Goal: Task Accomplishment & Management: Use online tool/utility

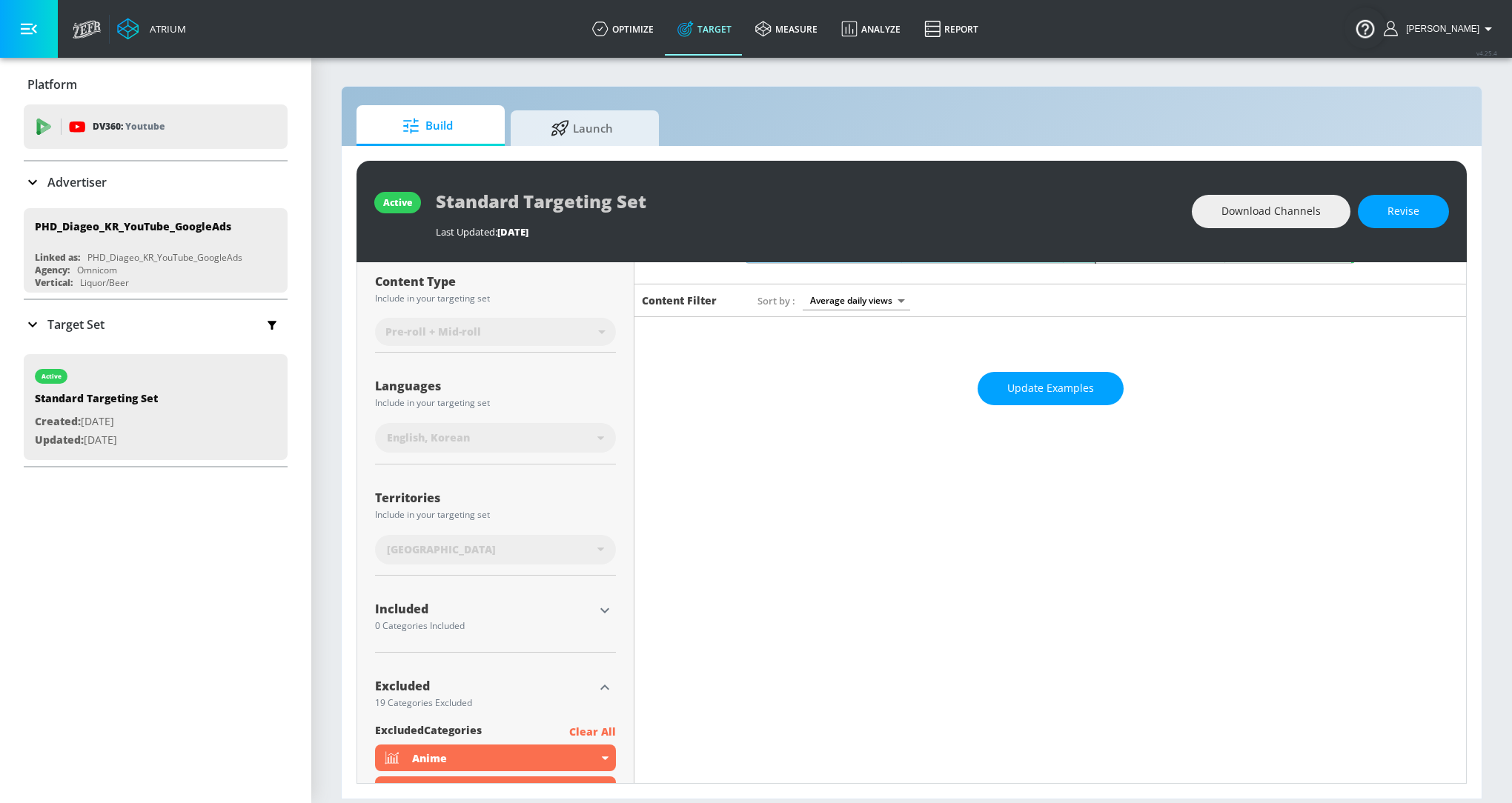
scroll to position [164, 0]
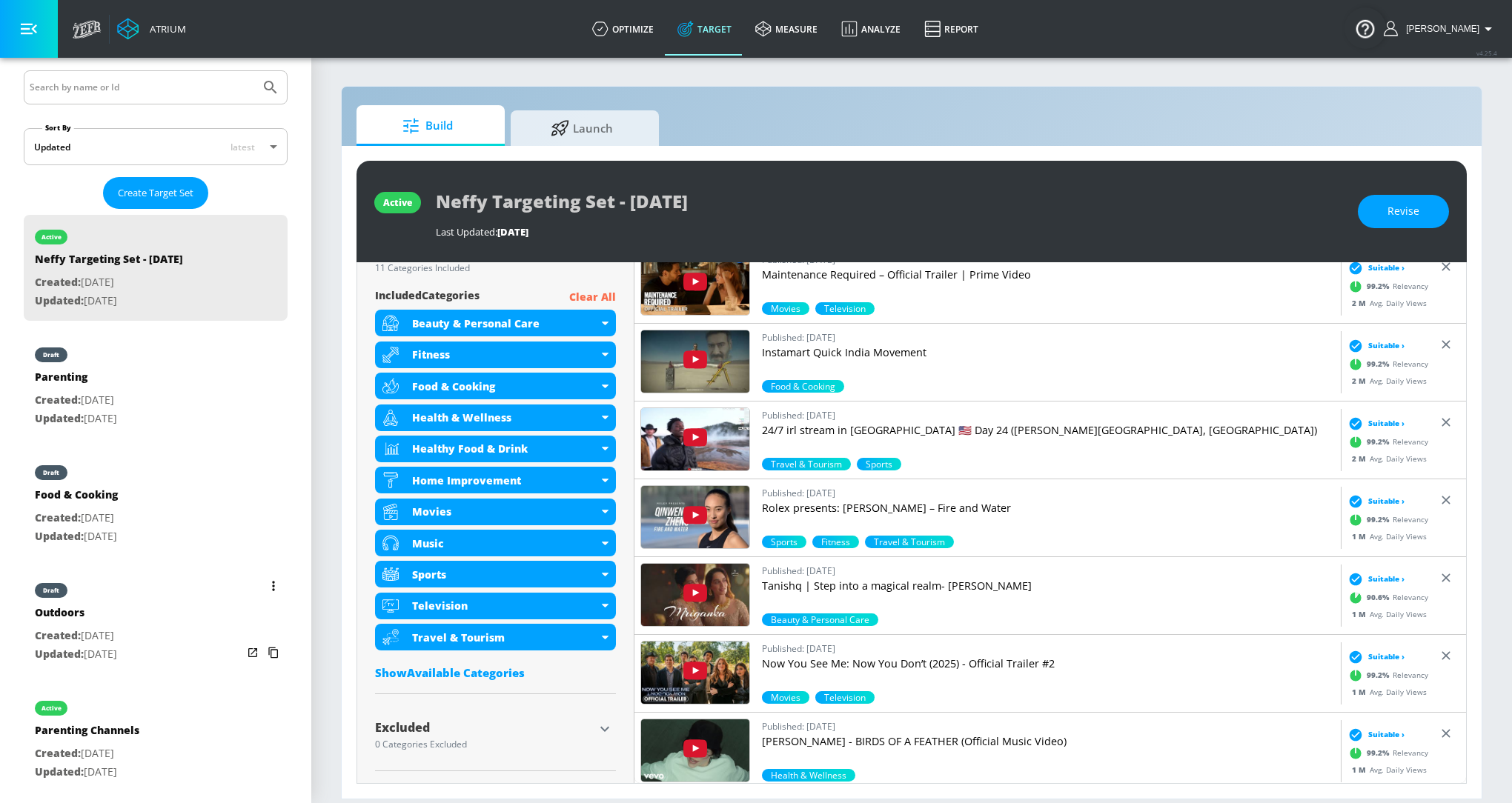
scroll to position [397, 0]
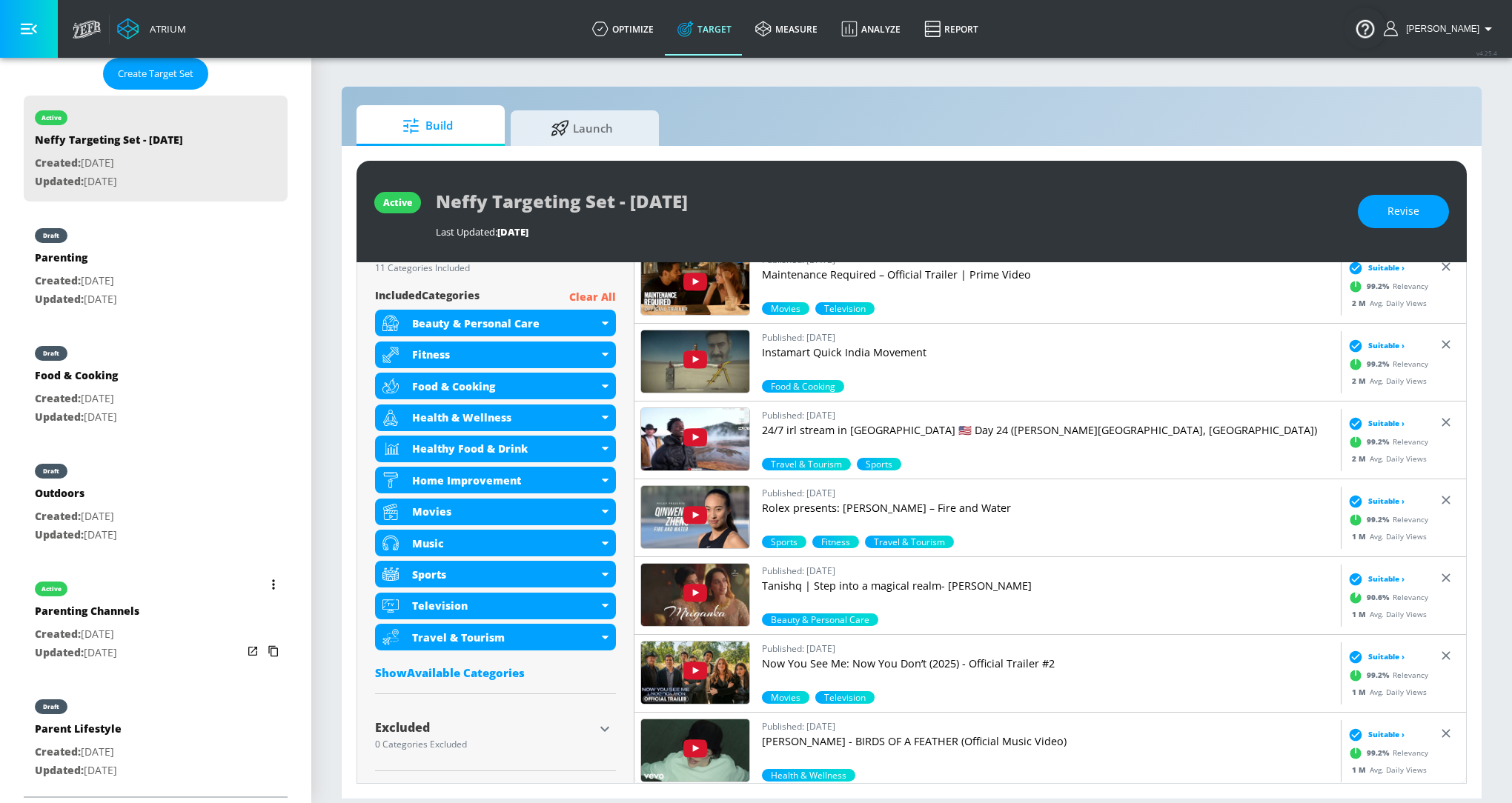
click at [140, 607] on div "Parenting Channels" at bounding box center [86, 614] width 104 height 22
type input "Parenting Channels"
type input "channels"
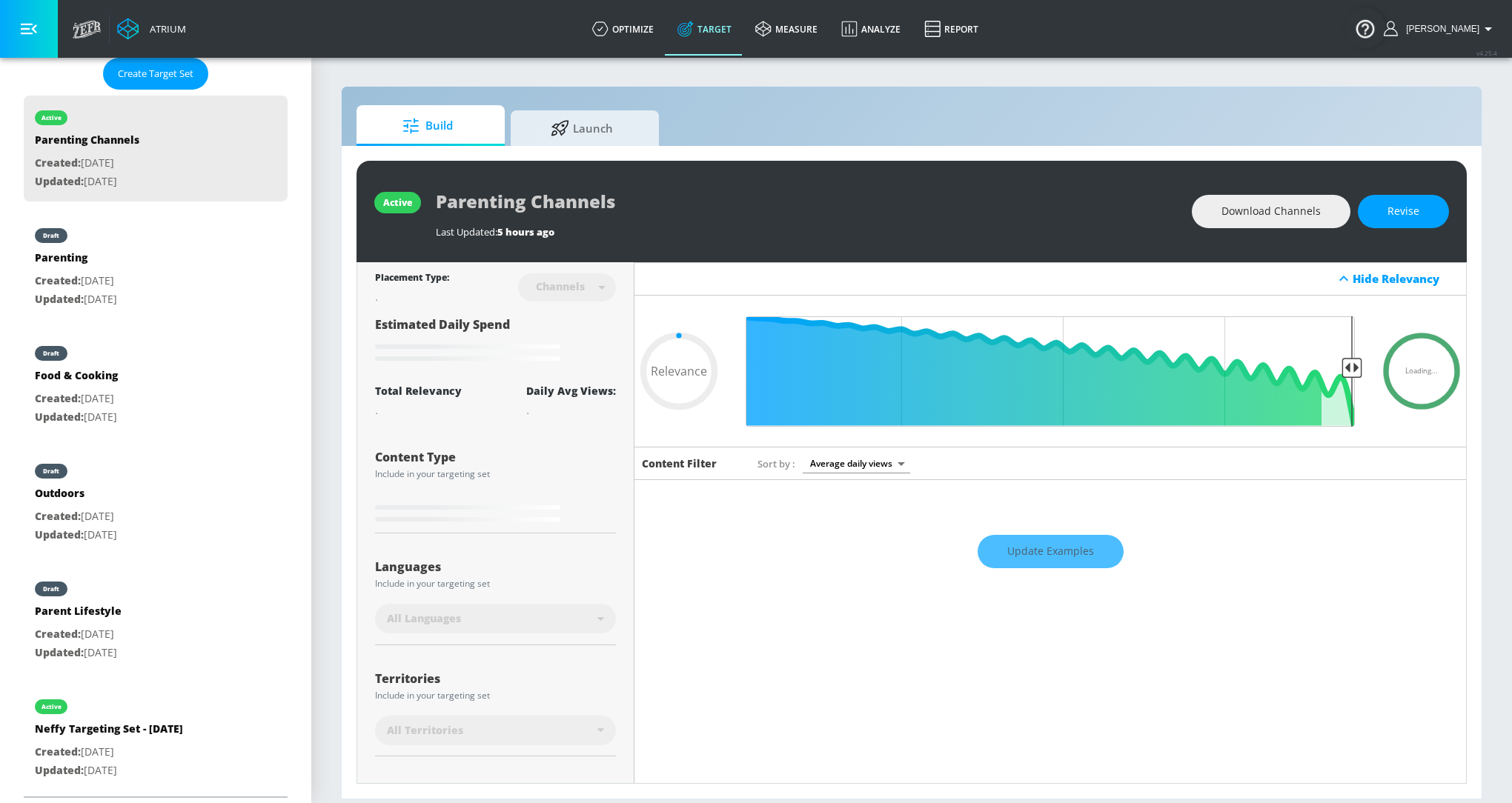
type input "0.7"
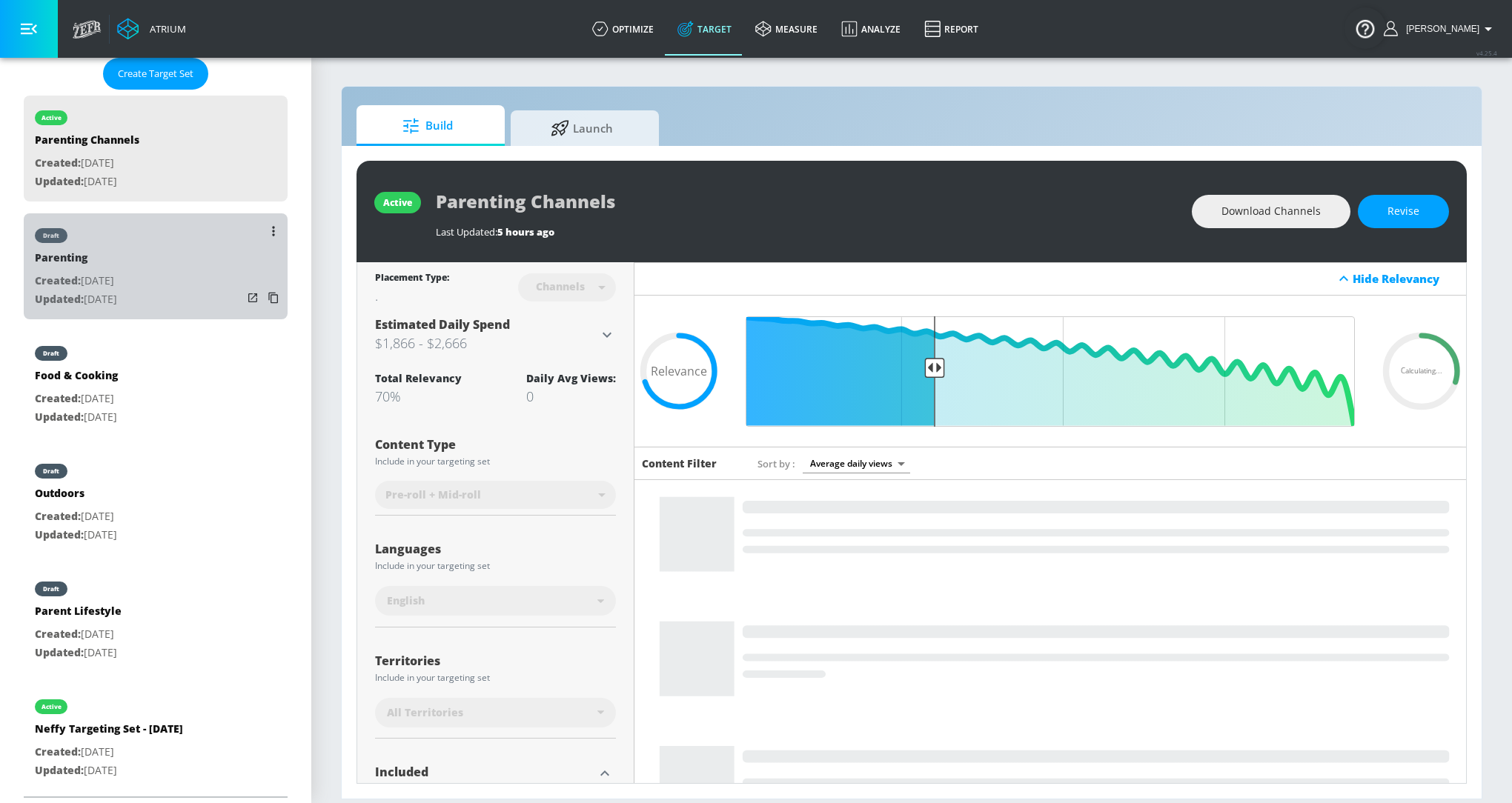
click at [155, 297] on div "draft Parenting Created: Sep. 22, 2025 Updated: Sep. 23, 2025" at bounding box center [156, 266] width 264 height 106
type input "Parenting"
type input "videos"
type input "0.05"
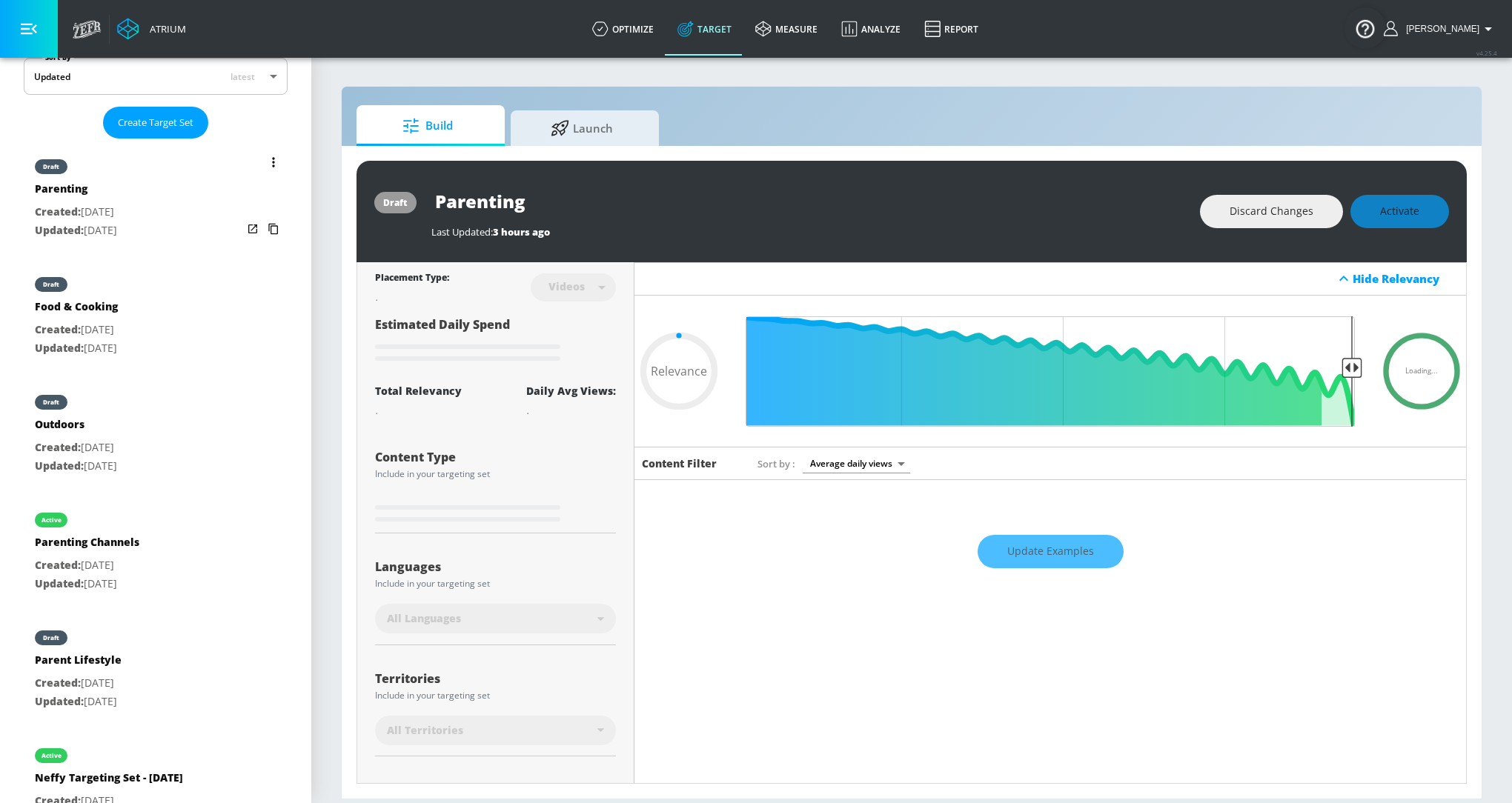
scroll to position [328, 0]
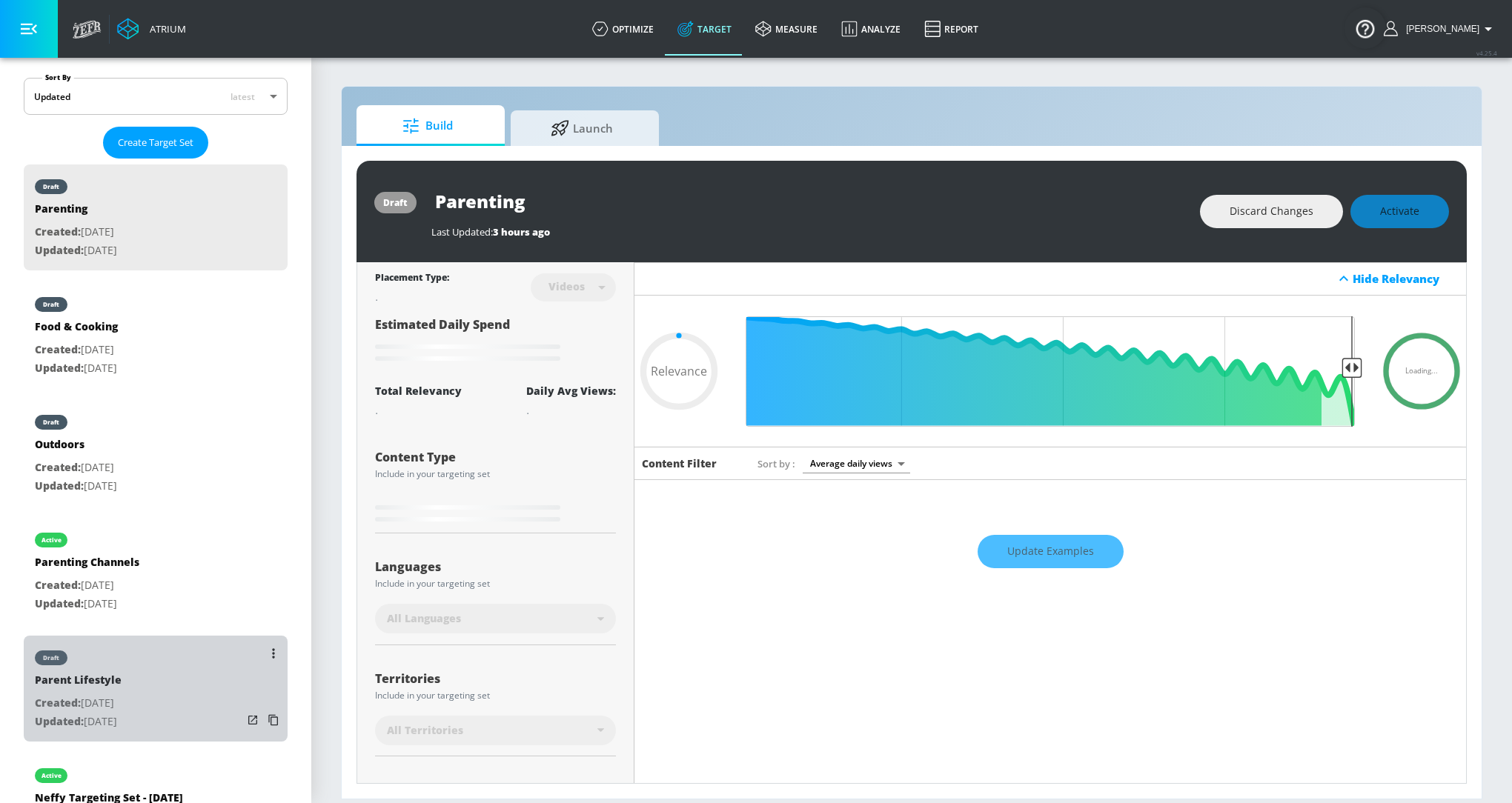
click at [121, 658] on div "draft" at bounding box center [78, 654] width 86 height 37
type input "Parent Lifestyle"
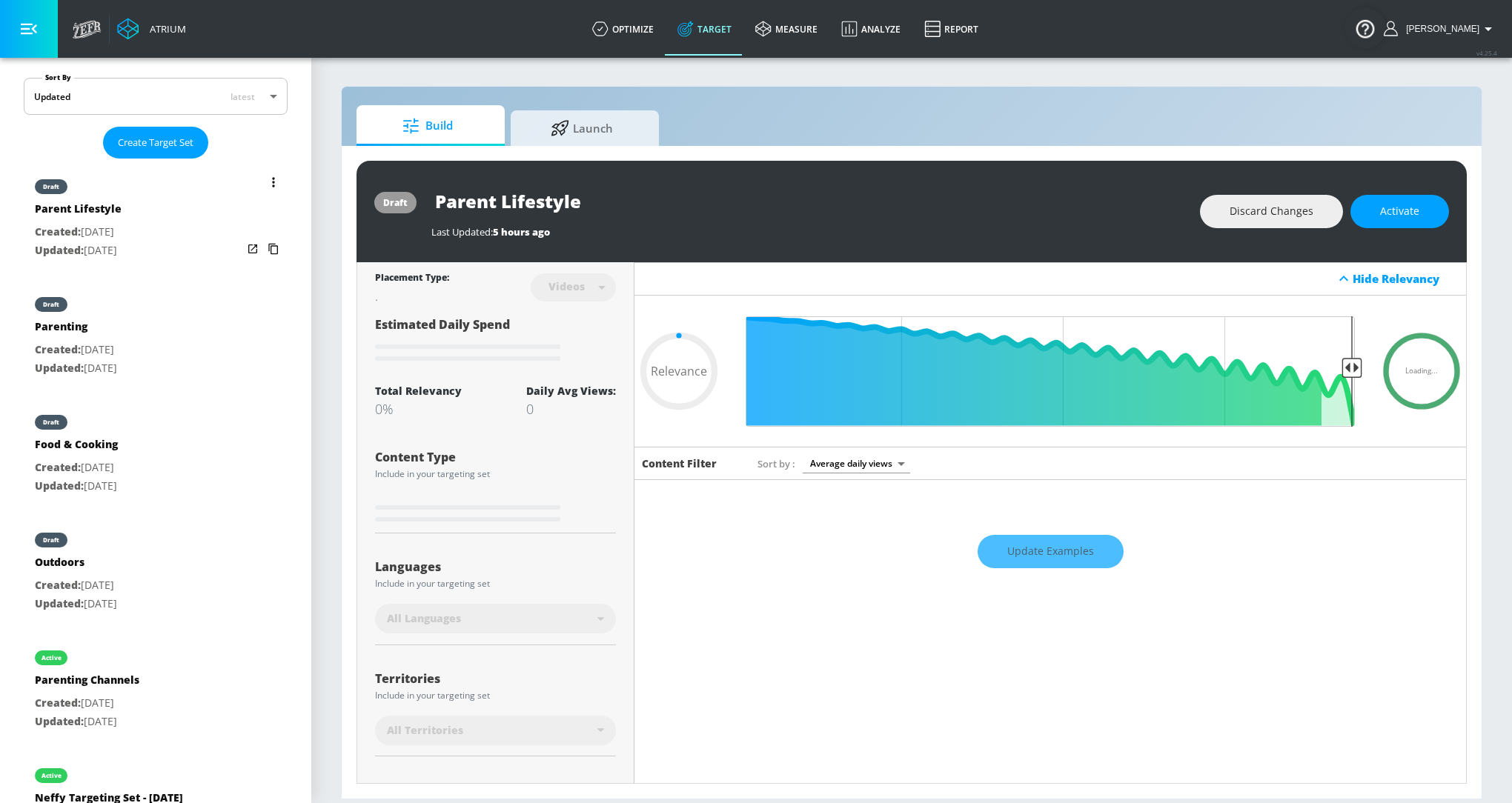
type input "0.6"
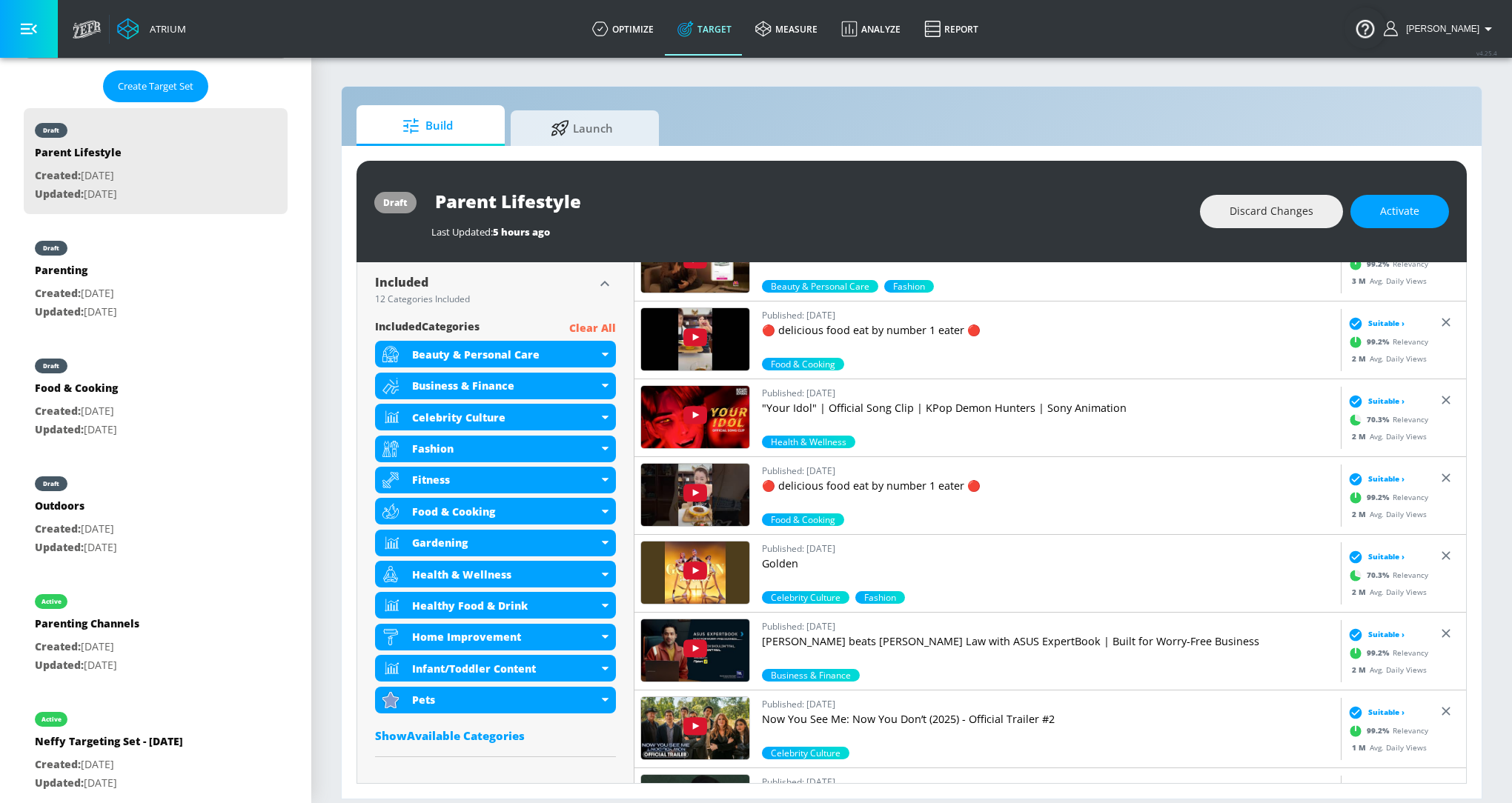
scroll to position [378, 0]
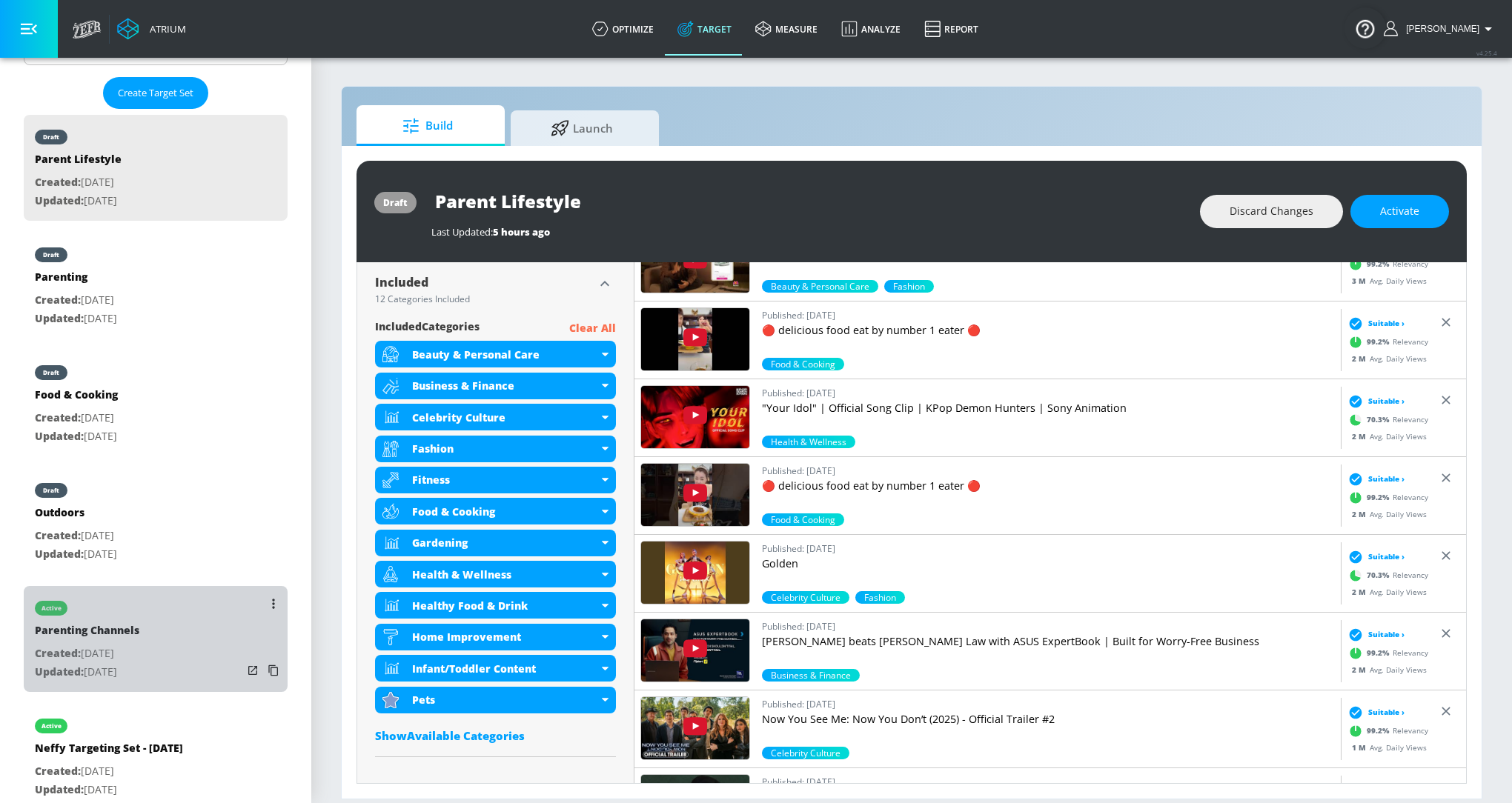
click at [156, 622] on div "active Parenting Channels Created: Sep. 23, 2025 Updated: Sep. 23, 2025" at bounding box center [156, 638] width 264 height 106
type input "Parenting Channels"
type input "channels"
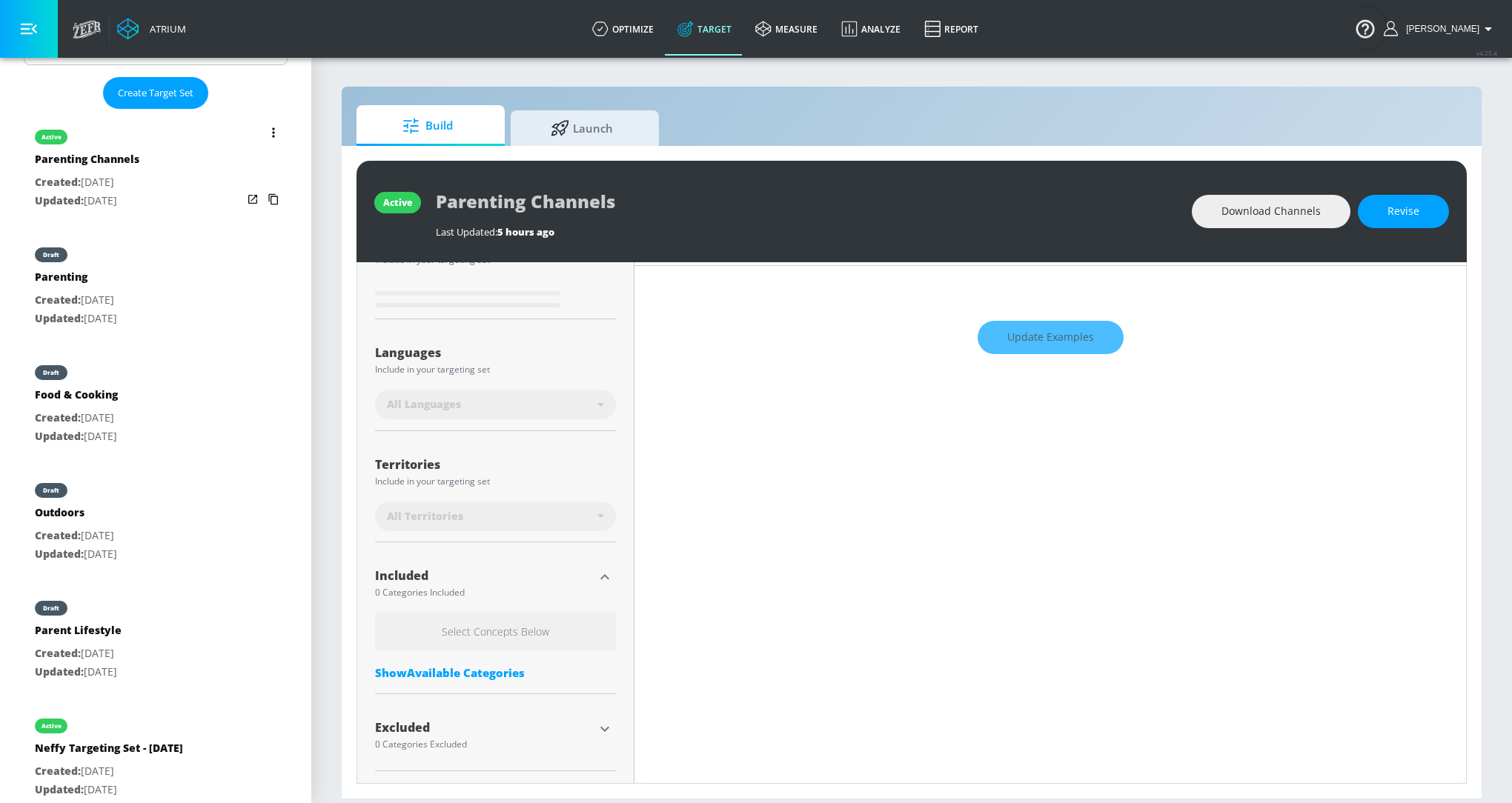
scroll to position [214, 0]
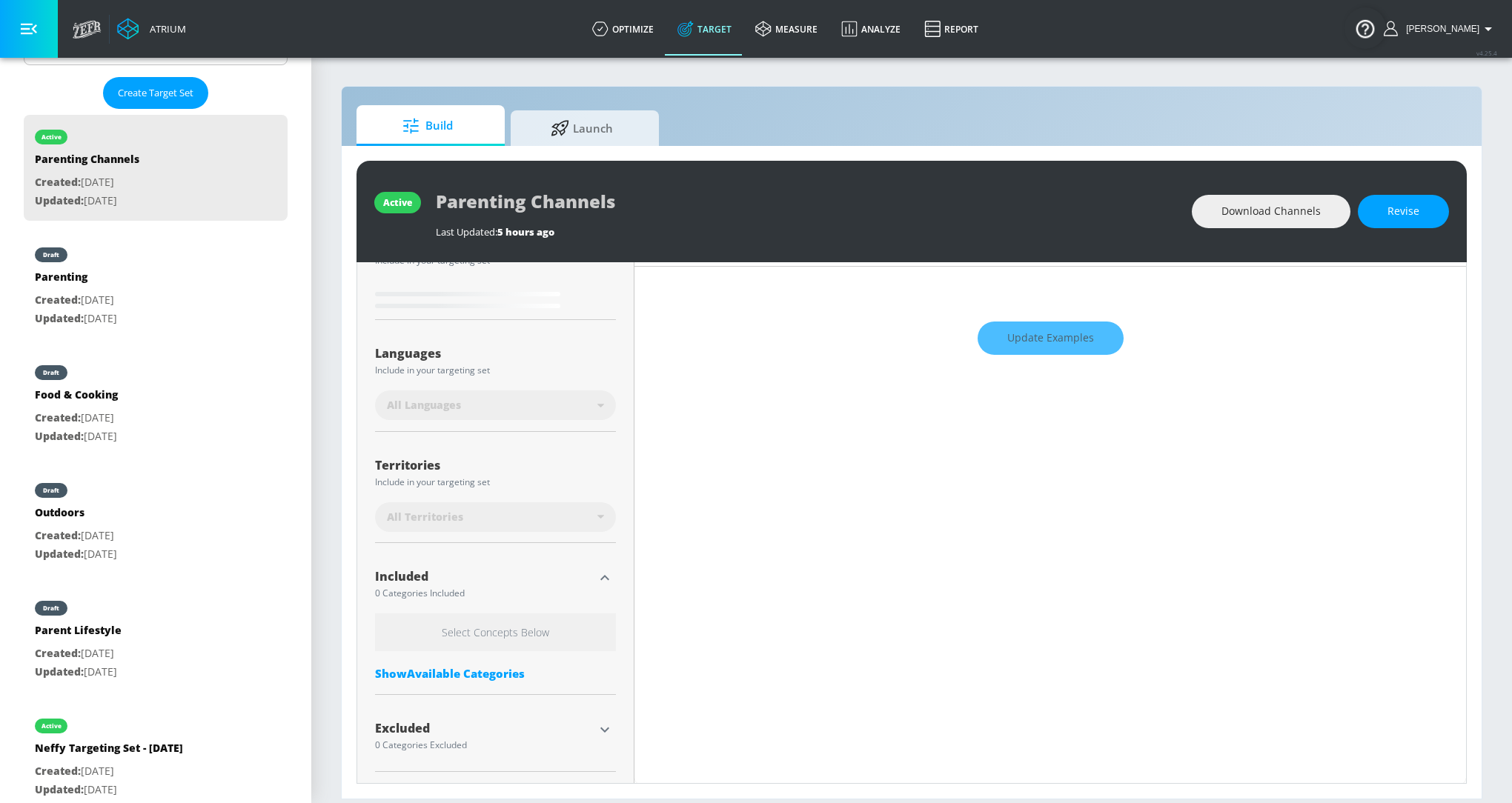
type input "0.7"
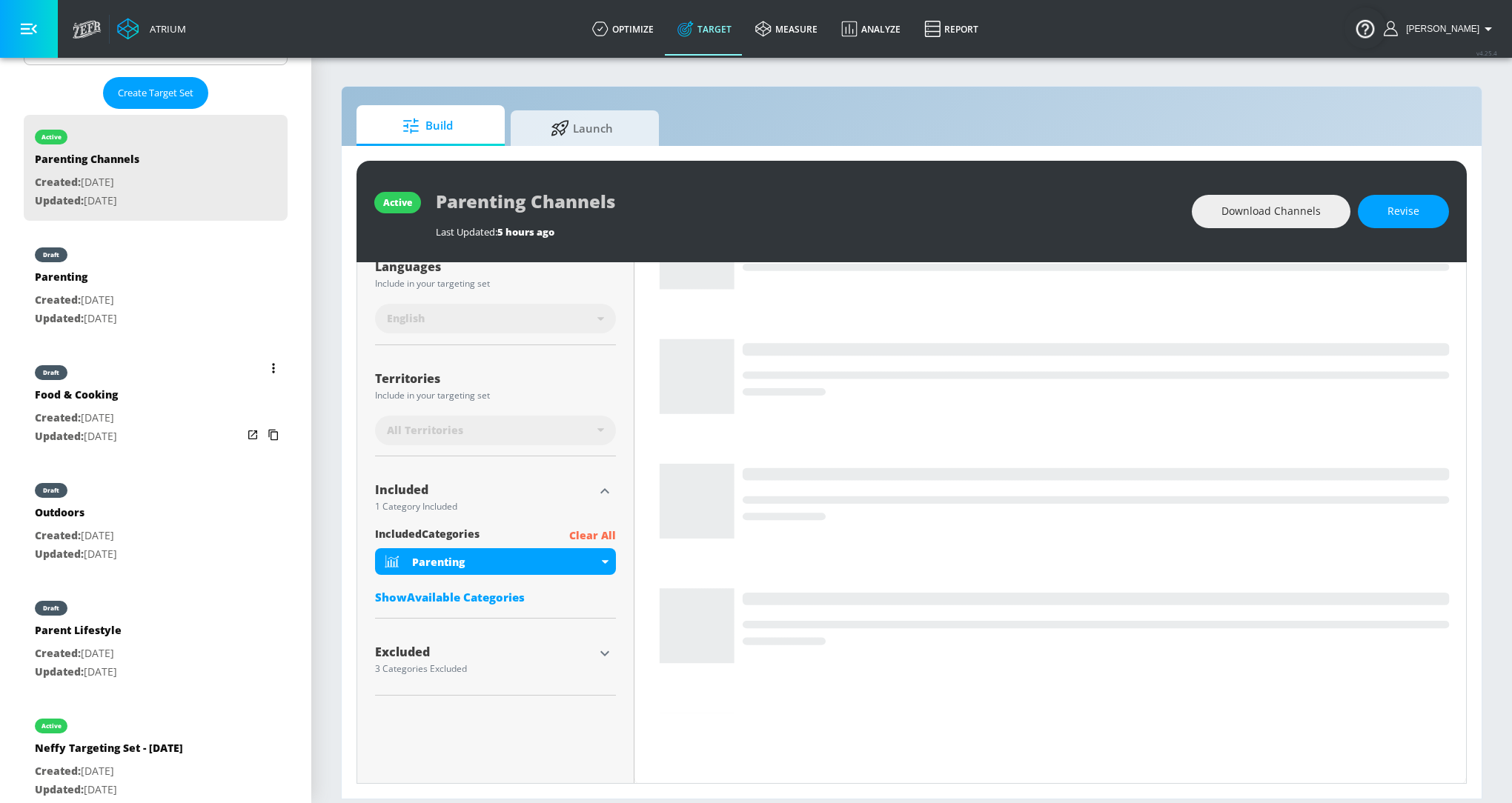
scroll to position [397, 0]
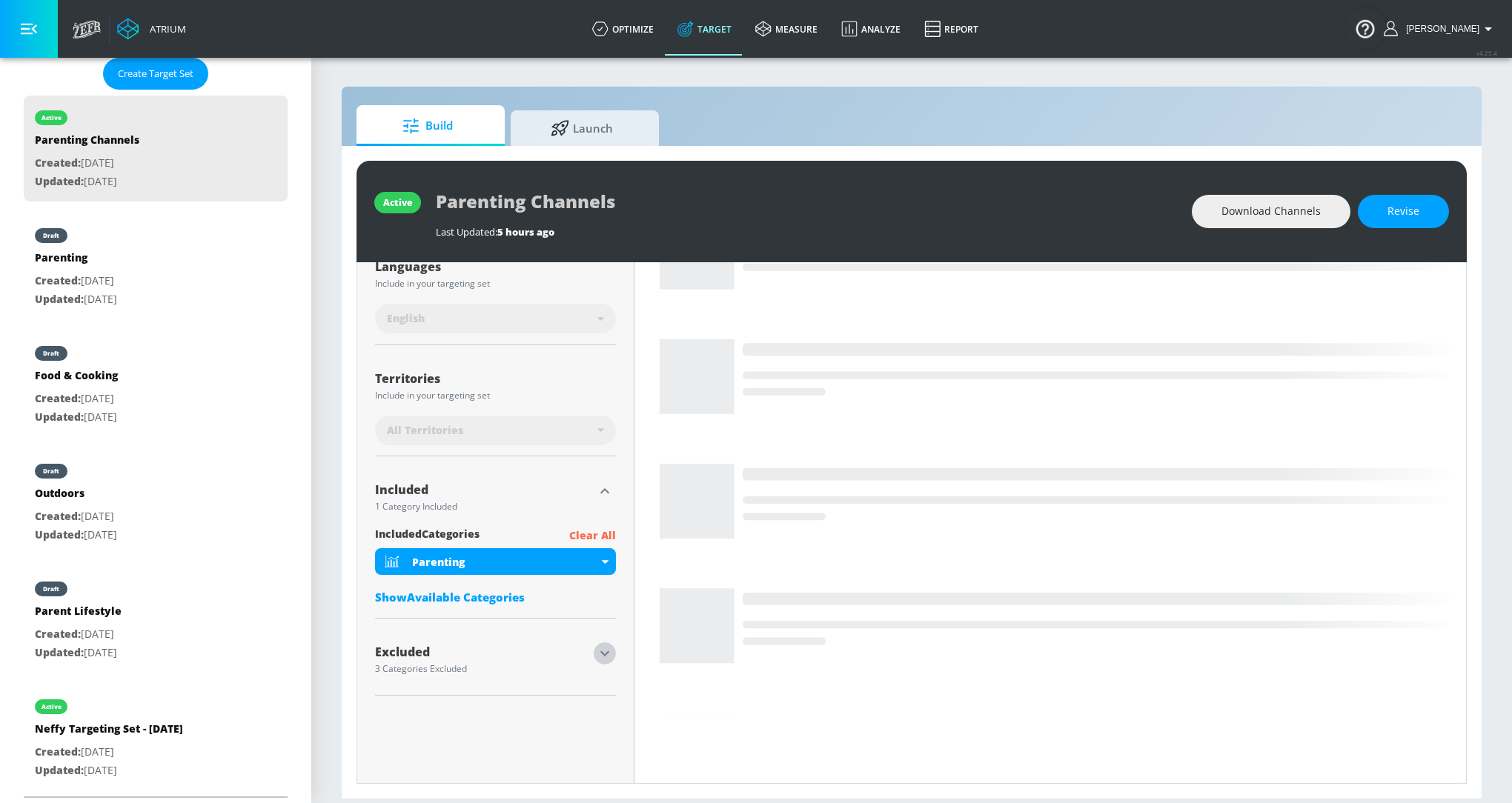
click at [604, 655] on icon "button" at bounding box center [604, 653] width 18 height 18
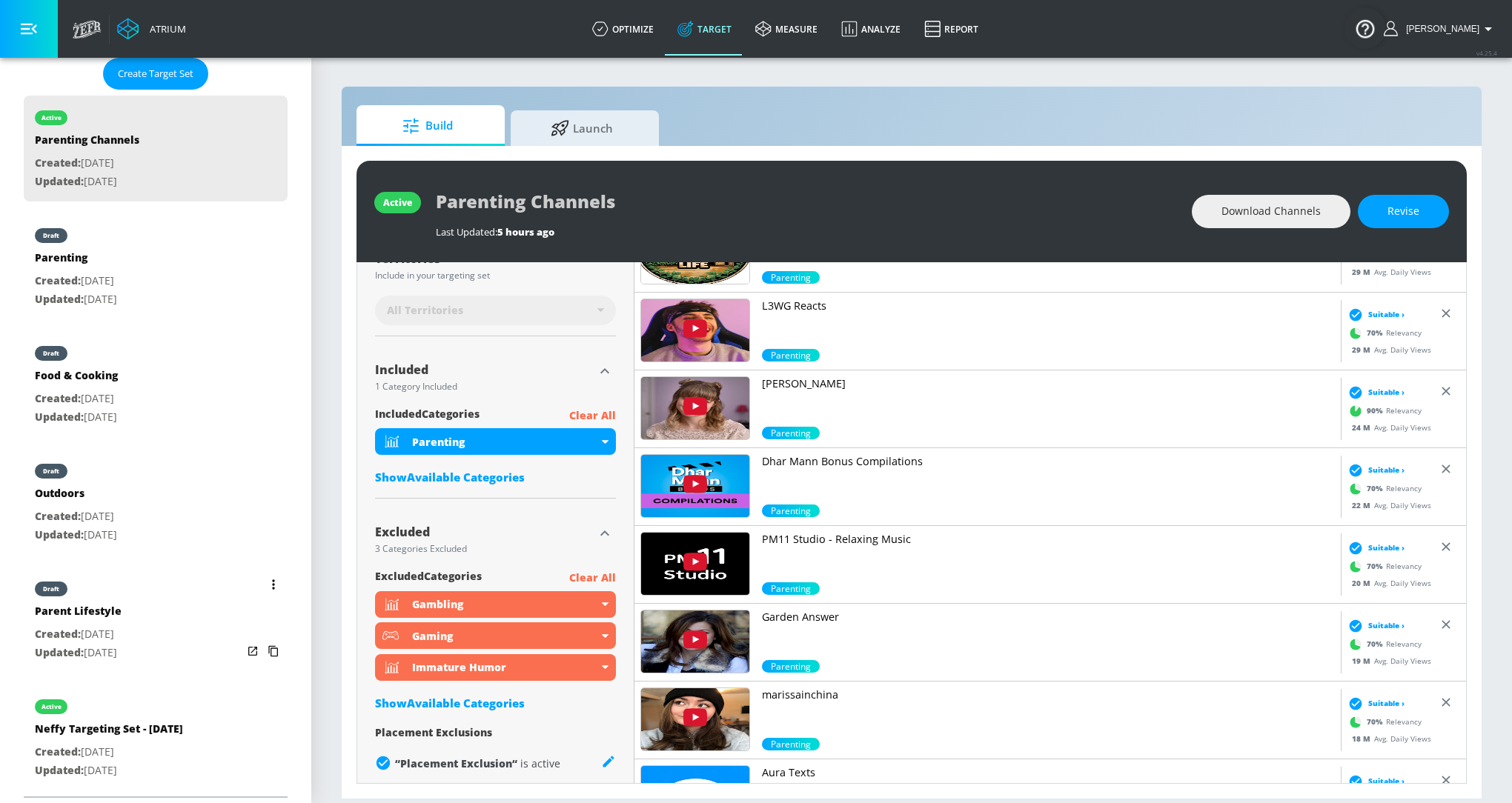
click at [180, 604] on div "draft Parent Lifestyle Created: Sep. 22, 2025 Updated: Sep. 23, 2025" at bounding box center [156, 619] width 264 height 106
type input "Parent Lifestyle"
type input "videos"
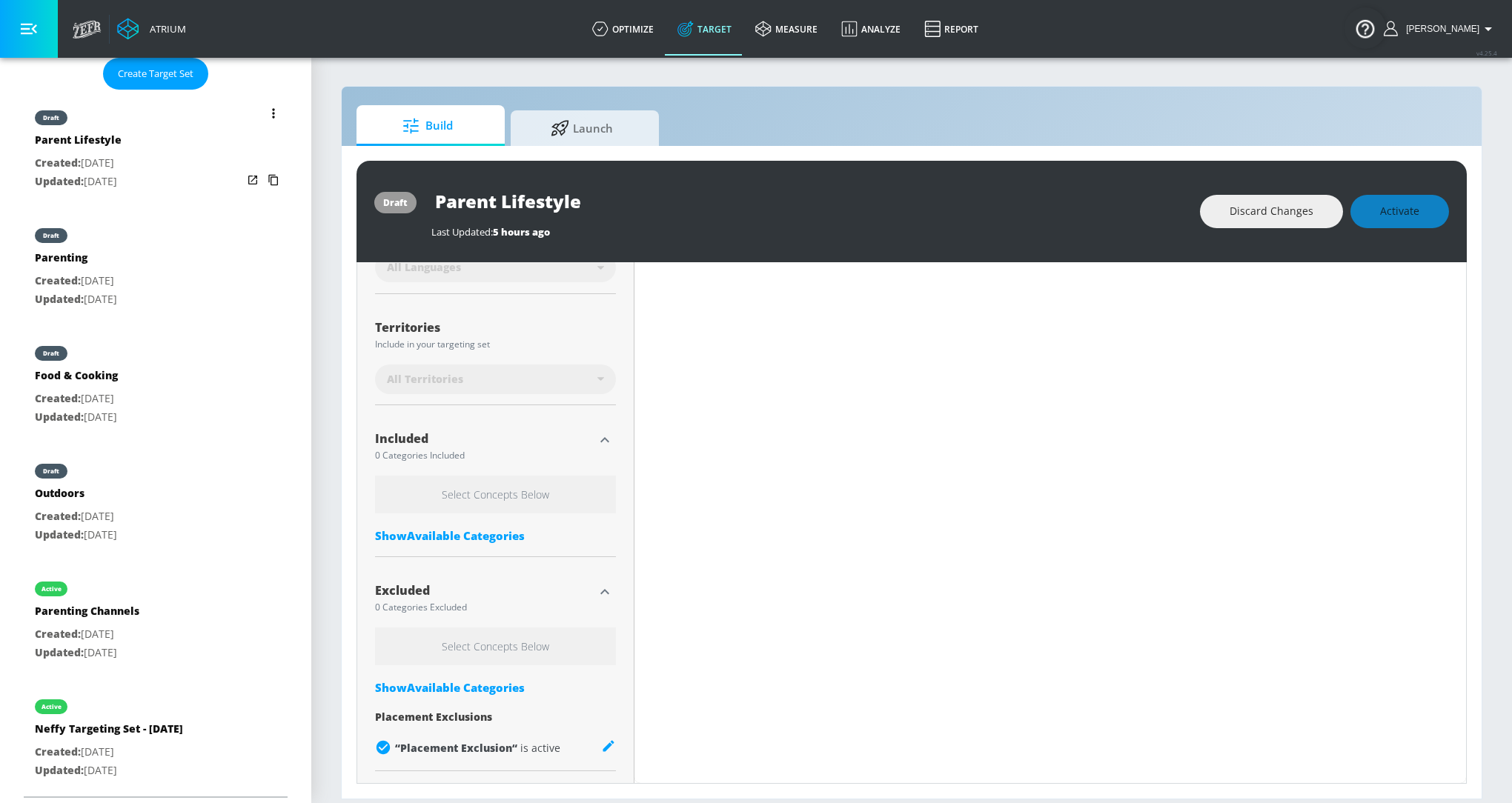
scroll to position [352, 0]
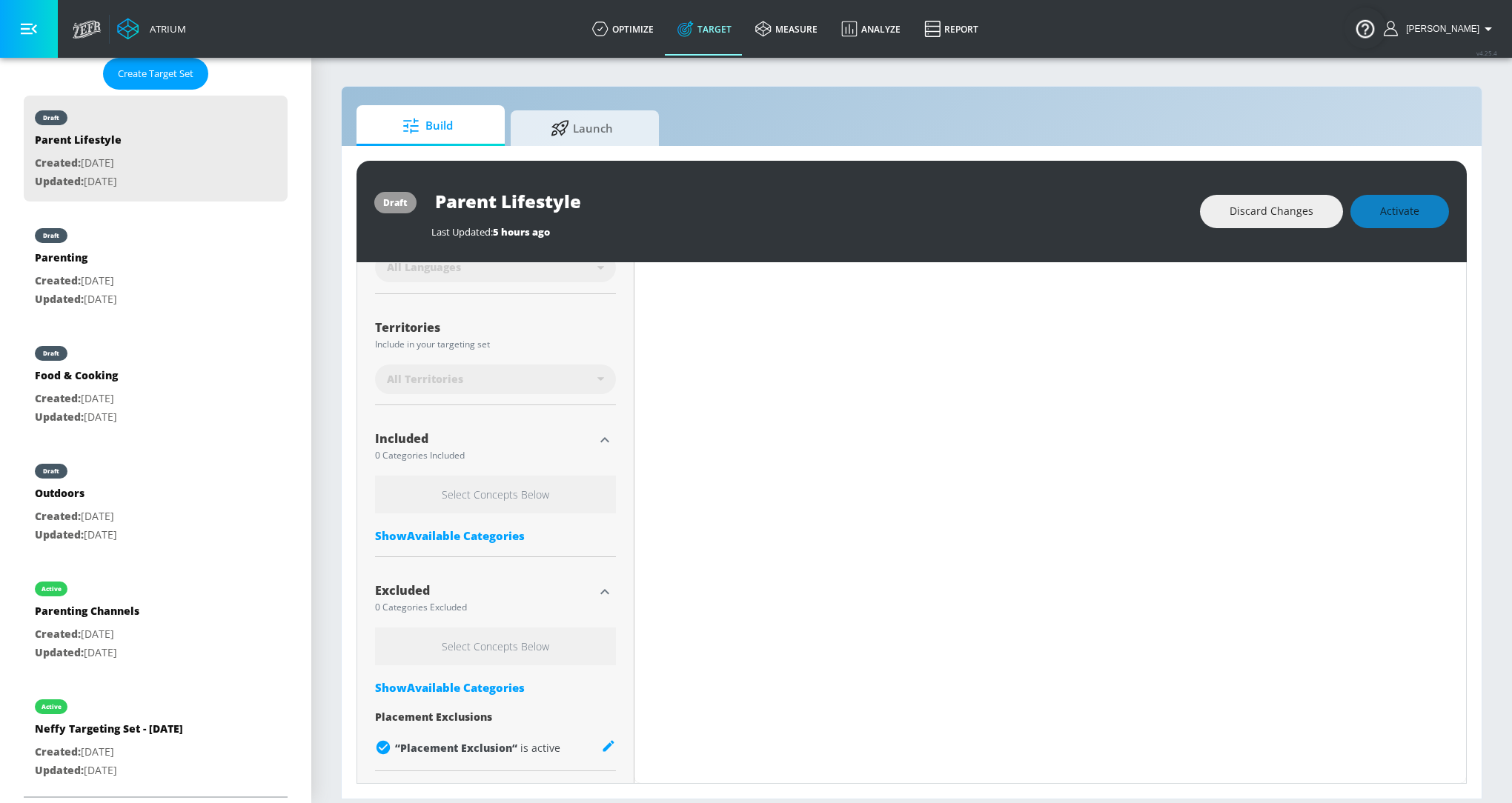
type input "0.6"
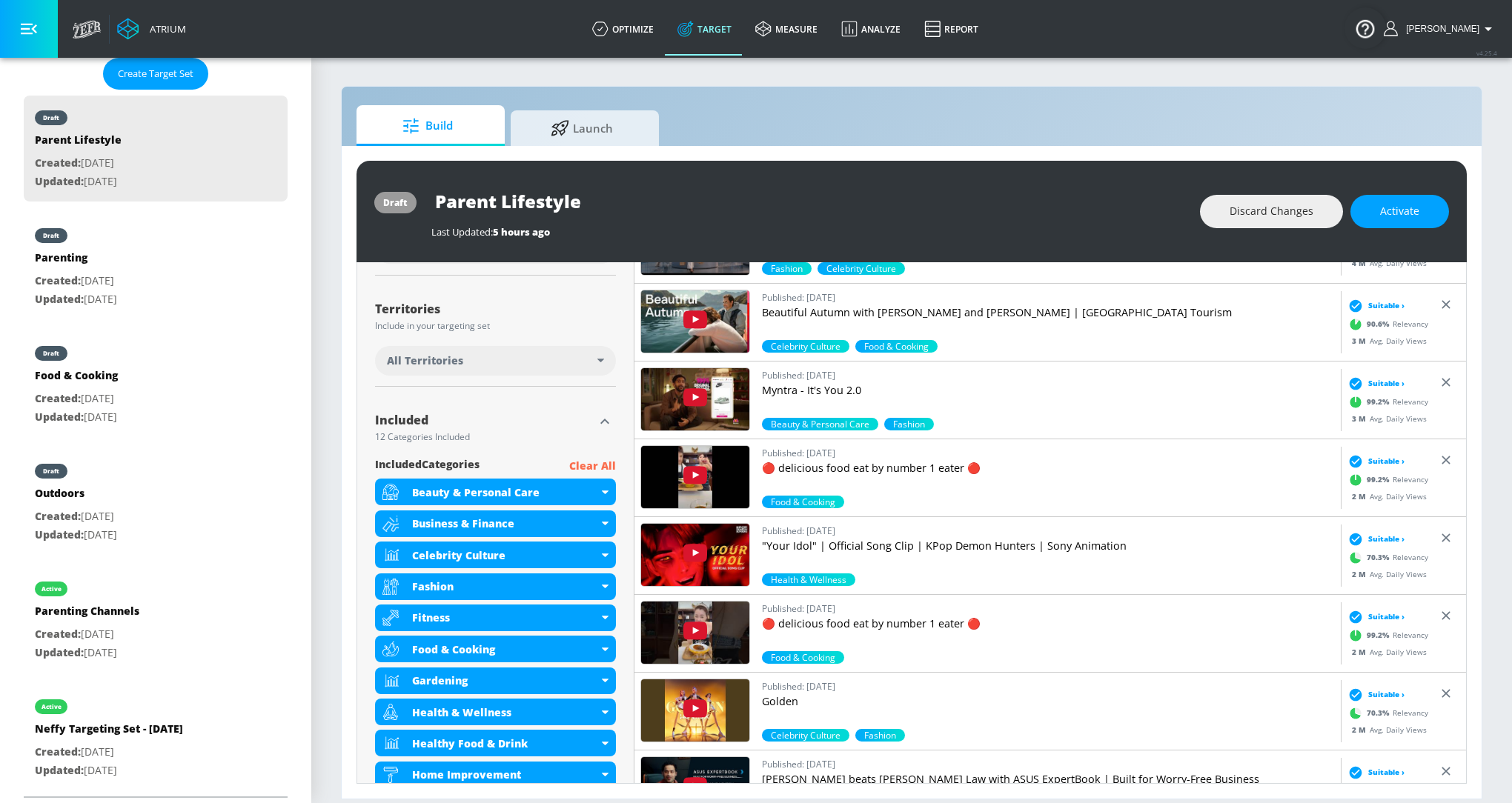
scroll to position [402, 0]
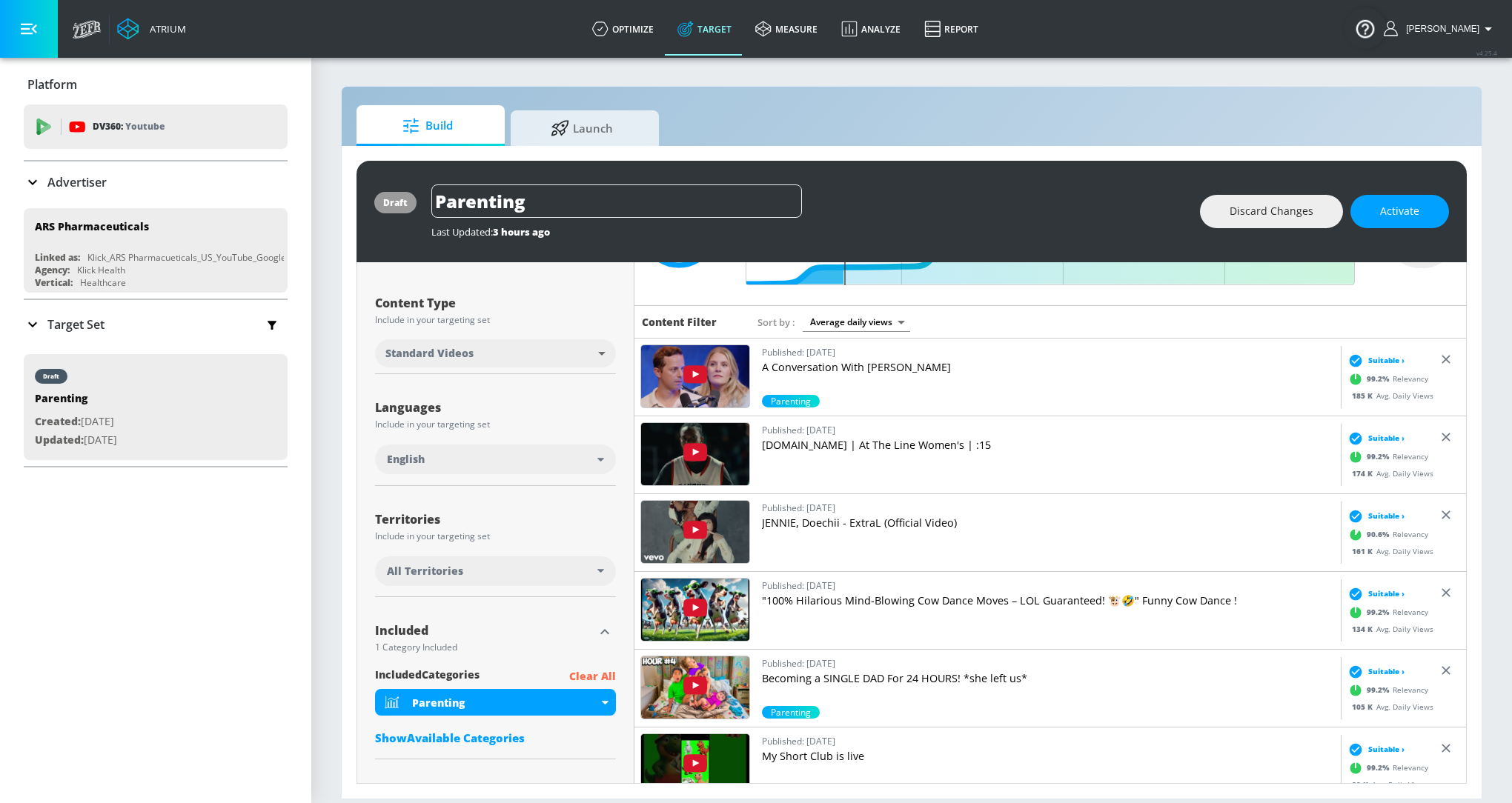
scroll to position [207, 0]
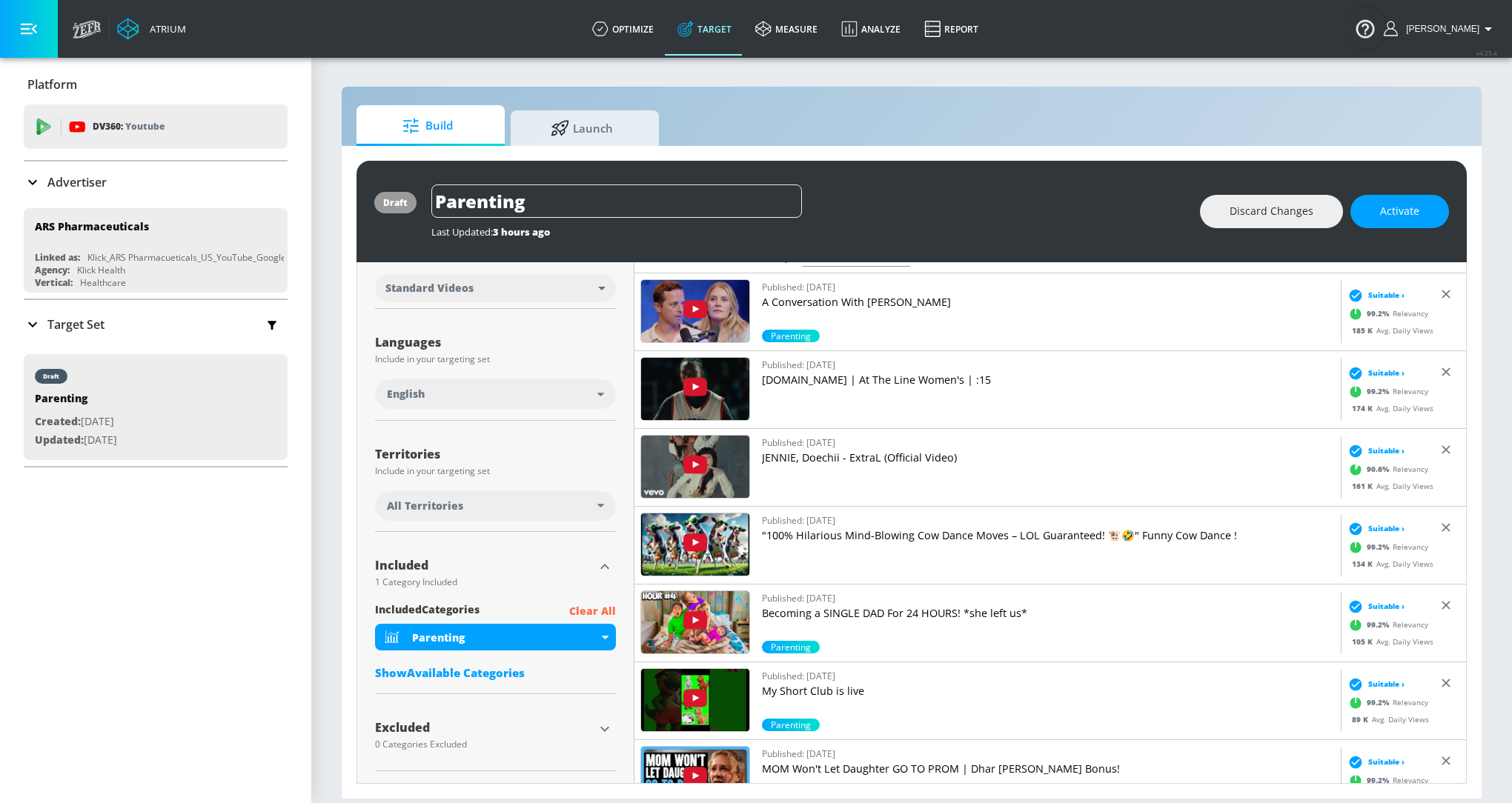
click at [922, 462] on p "JENNIE, Doechii - ExtraL (Official Video)" at bounding box center [1048, 457] width 573 height 15
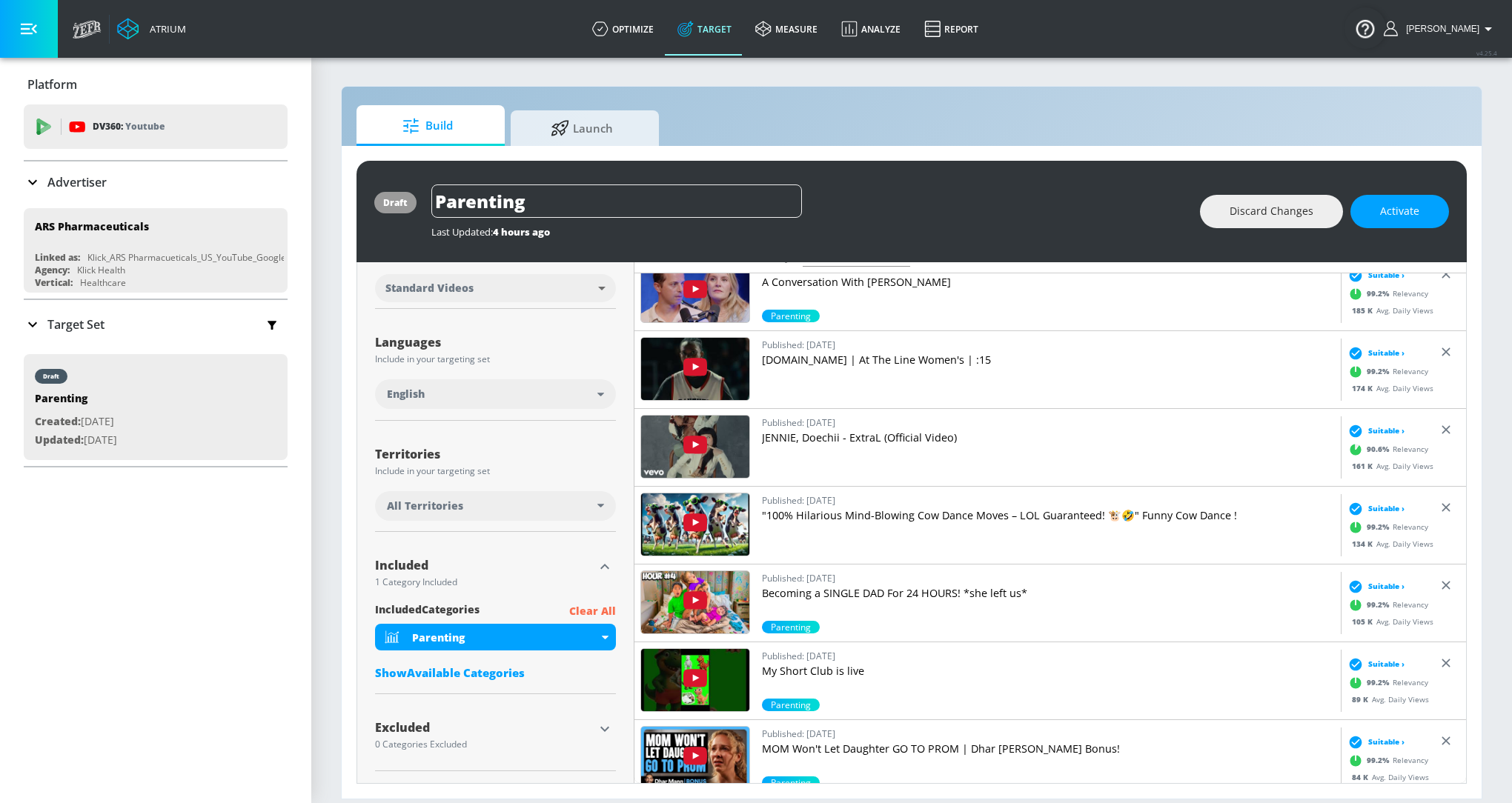
scroll to position [0, 0]
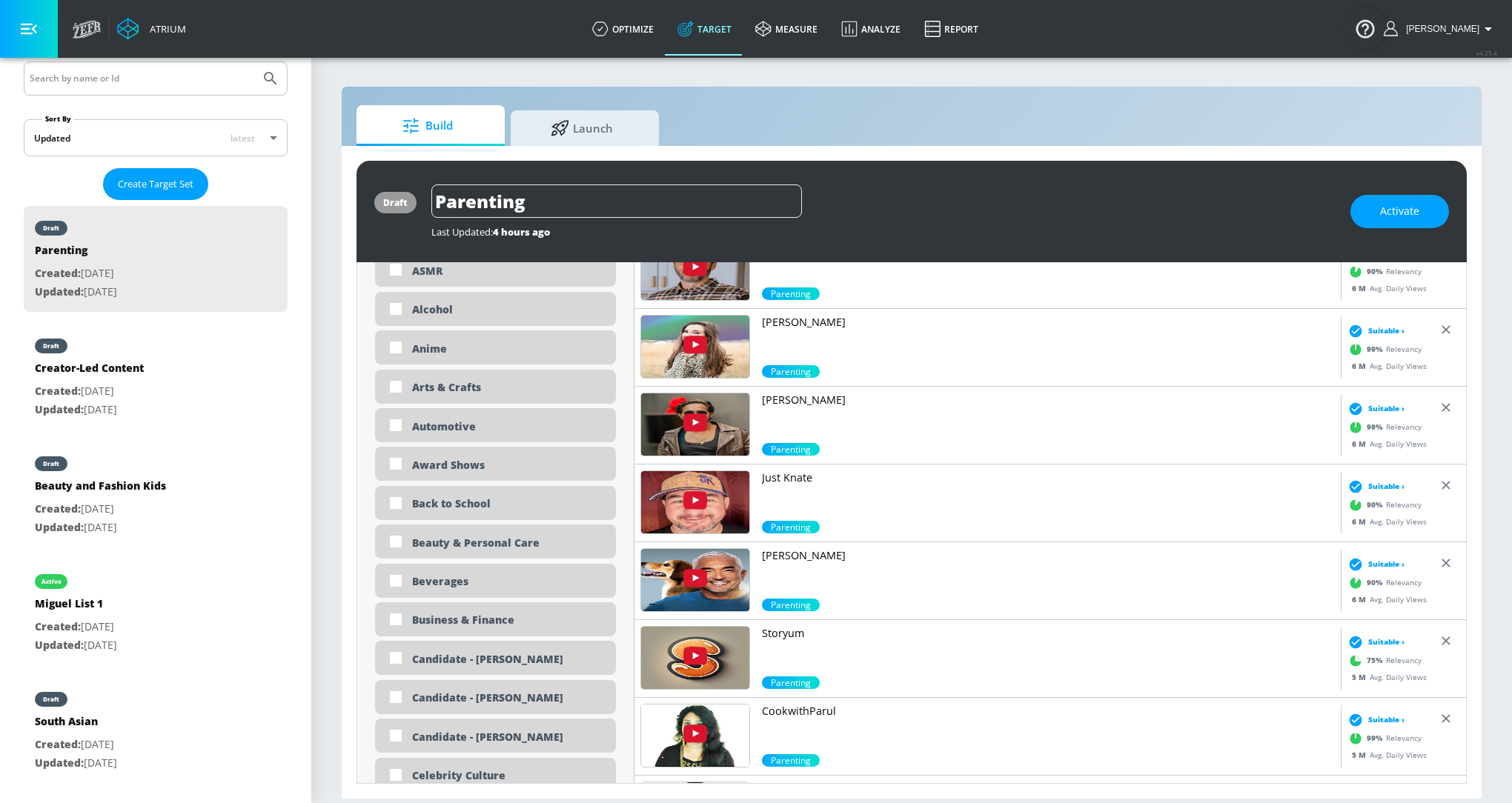
scroll to position [1129, 0]
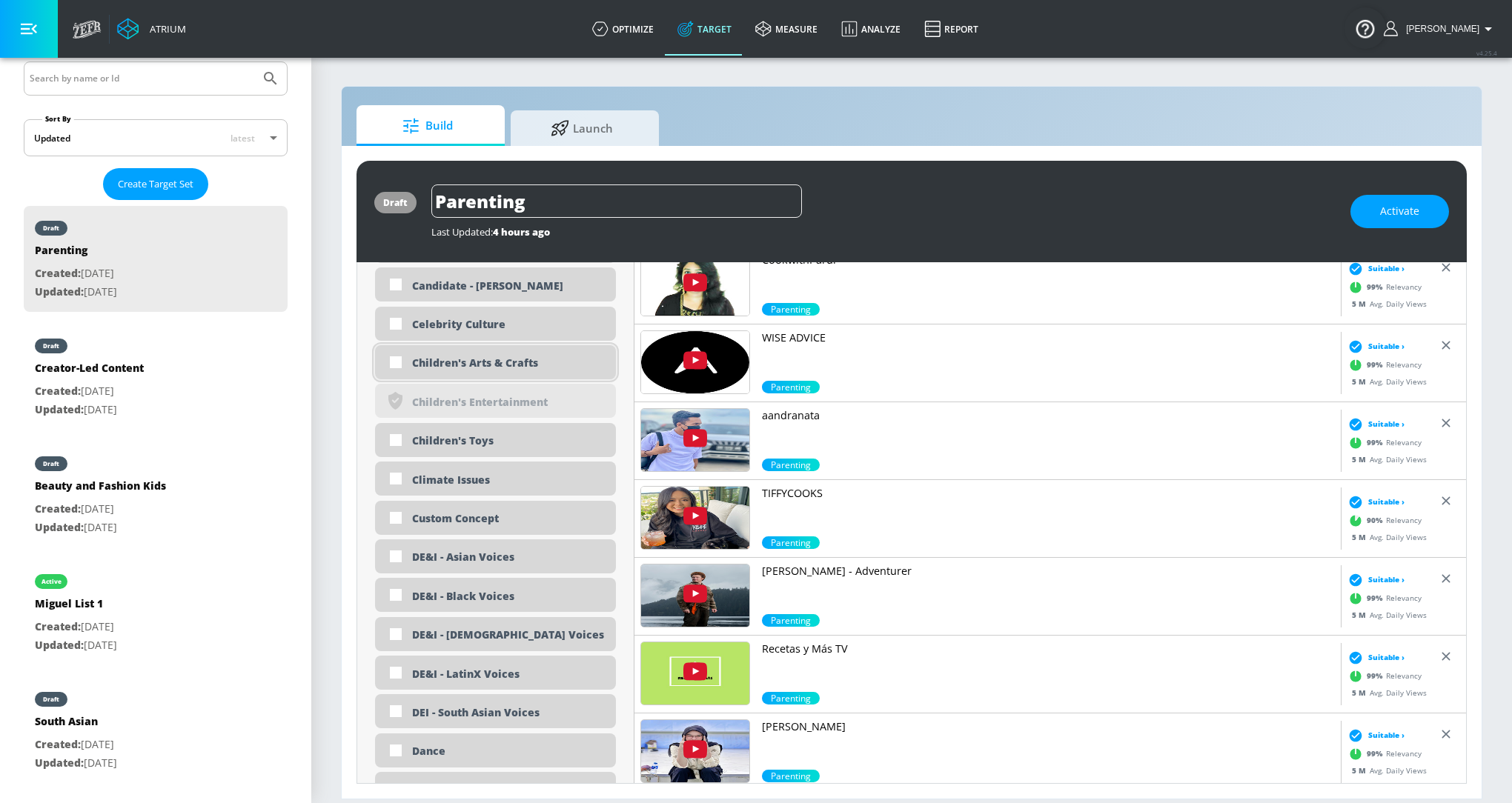
click at [512, 359] on div "Children's Arts & Crafts" at bounding box center [509, 363] width 193 height 14
checkbox input "true"
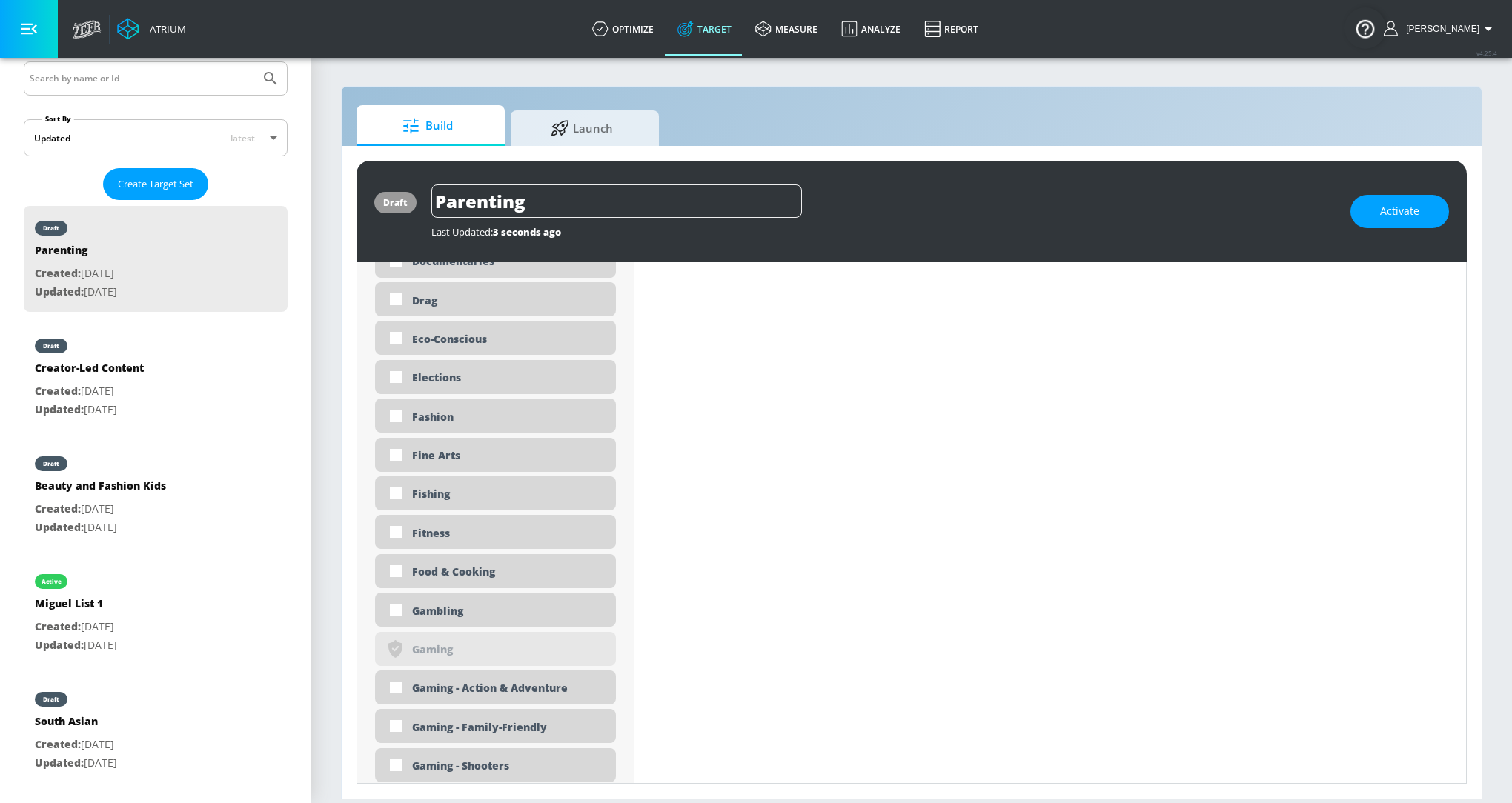
scroll to position [1785, 0]
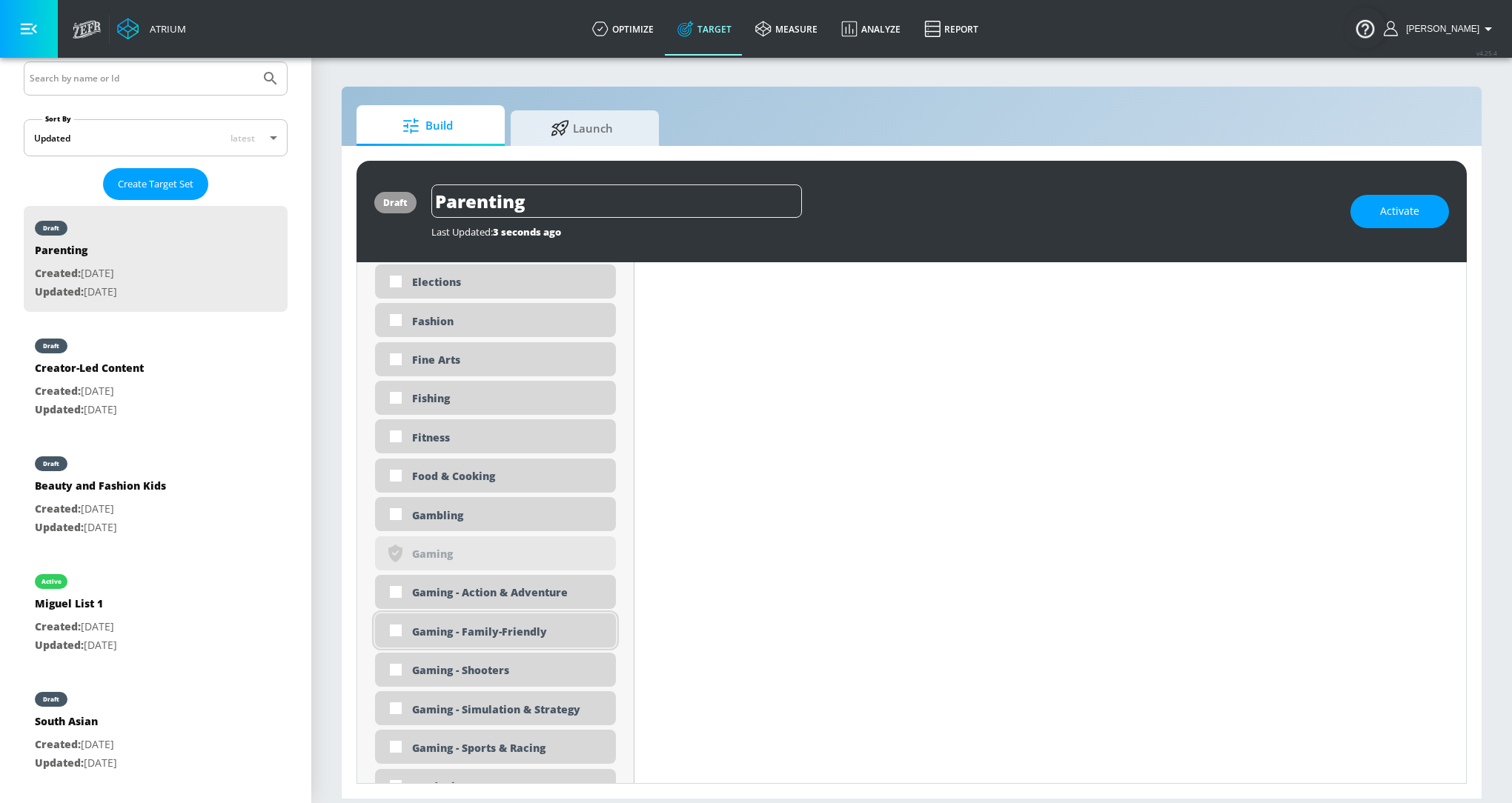
click at [497, 637] on div "Gaming - Family-Friendly" at bounding box center [509, 631] width 193 height 14
checkbox input "true"
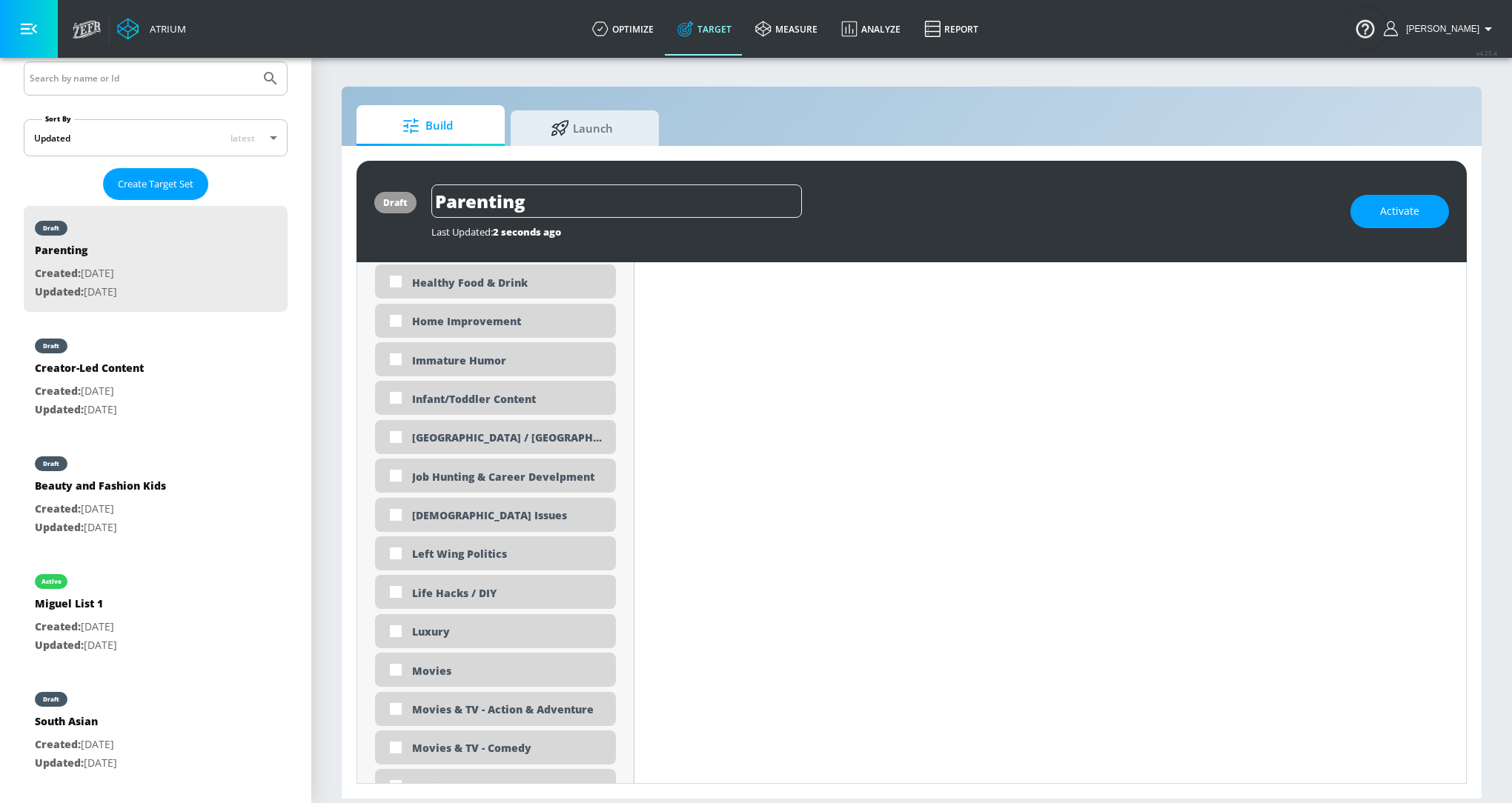
scroll to position [2513, 0]
click at [521, 386] on div "Infant/Toddler Content" at bounding box center [496, 399] width 241 height 34
checkbox input "true"
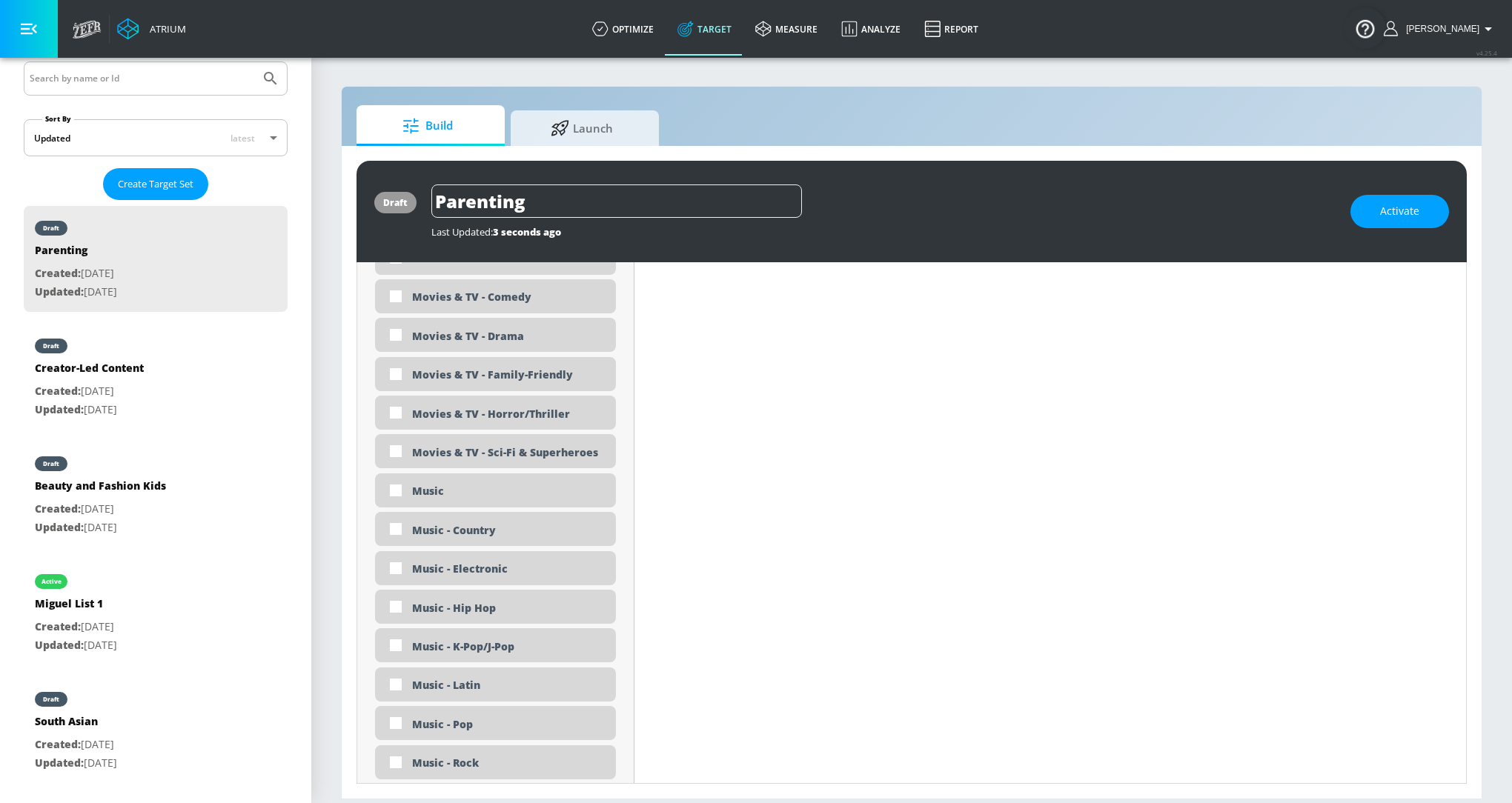
scroll to position [2955, 0]
click at [522, 376] on div "Movies & TV - Family-Friendly" at bounding box center [509, 377] width 193 height 14
checkbox input "true"
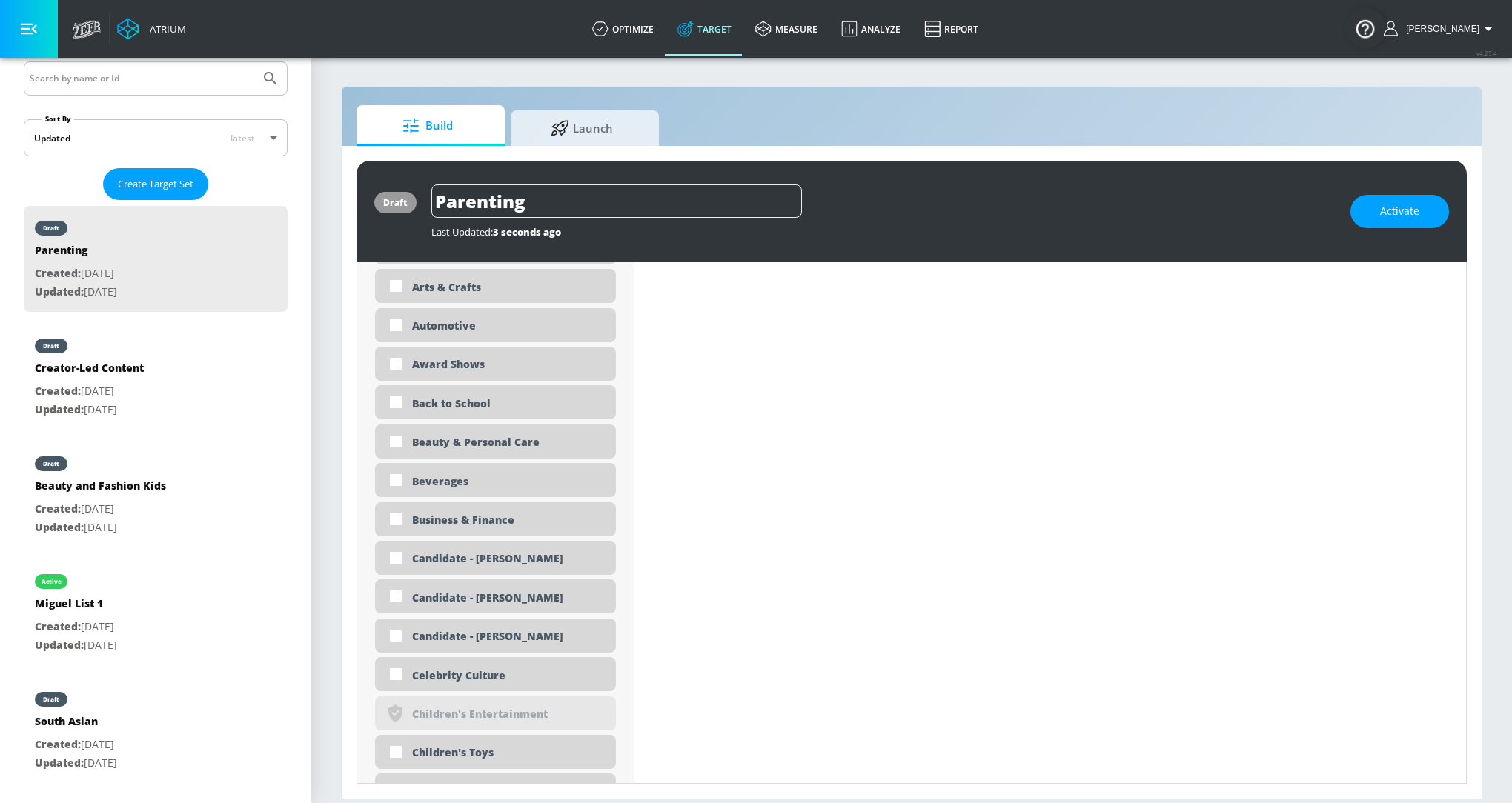
scroll to position [884, 0]
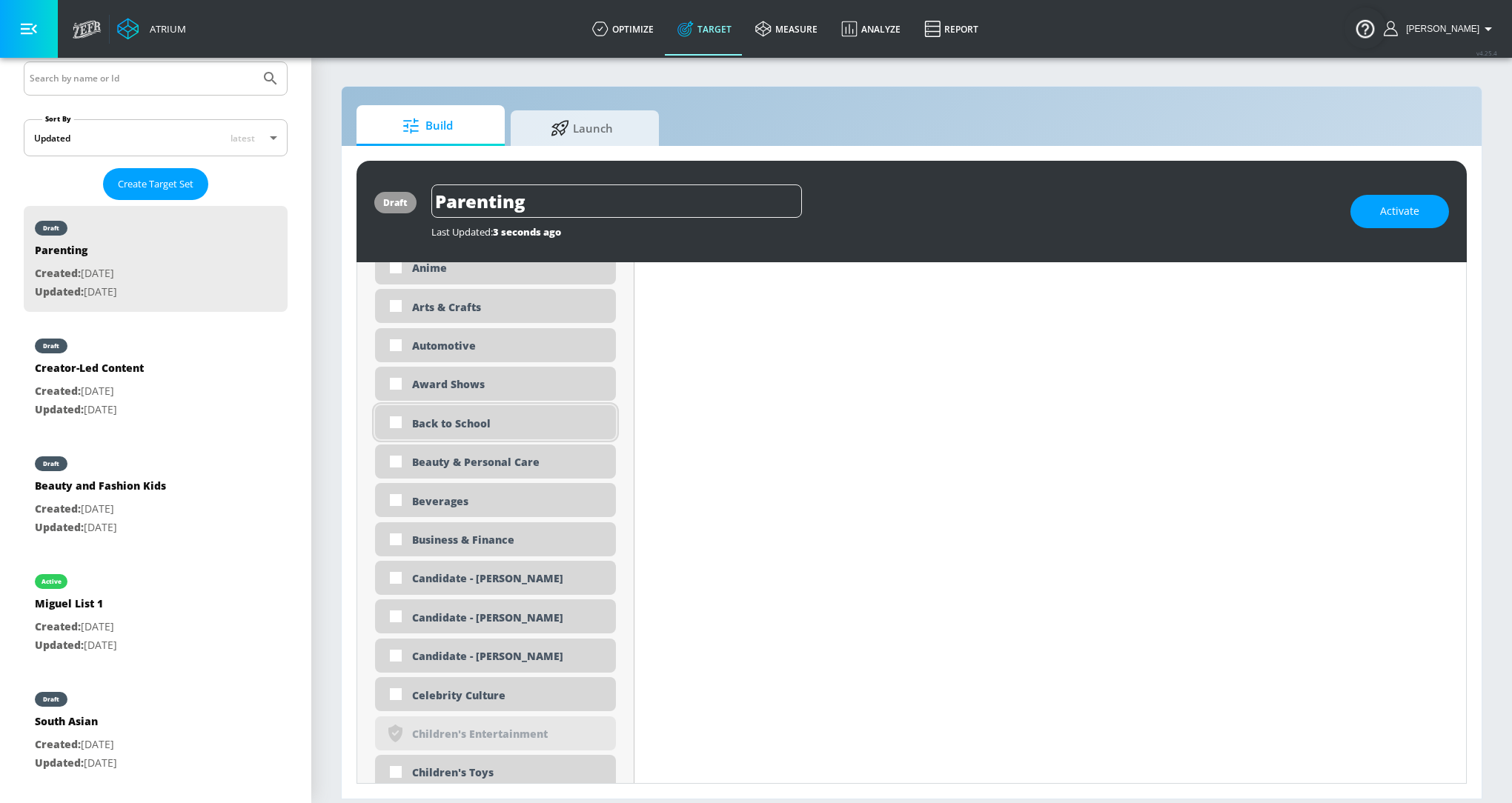
click at [512, 426] on div "Back to School" at bounding box center [509, 423] width 193 height 14
checkbox input "true"
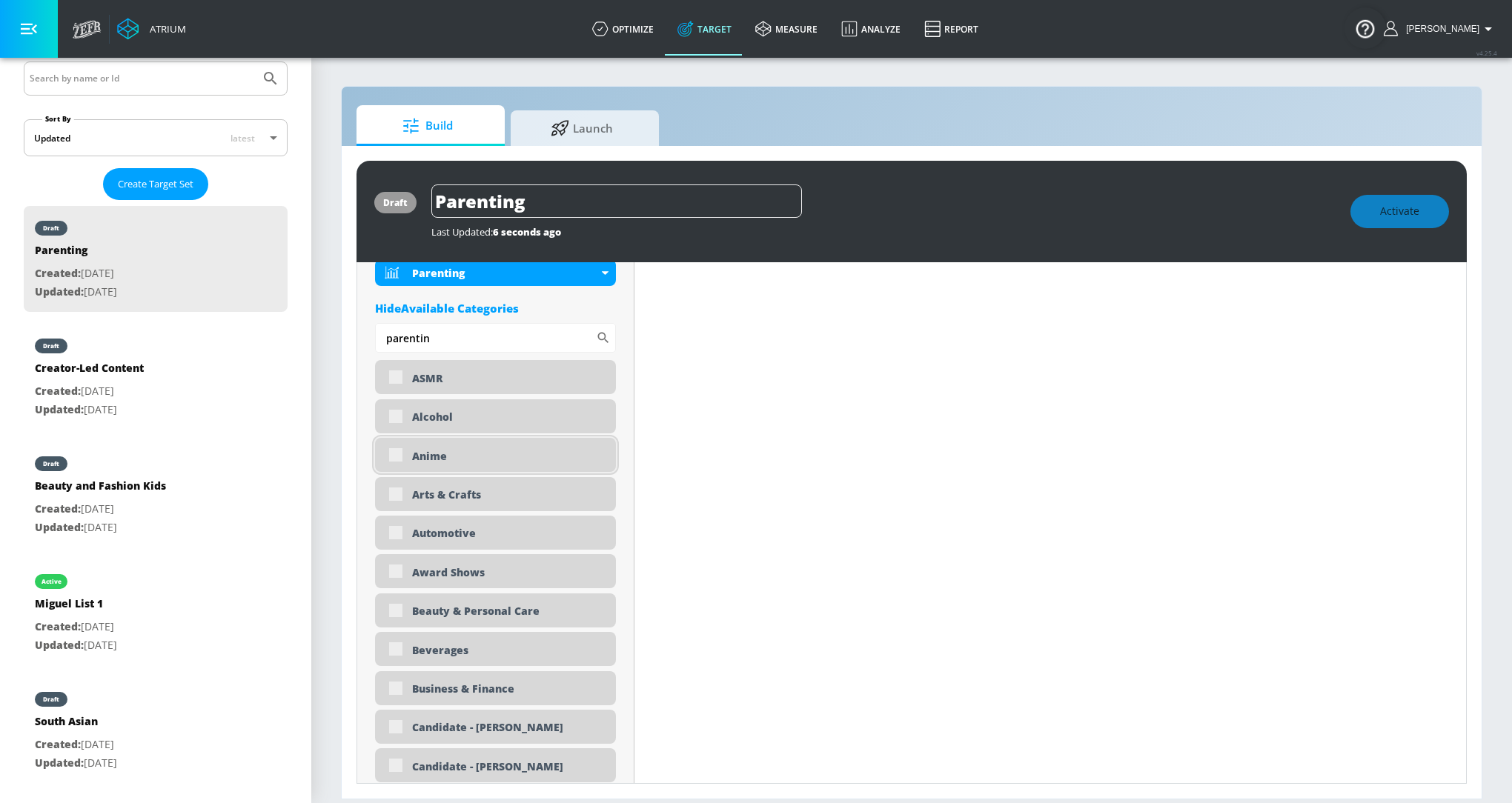
scroll to position [753, 0]
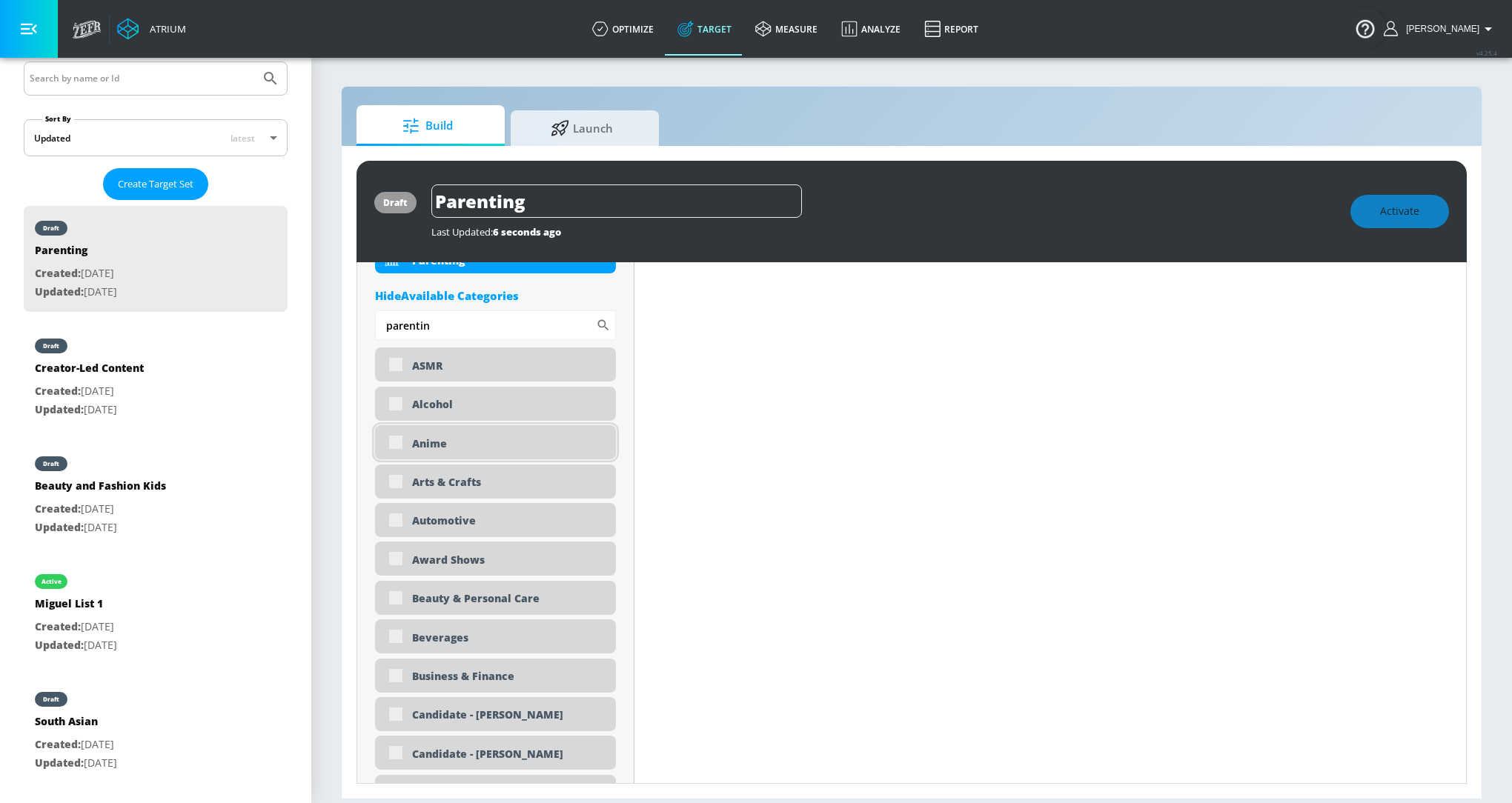
click at [516, 454] on div "Anime" at bounding box center [496, 442] width 241 height 34
click at [512, 477] on div "Arts & Crafts" at bounding box center [509, 481] width 193 height 14
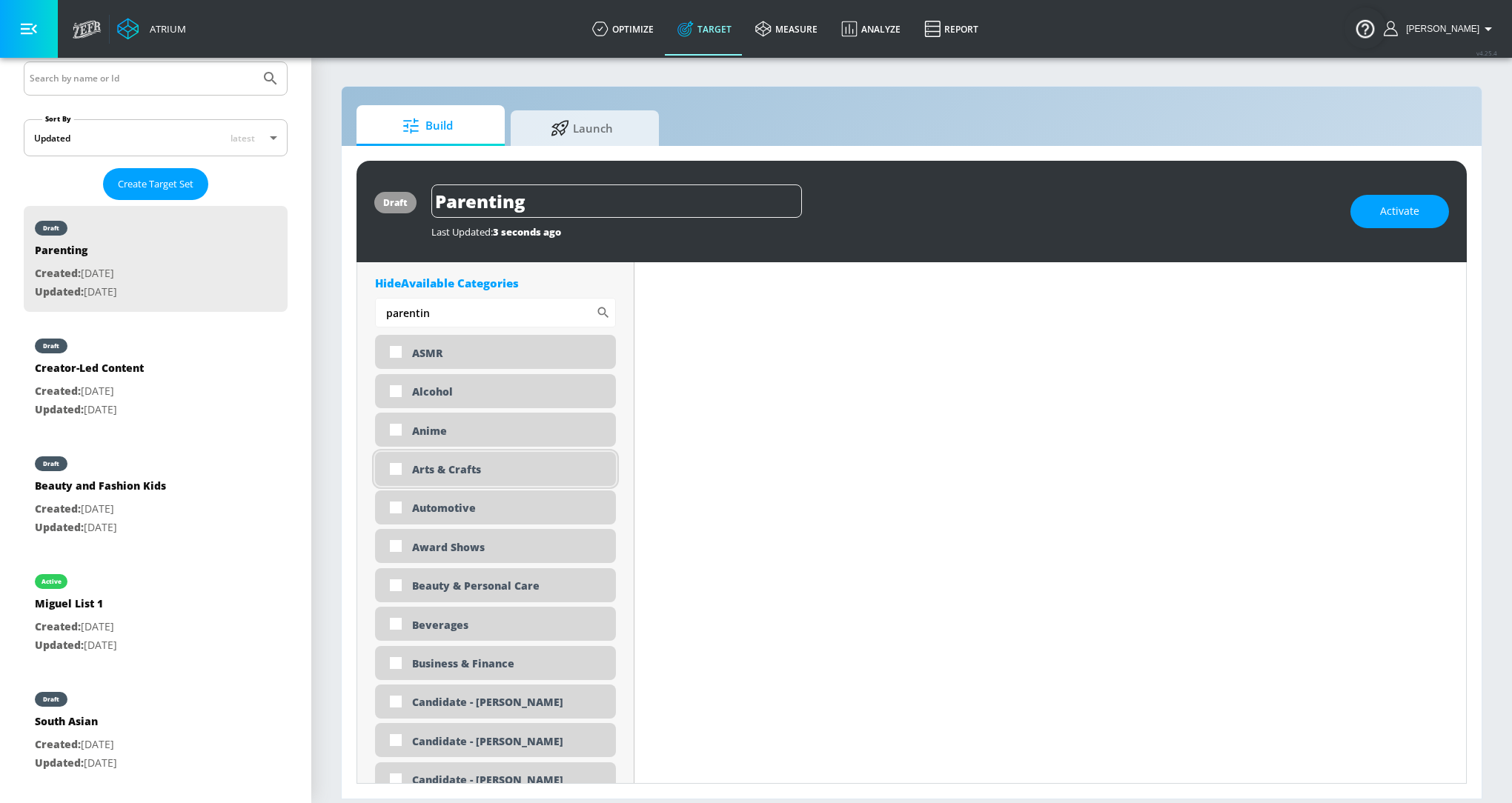
scroll to position [741, 0]
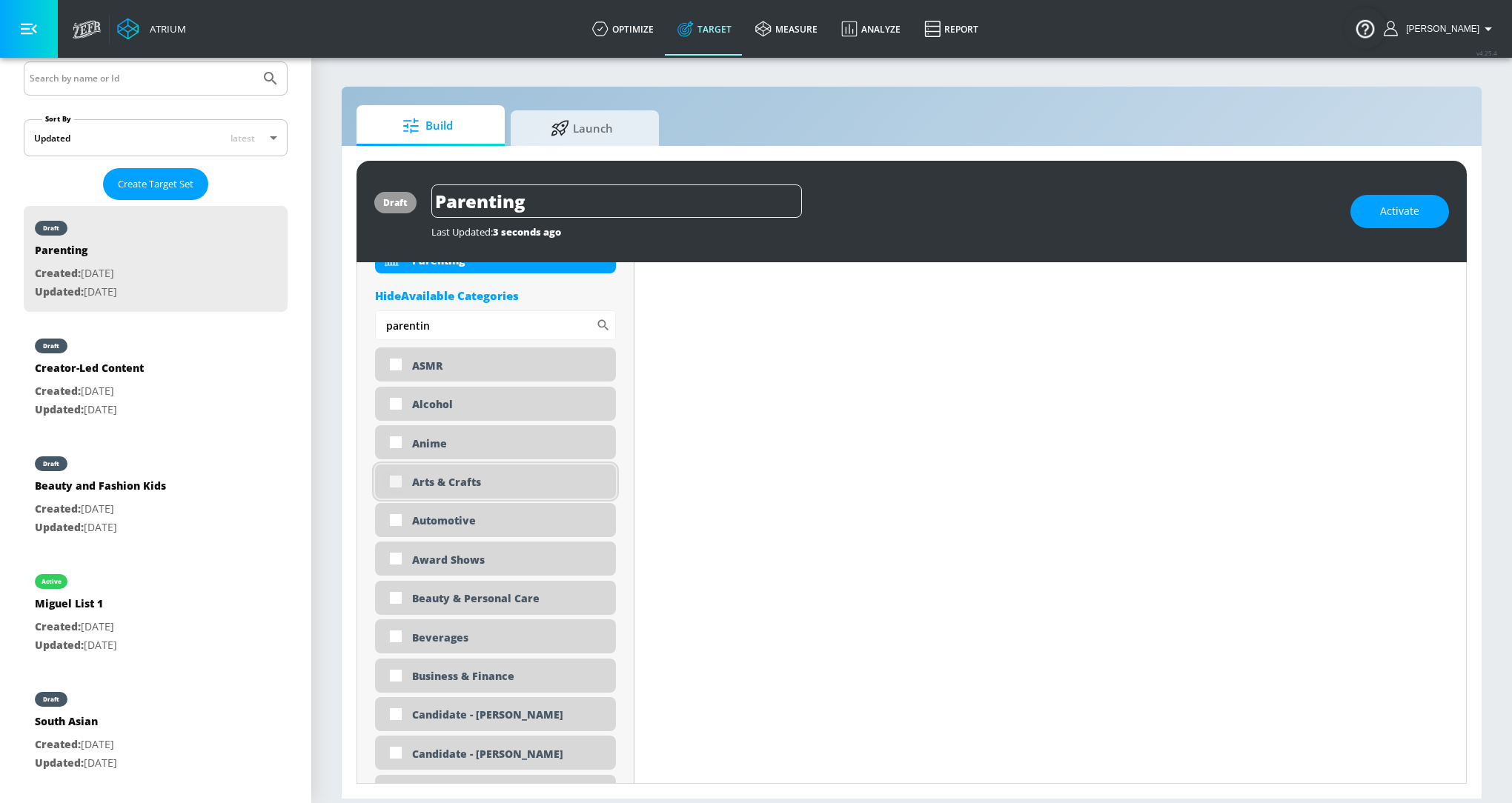
click at [397, 483] on input "checkbox" at bounding box center [395, 481] width 27 height 27
checkbox input "true"
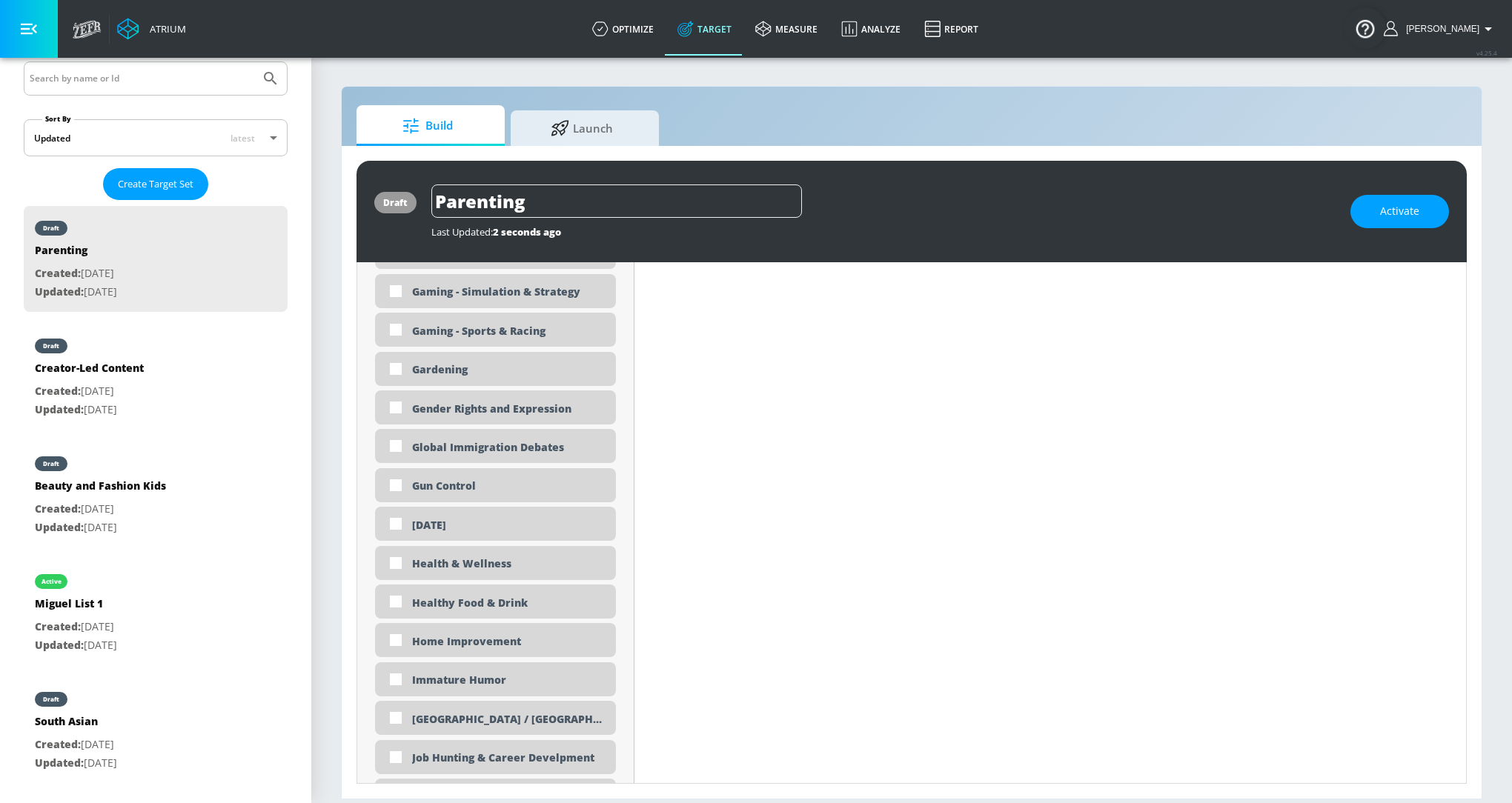
scroll to position [2250, 0]
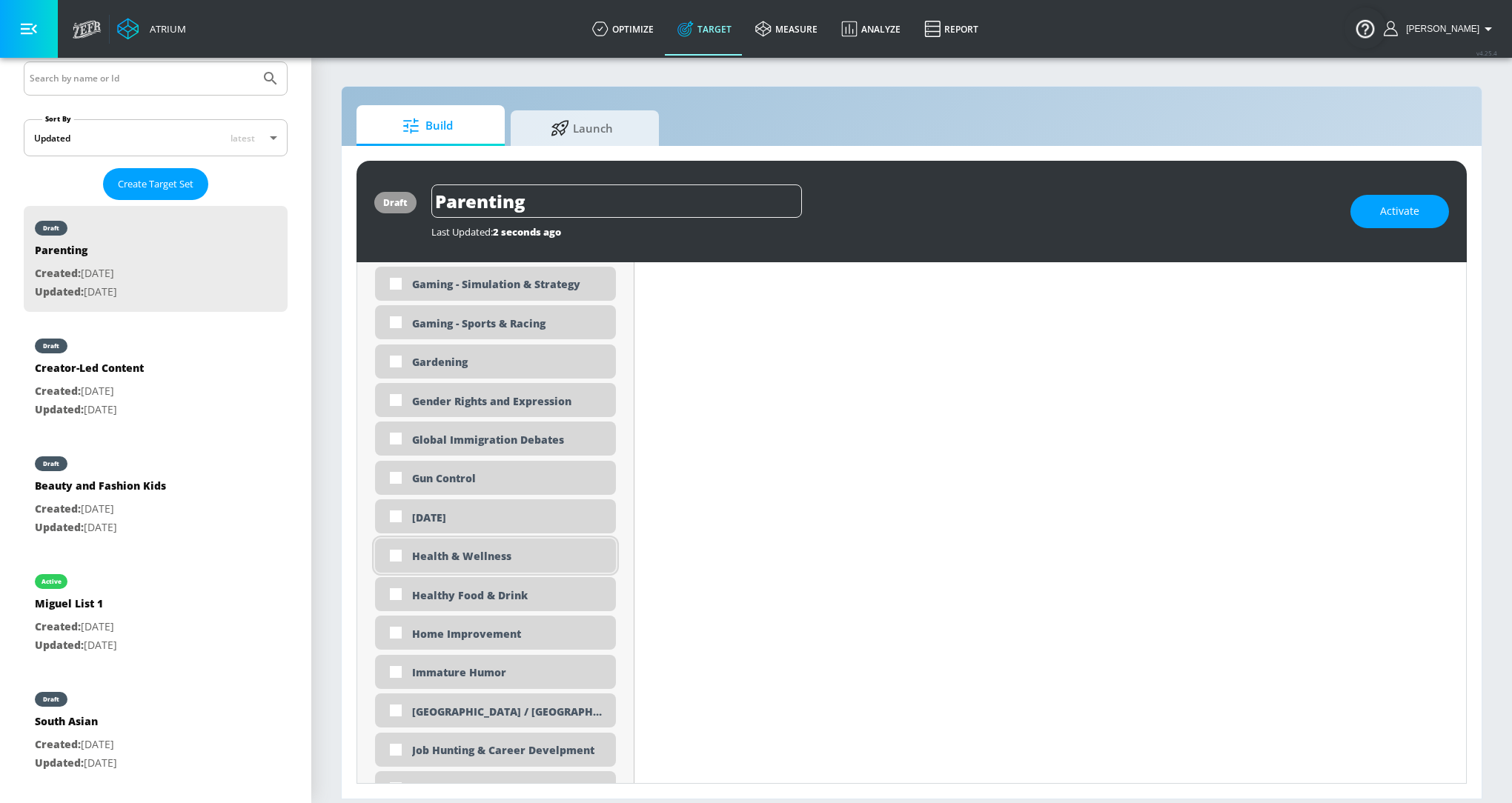
click at [511, 558] on div "Health & Wellness" at bounding box center [509, 555] width 193 height 14
checkbox input "true"
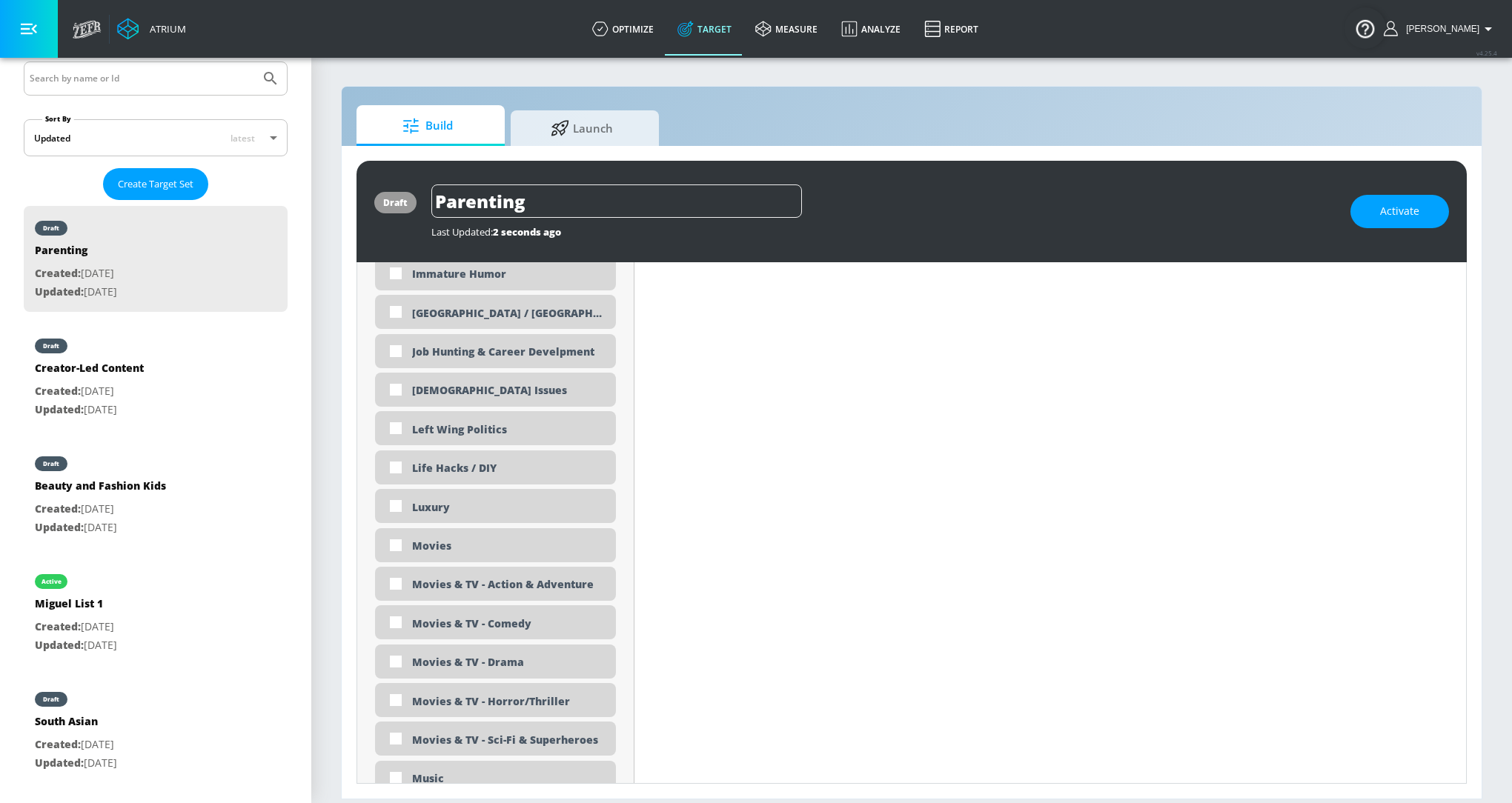
scroll to position [2661, 0]
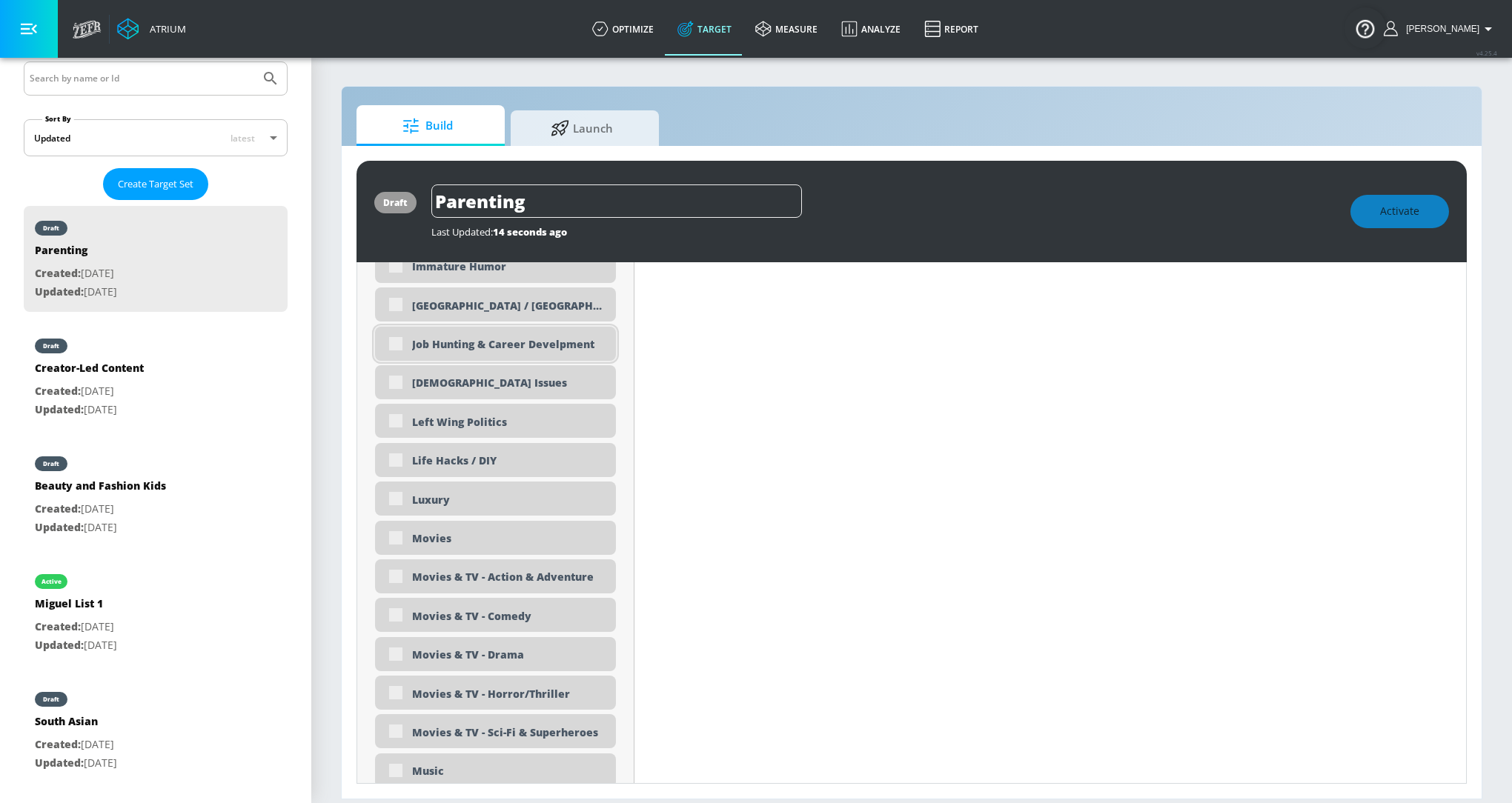
click at [550, 339] on div "Job Hunting & Career Develpment" at bounding box center [509, 344] width 193 height 14
click at [399, 343] on div "Job Hunting & Career Develpment" at bounding box center [496, 343] width 241 height 34
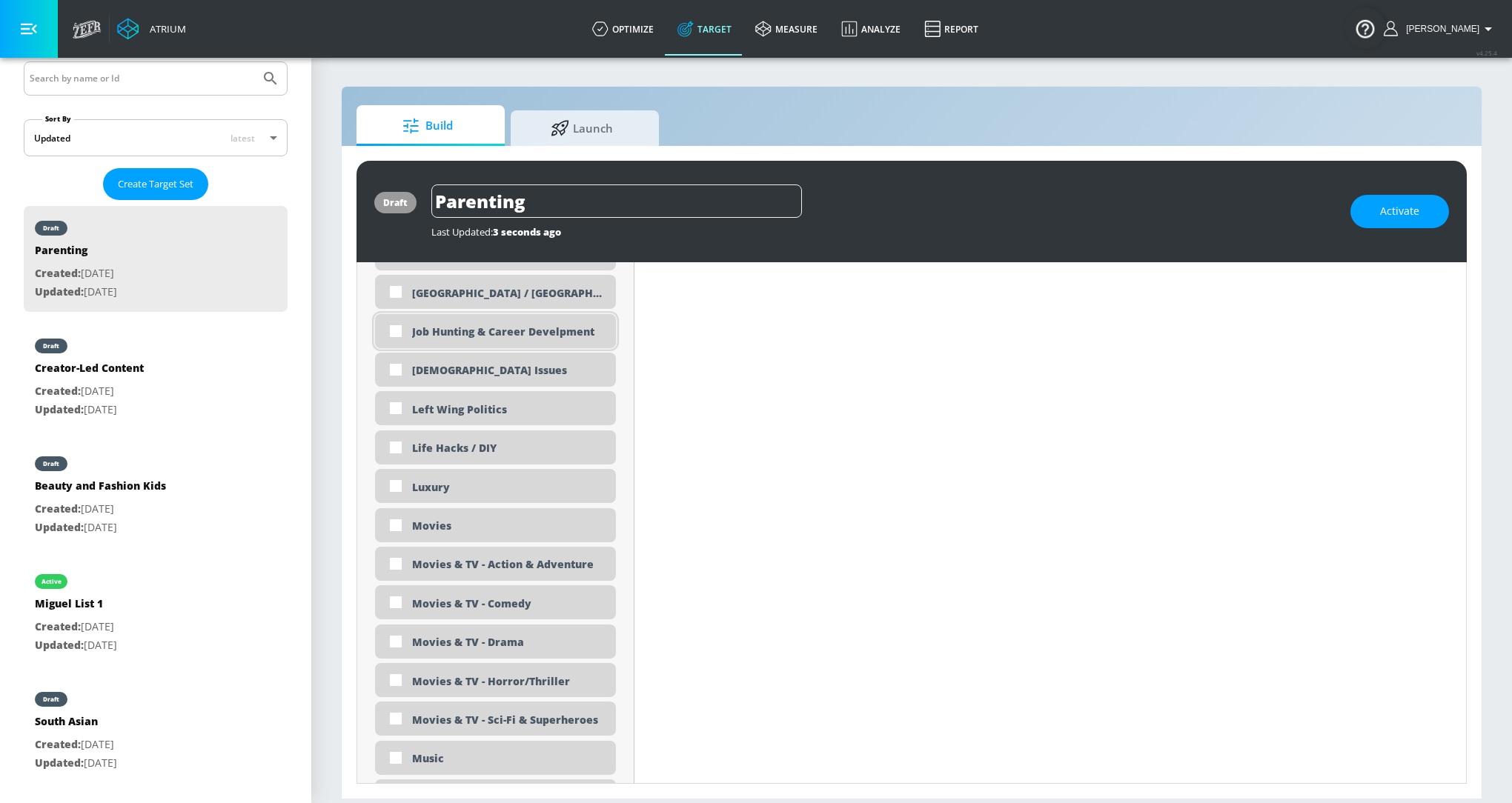
scroll to position [2648, 0]
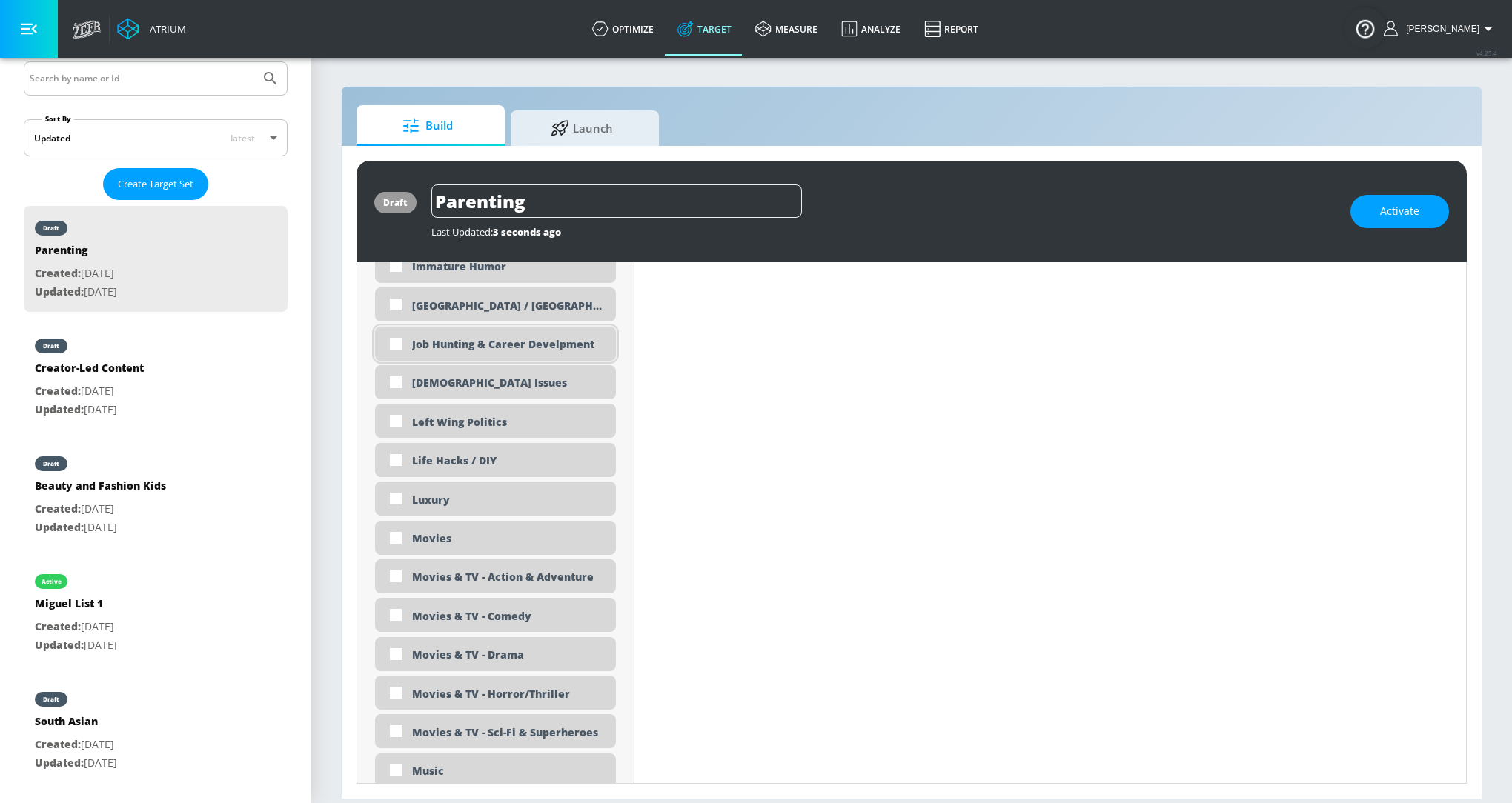
click at [565, 344] on div "Job Hunting & Career Develpment" at bounding box center [509, 344] width 193 height 14
checkbox input "true"
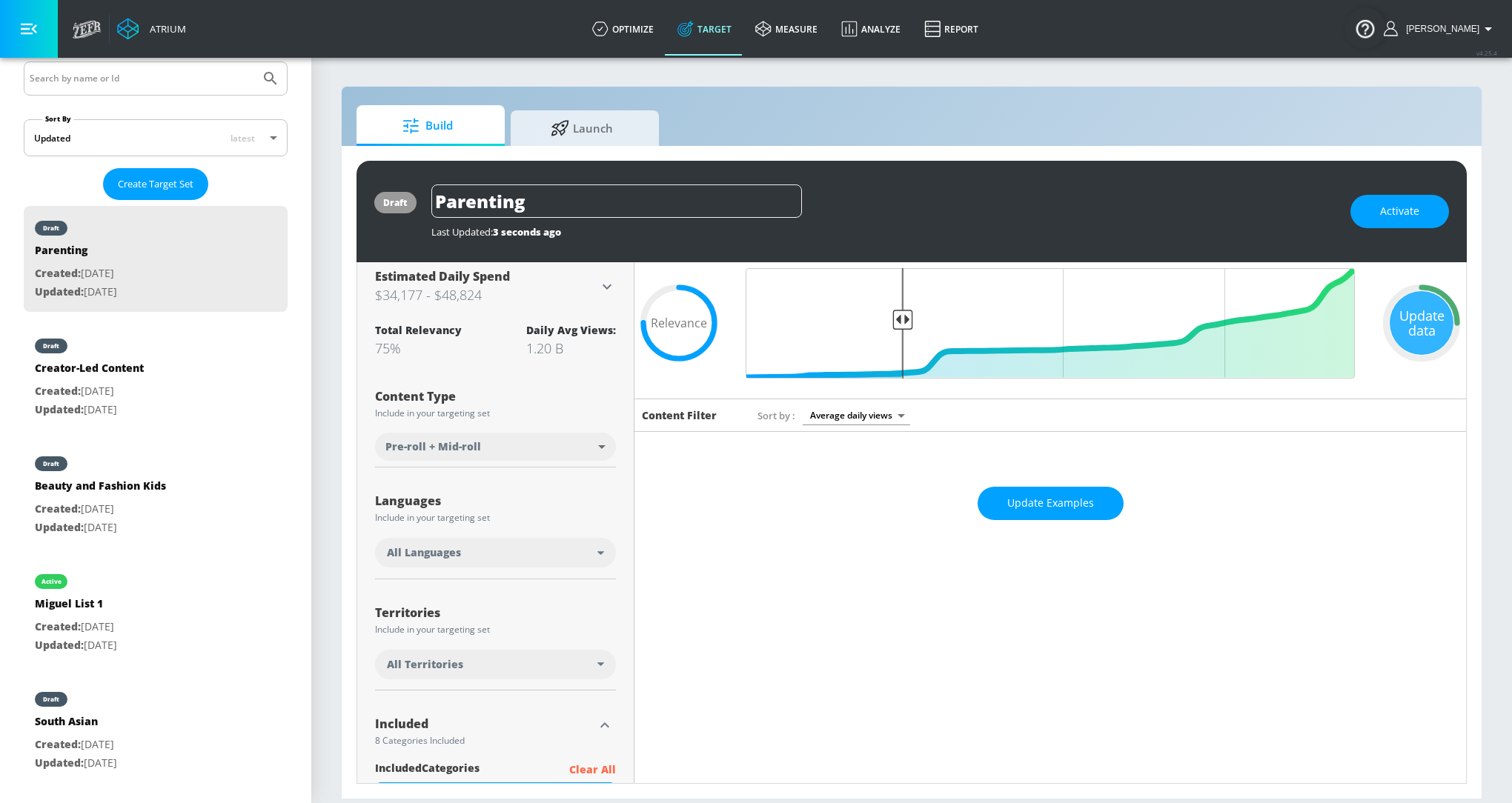
scroll to position [0, 0]
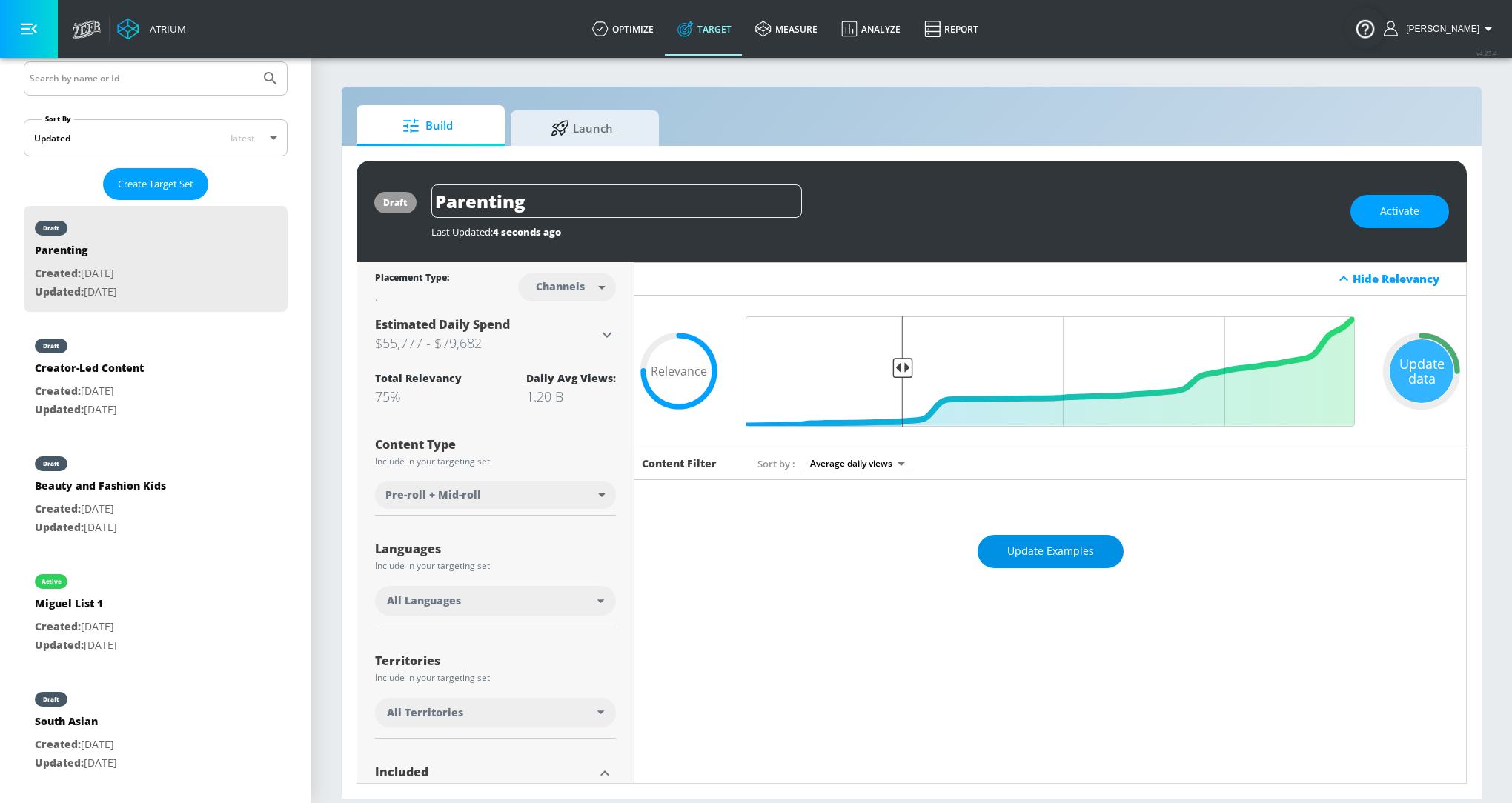
click at [1062, 552] on span "Update Examples" at bounding box center [1050, 552] width 86 height 19
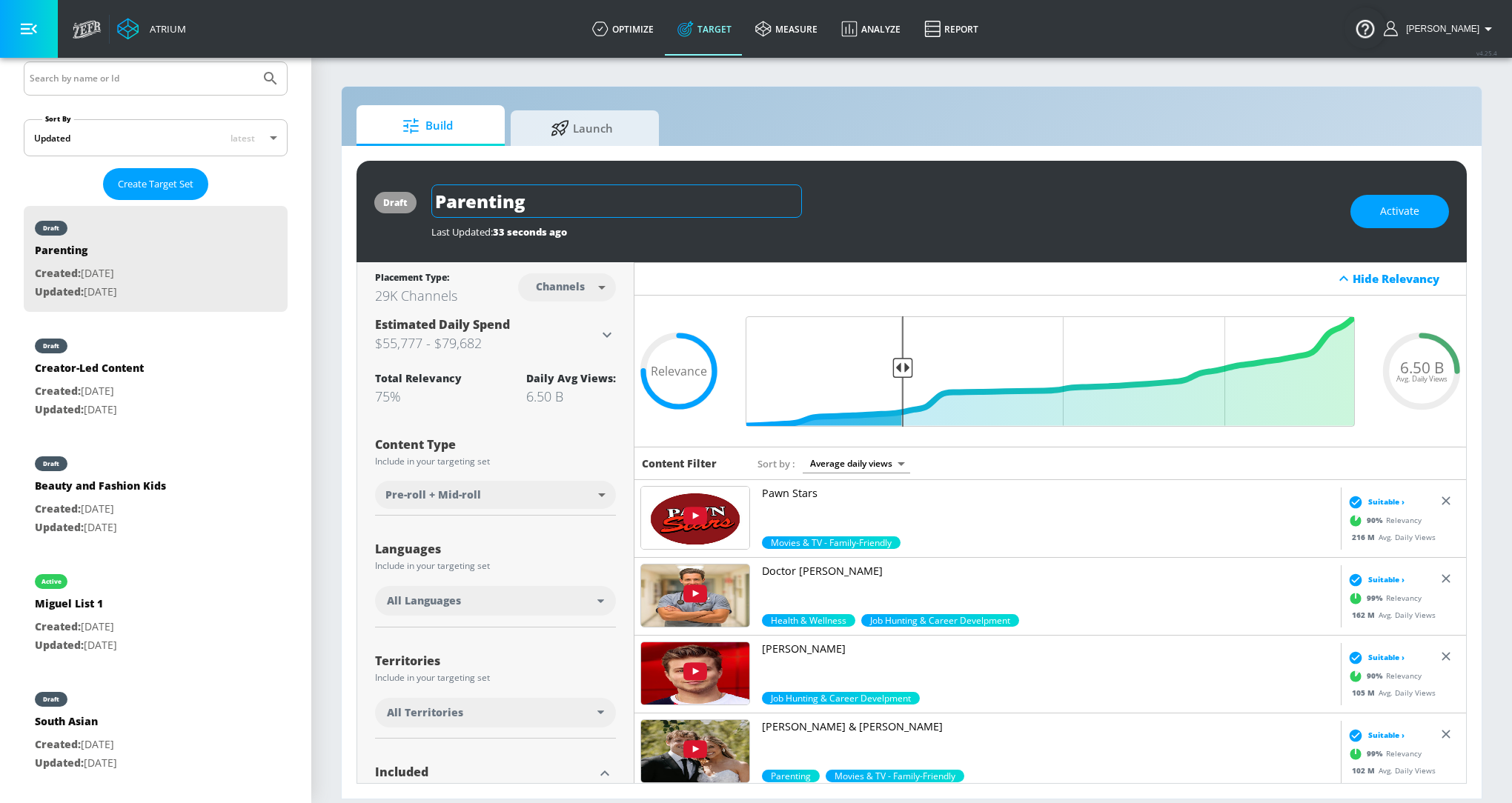
click at [536, 205] on input "Parenting" at bounding box center [617, 201] width 370 height 33
type input "Parenting for Concept Studio"
click at [949, 237] on div "Last Updated: 52 seconds ago" at bounding box center [883, 231] width 904 height 13
click at [783, 203] on icon "button" at bounding box center [788, 201] width 13 height 13
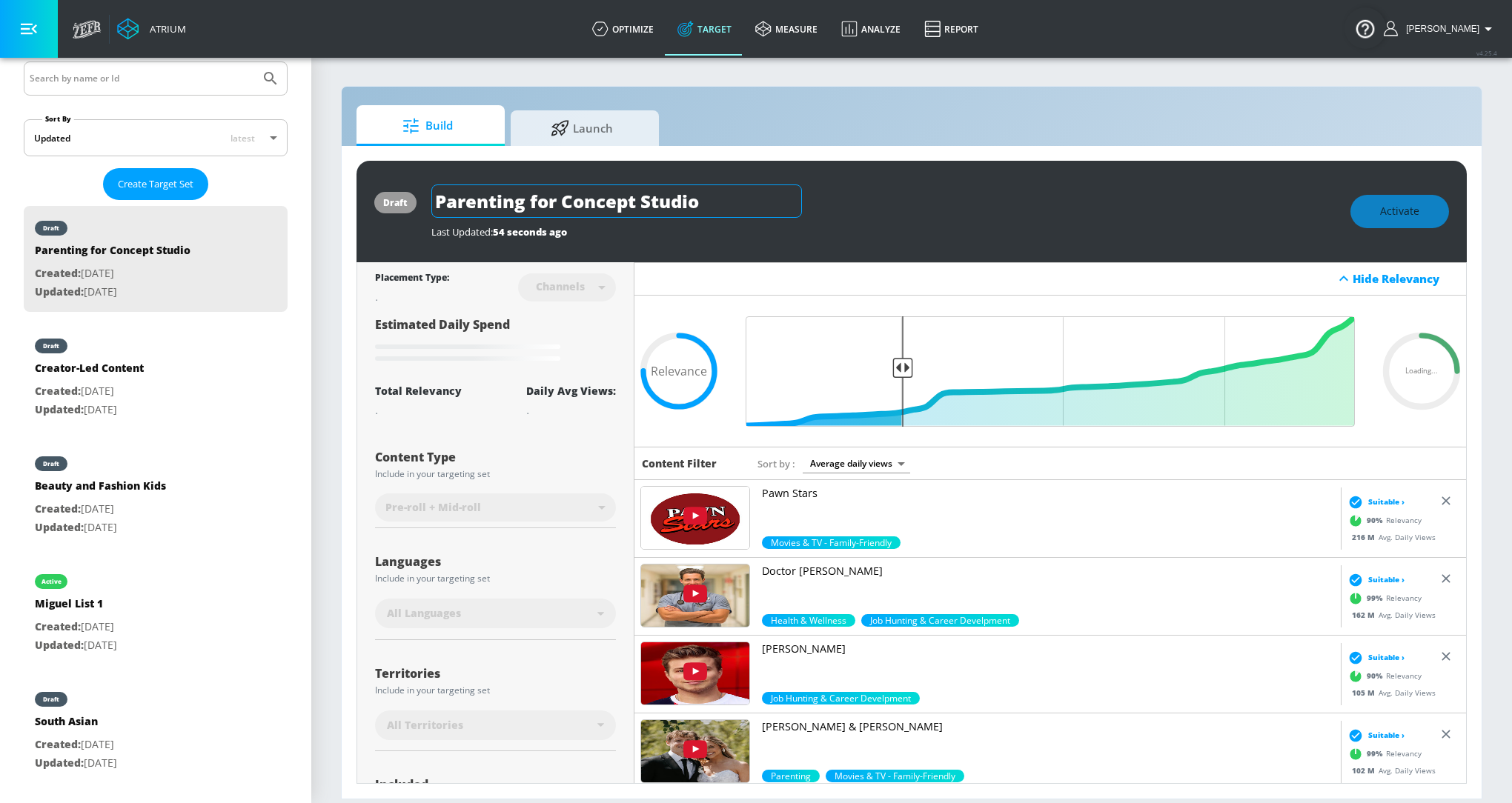
click at [789, 203] on input "Parenting for Concept Studio" at bounding box center [617, 201] width 370 height 33
click at [885, 213] on div "Parenting for Concept Studio" at bounding box center [883, 201] width 904 height 33
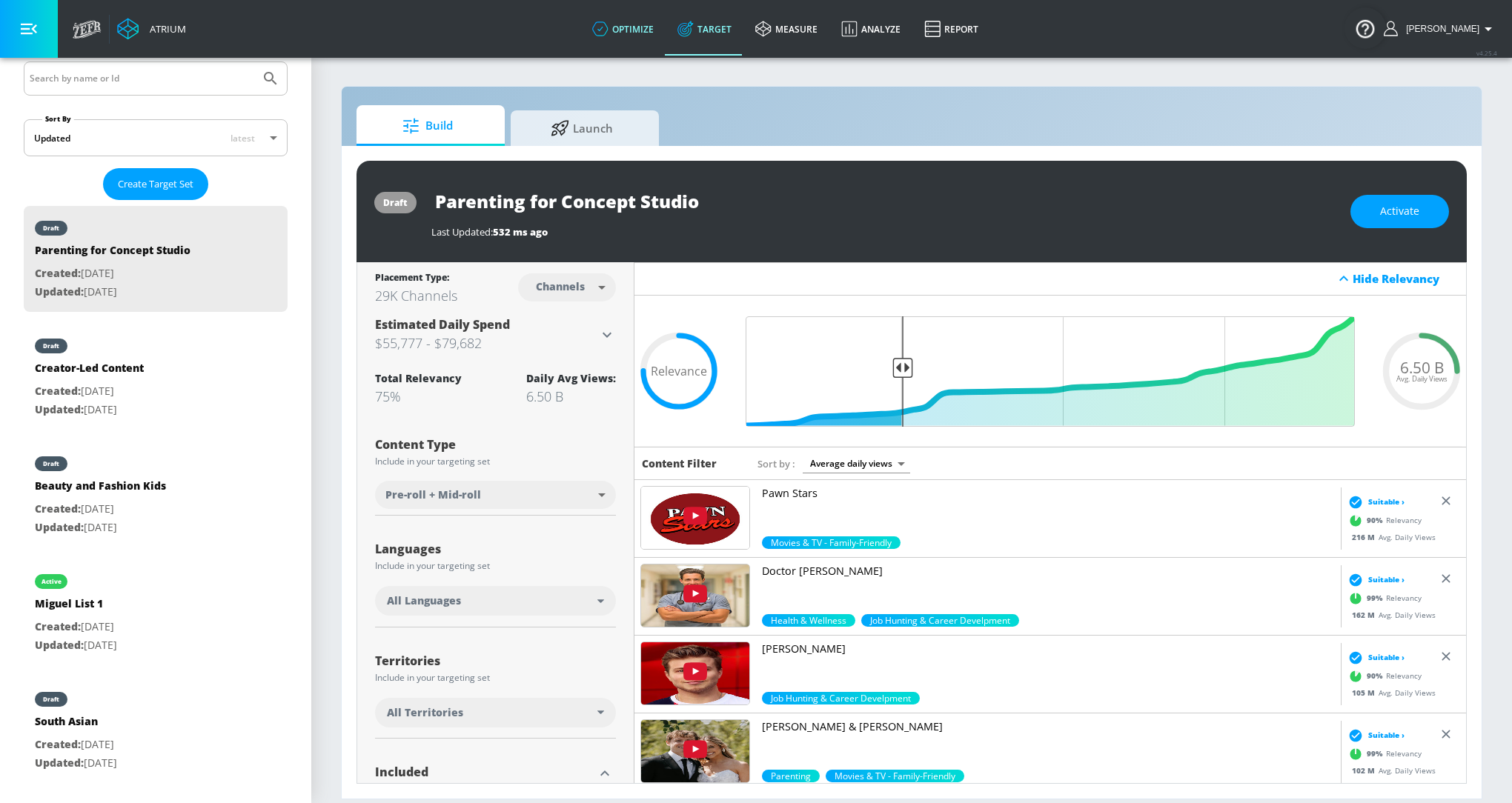
click at [608, 32] on icon at bounding box center [600, 29] width 16 height 16
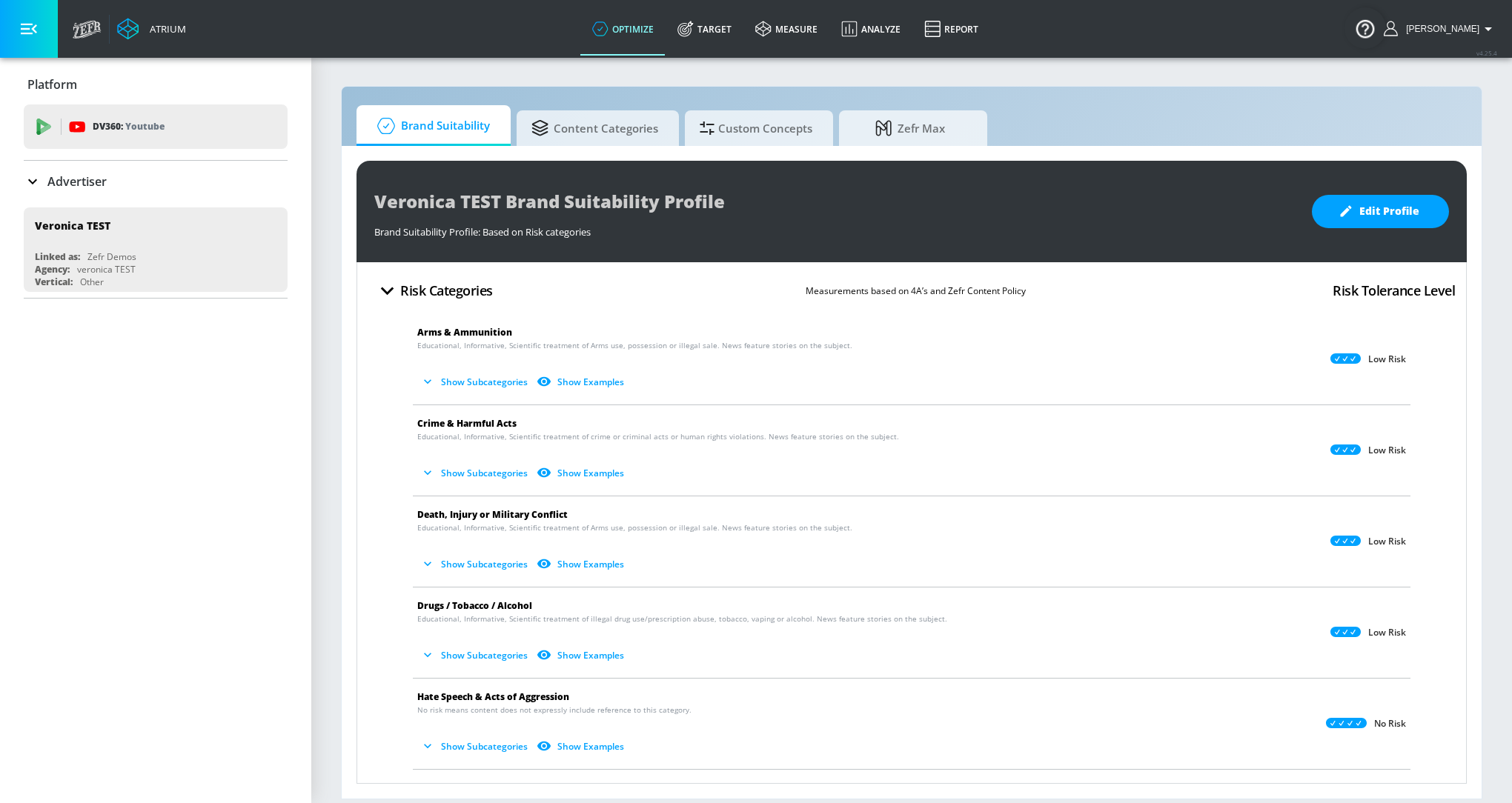
click at [52, 181] on p "Advertiser" at bounding box center [76, 181] width 59 height 16
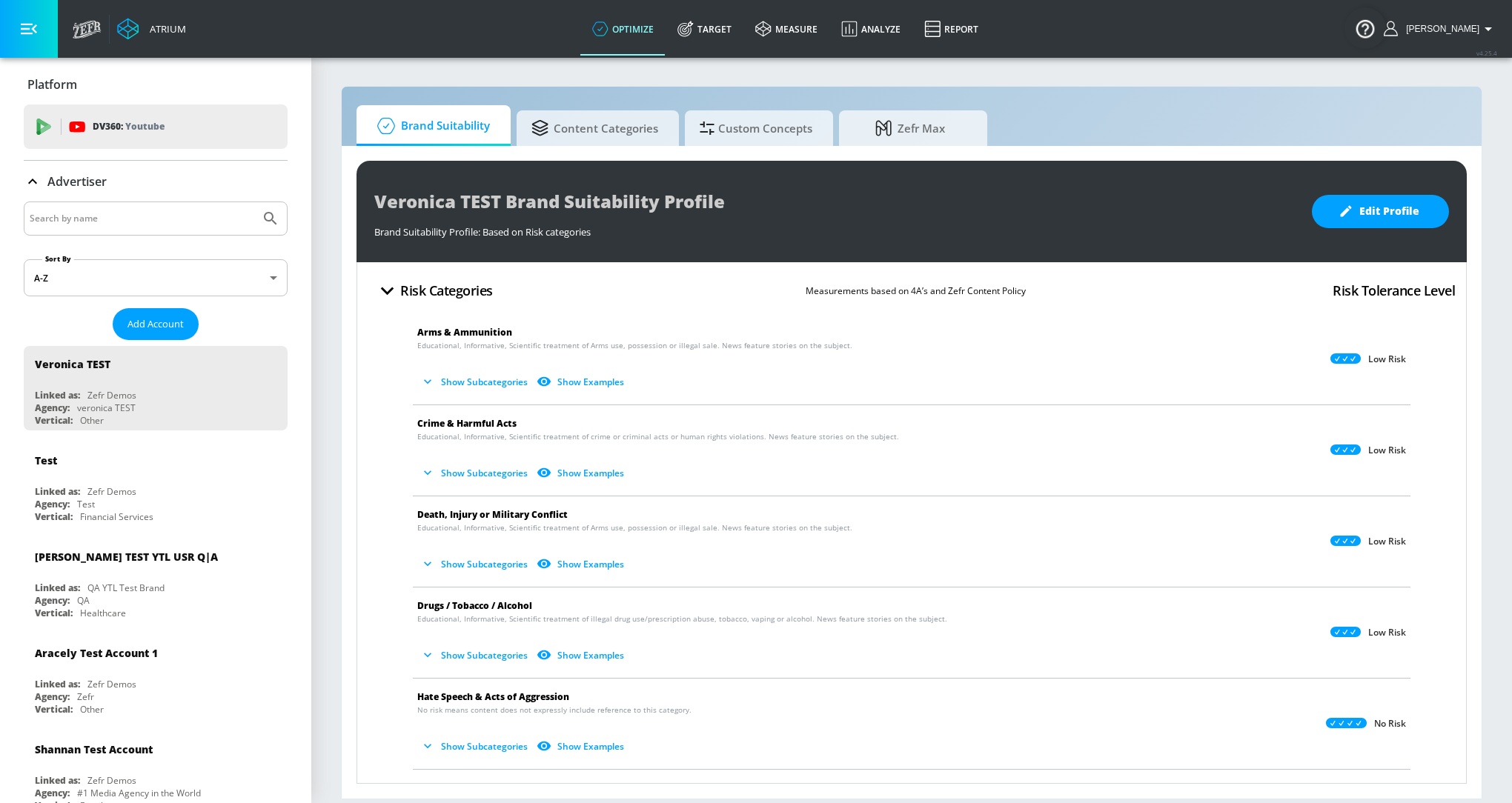
click at [55, 221] on input "Search by name" at bounding box center [141, 218] width 225 height 19
type input "asu"
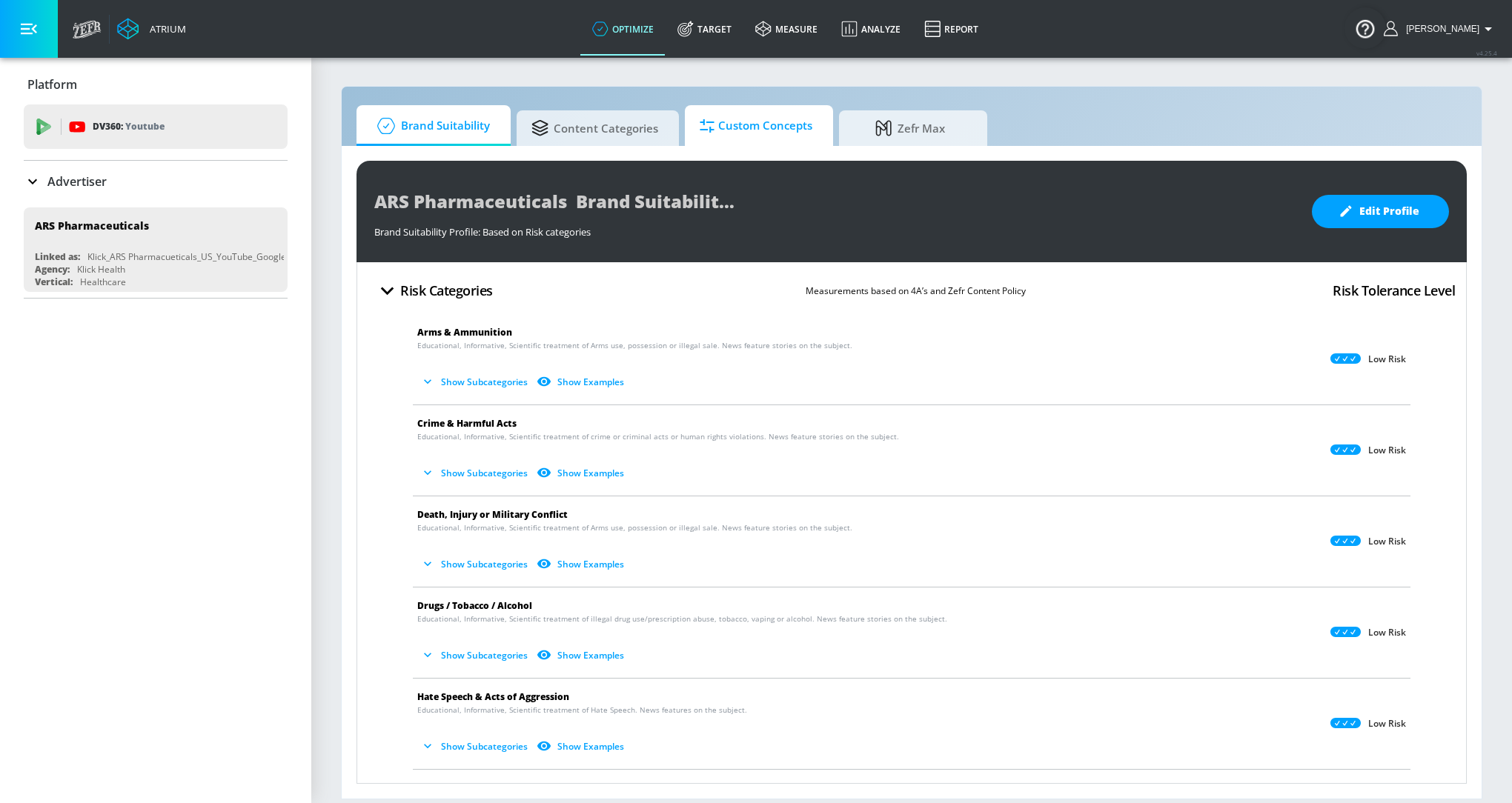
click at [739, 118] on span "Custom Concepts" at bounding box center [756, 126] width 113 height 35
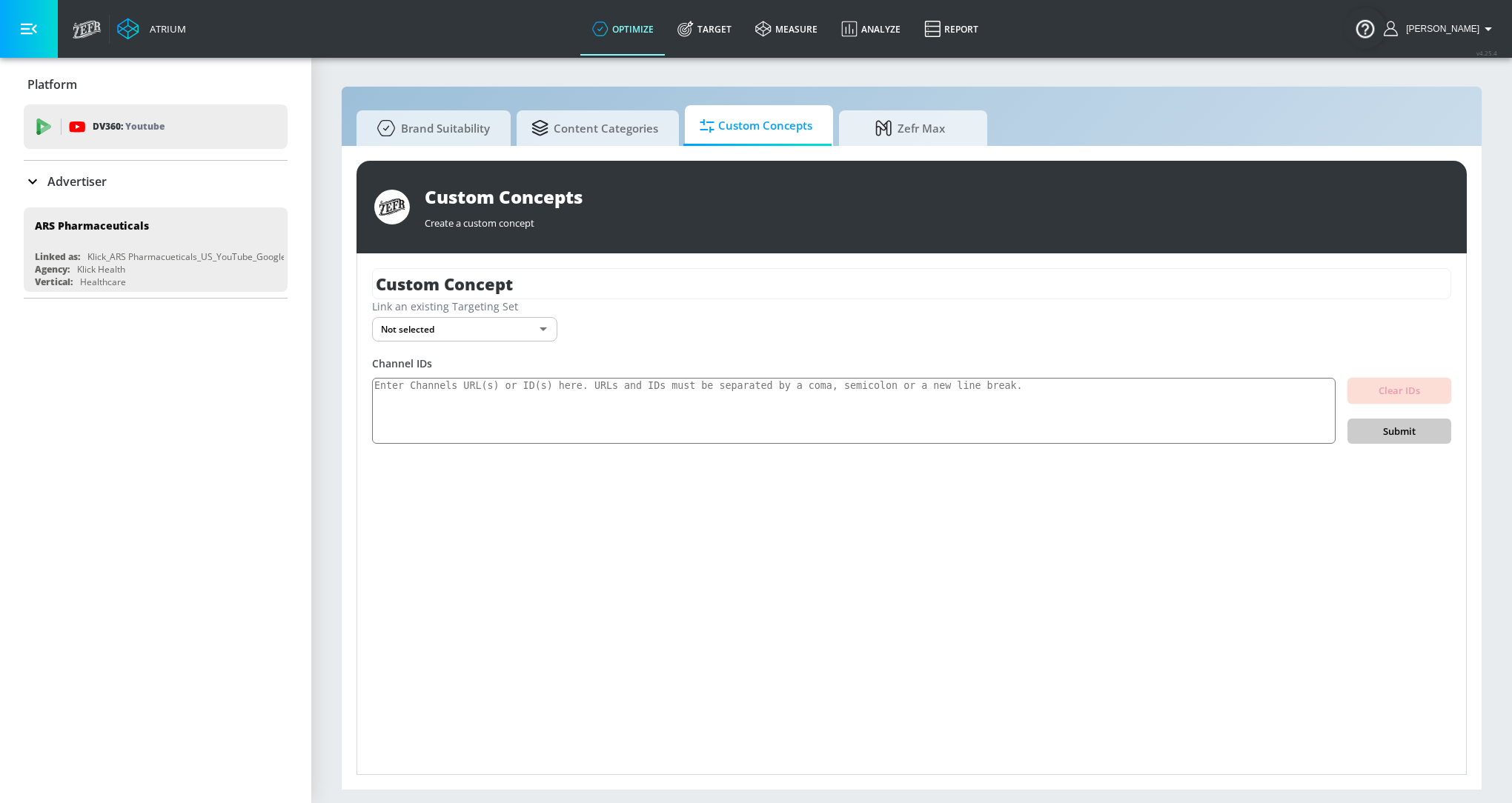
click at [621, 375] on div "Channel IDs Clear IDs Submit" at bounding box center [912, 400] width 1079 height 88
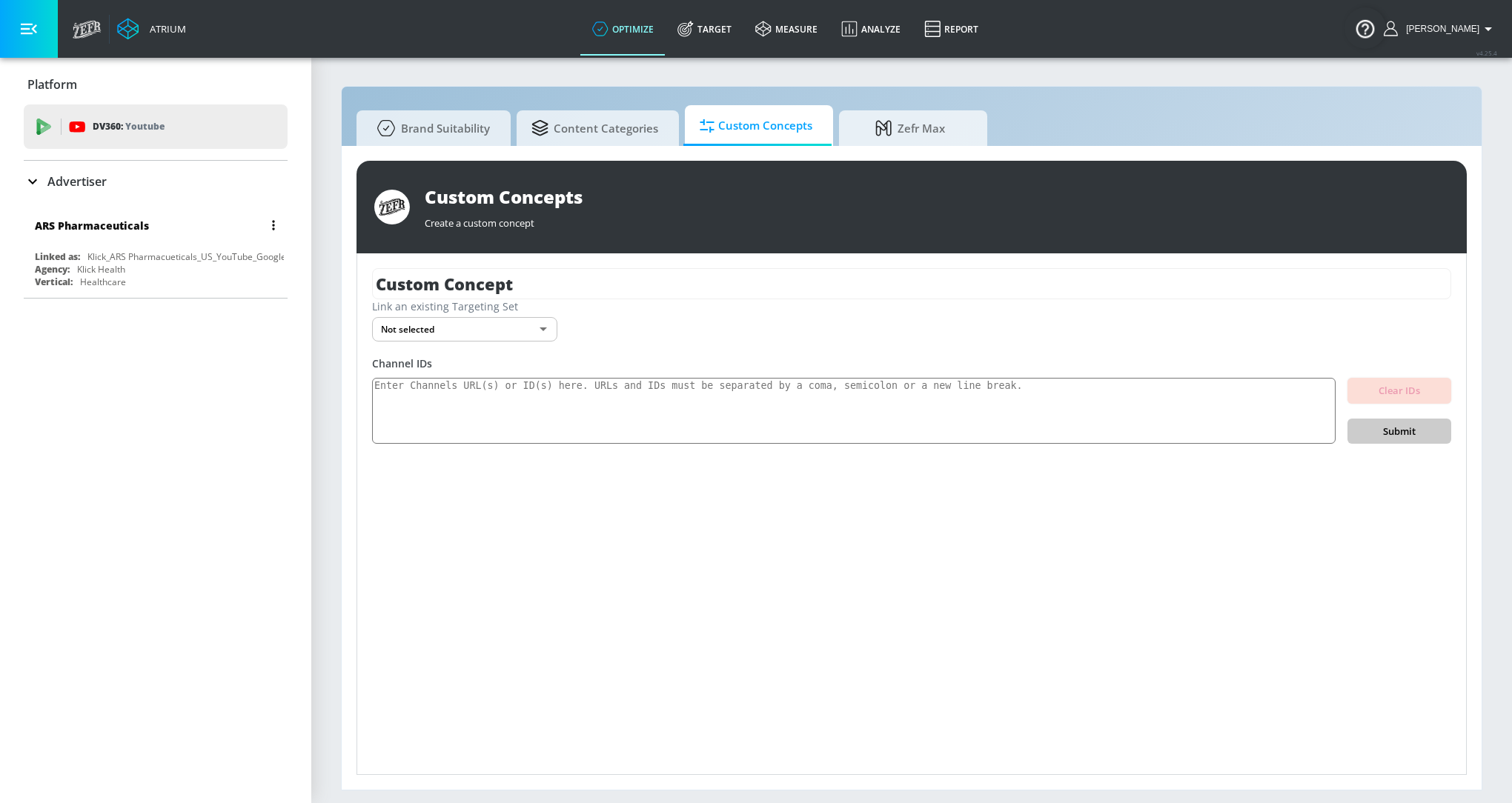
click at [149, 251] on div "Klick_ARS Pharmacueticals_US_YouTube_GoogleAds" at bounding box center [194, 257] width 214 height 12
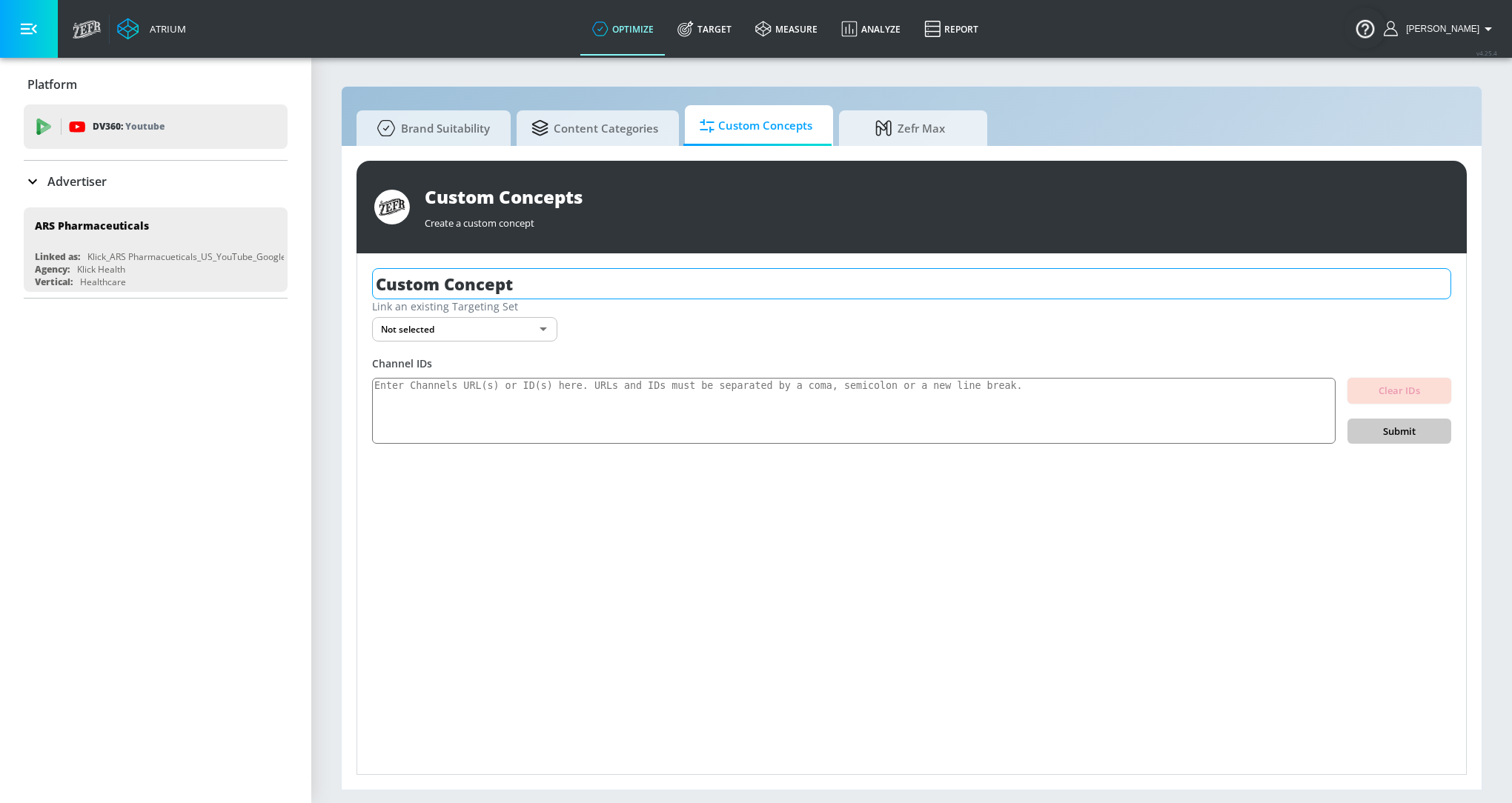
click at [463, 288] on input "Custom Concept" at bounding box center [912, 284] width 1079 height 31
click at [657, 121] on link "Content Categories" at bounding box center [597, 125] width 162 height 41
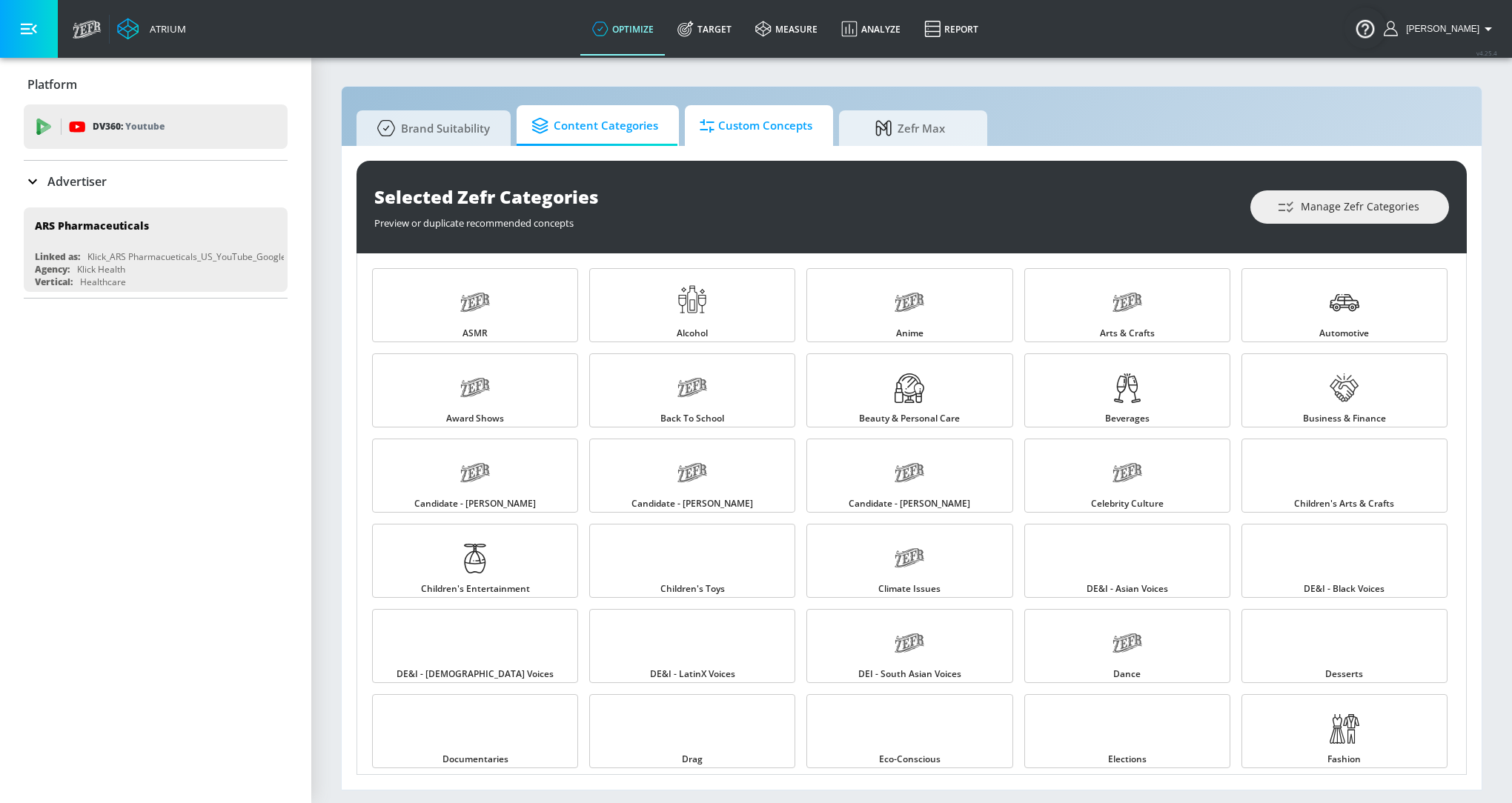
click at [733, 134] on span "Custom Concepts" at bounding box center [756, 126] width 113 height 35
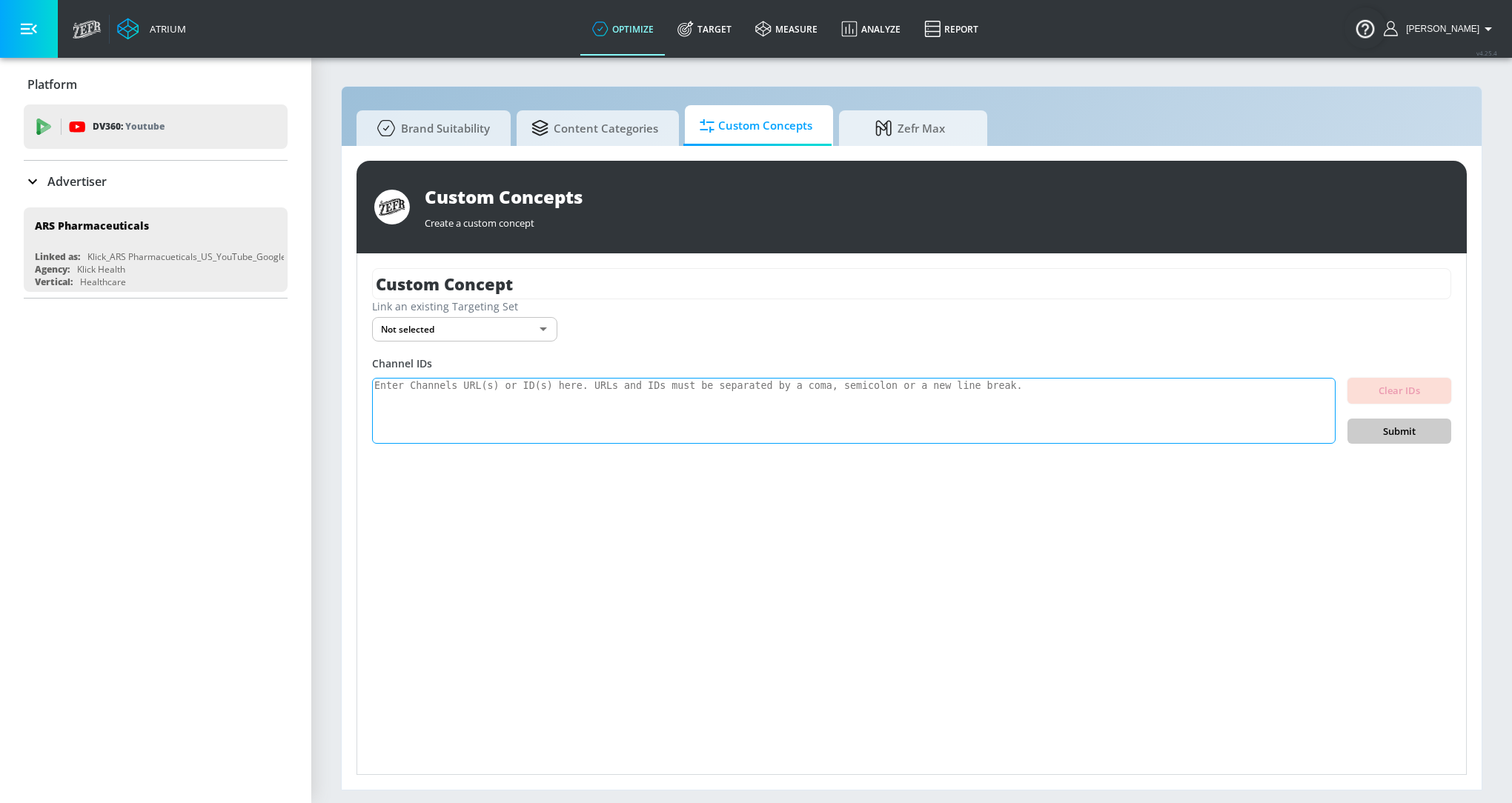
click at [672, 406] on textarea at bounding box center [854, 411] width 963 height 66
click at [526, 319] on body "Atrium optimize Target measure Analyze Report optimize Target measure Analyze R…" at bounding box center [756, 401] width 1512 height 803
click at [709, 326] on div at bounding box center [756, 401] width 1512 height 803
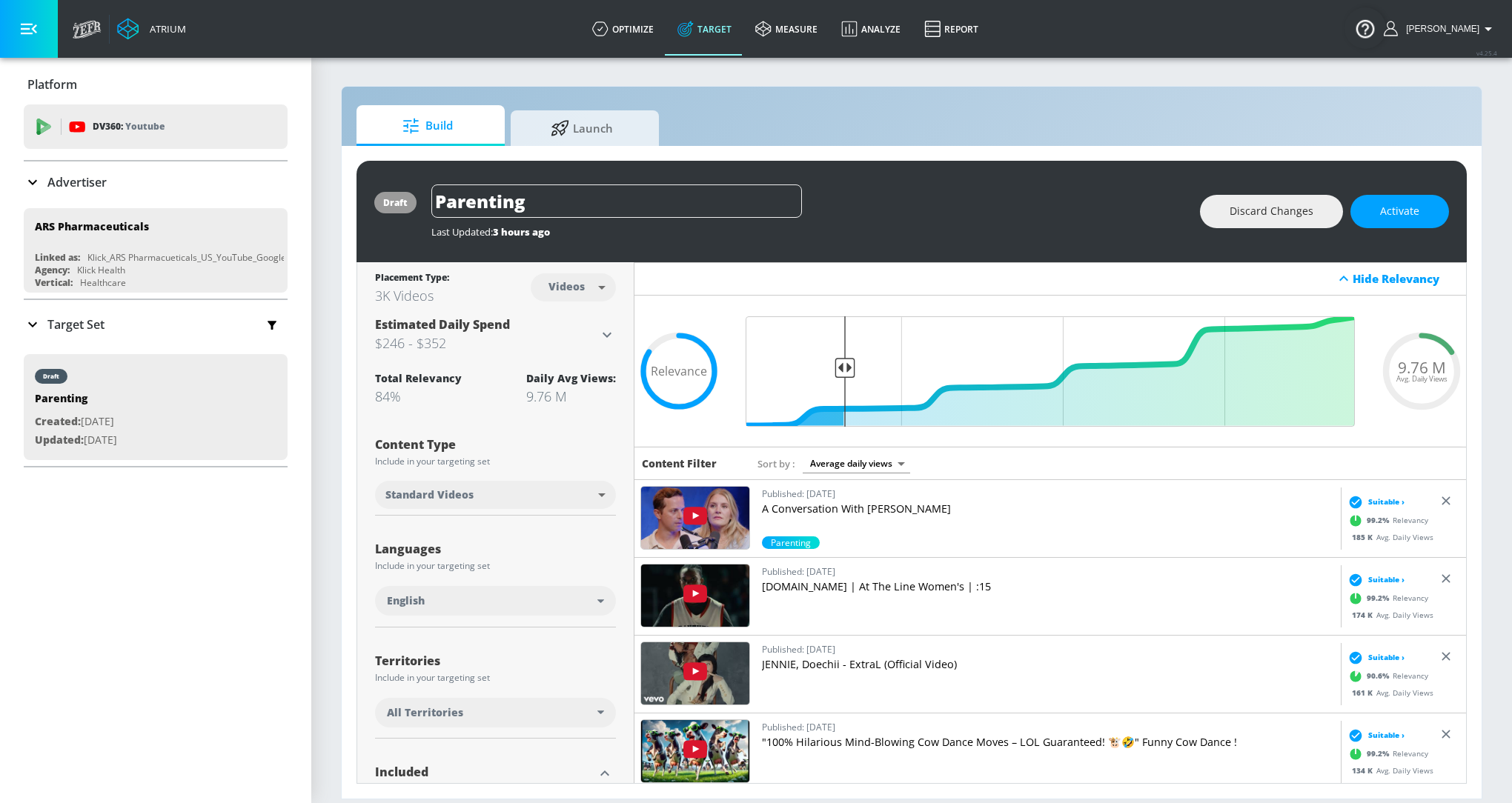
click at [177, 329] on div "Target Set" at bounding box center [156, 324] width 264 height 31
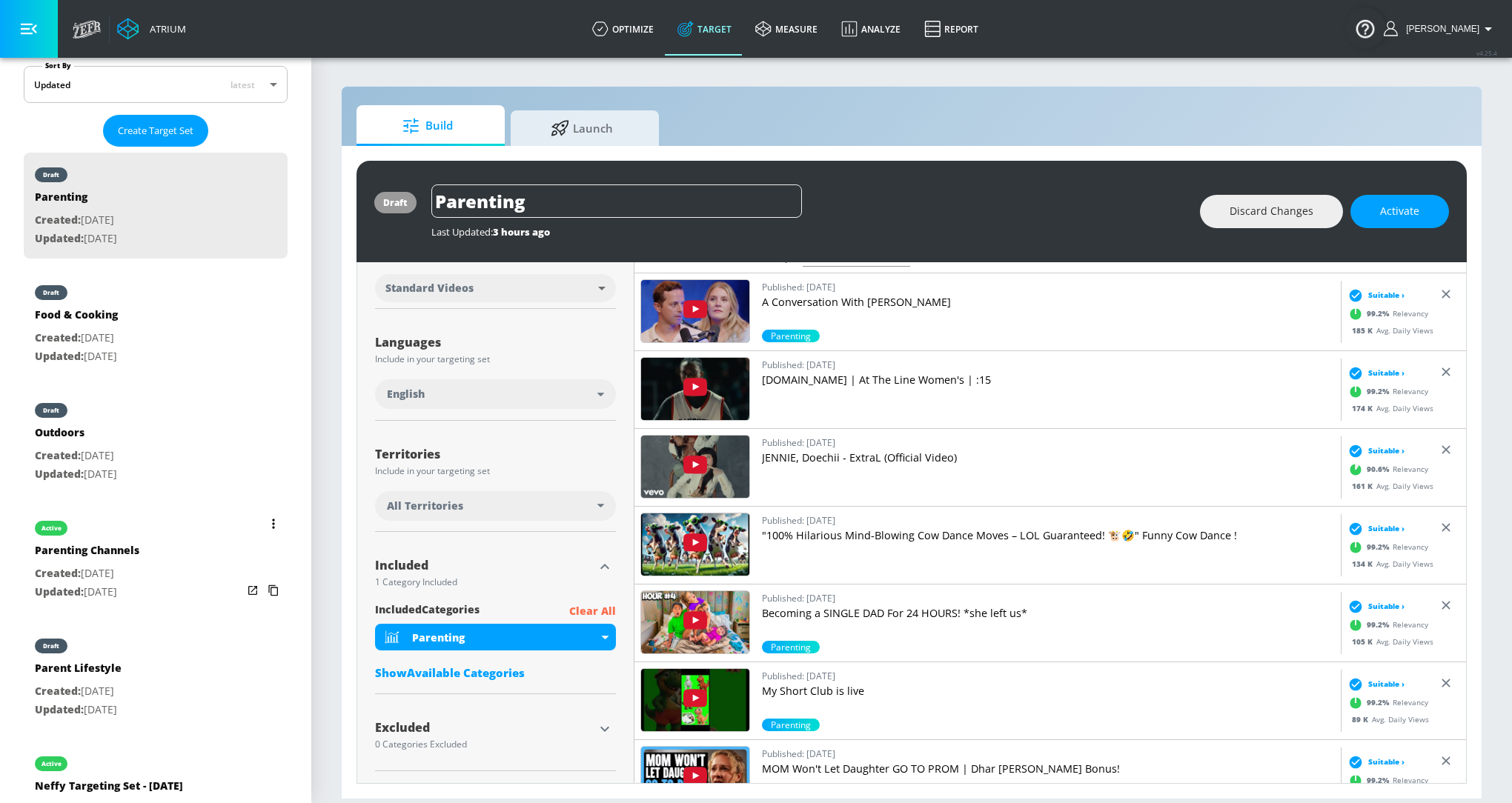
scroll to position [351, 0]
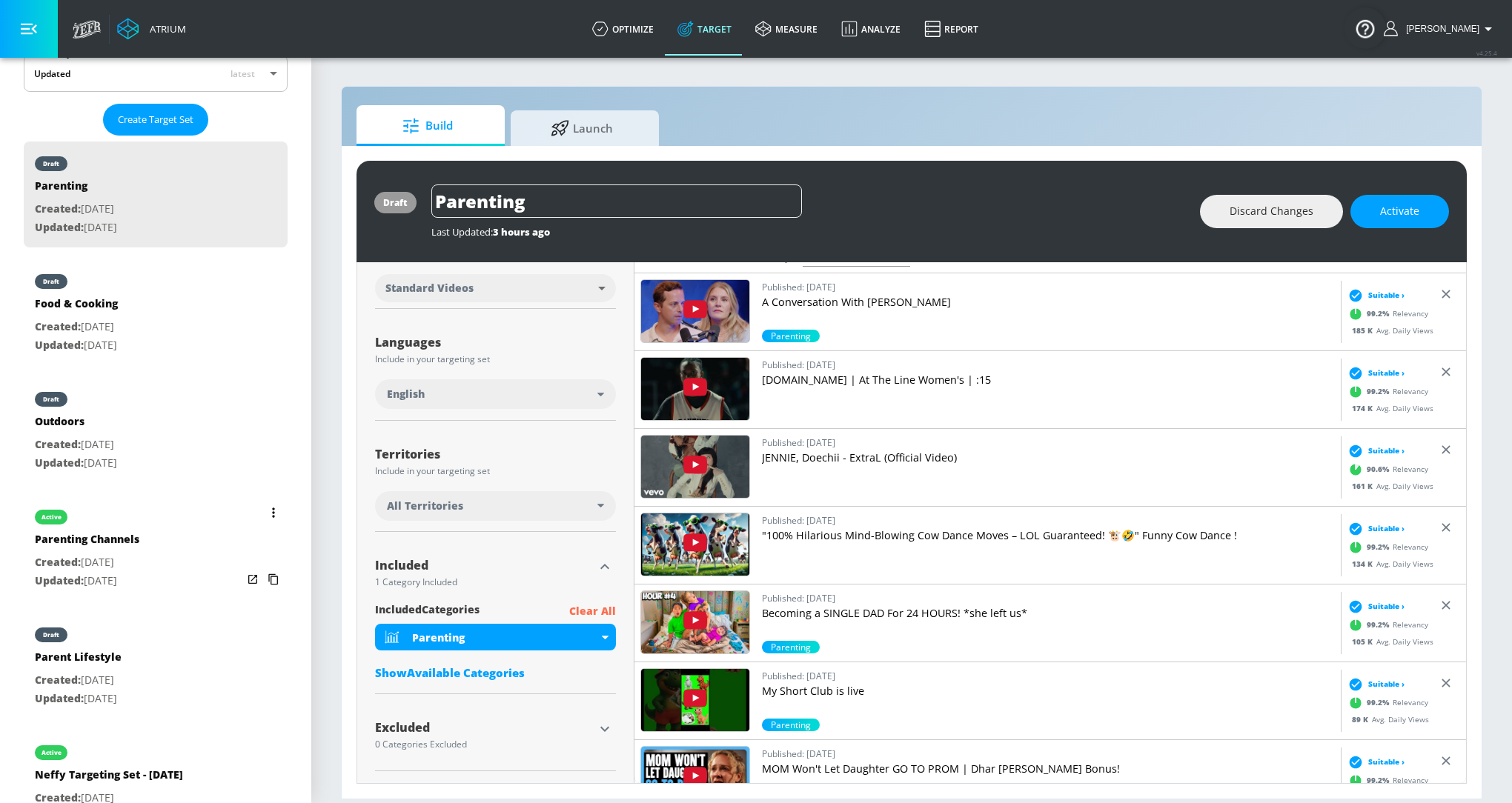
click at [133, 538] on div "Parenting Channels" at bounding box center [86, 542] width 104 height 22
type input "Parenting Channels"
type input "channels"
type input "0.05"
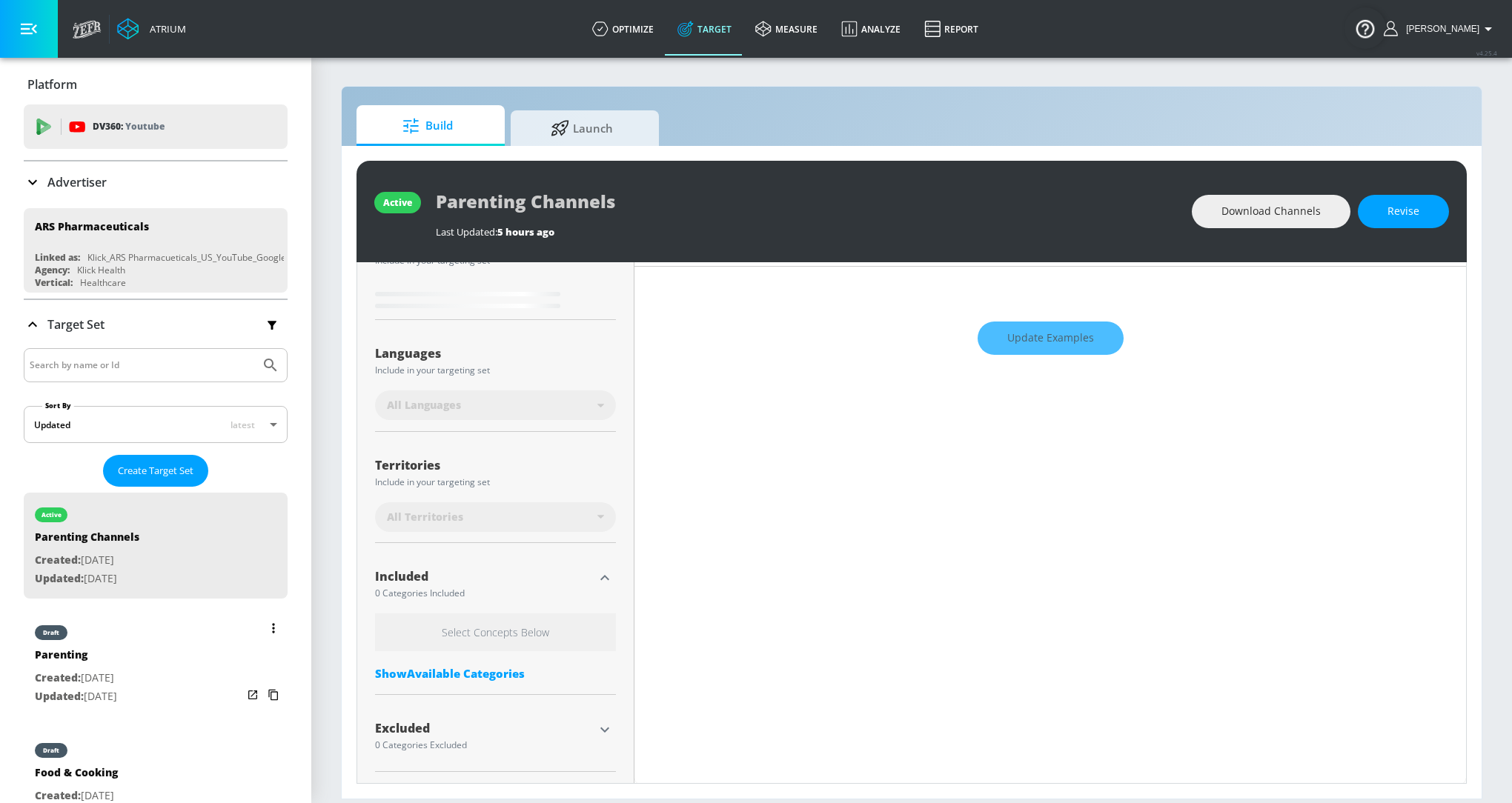
click at [108, 660] on div "Parenting" at bounding box center [76, 658] width 83 height 22
type input "Parenting"
type input "videos"
type input "0.84"
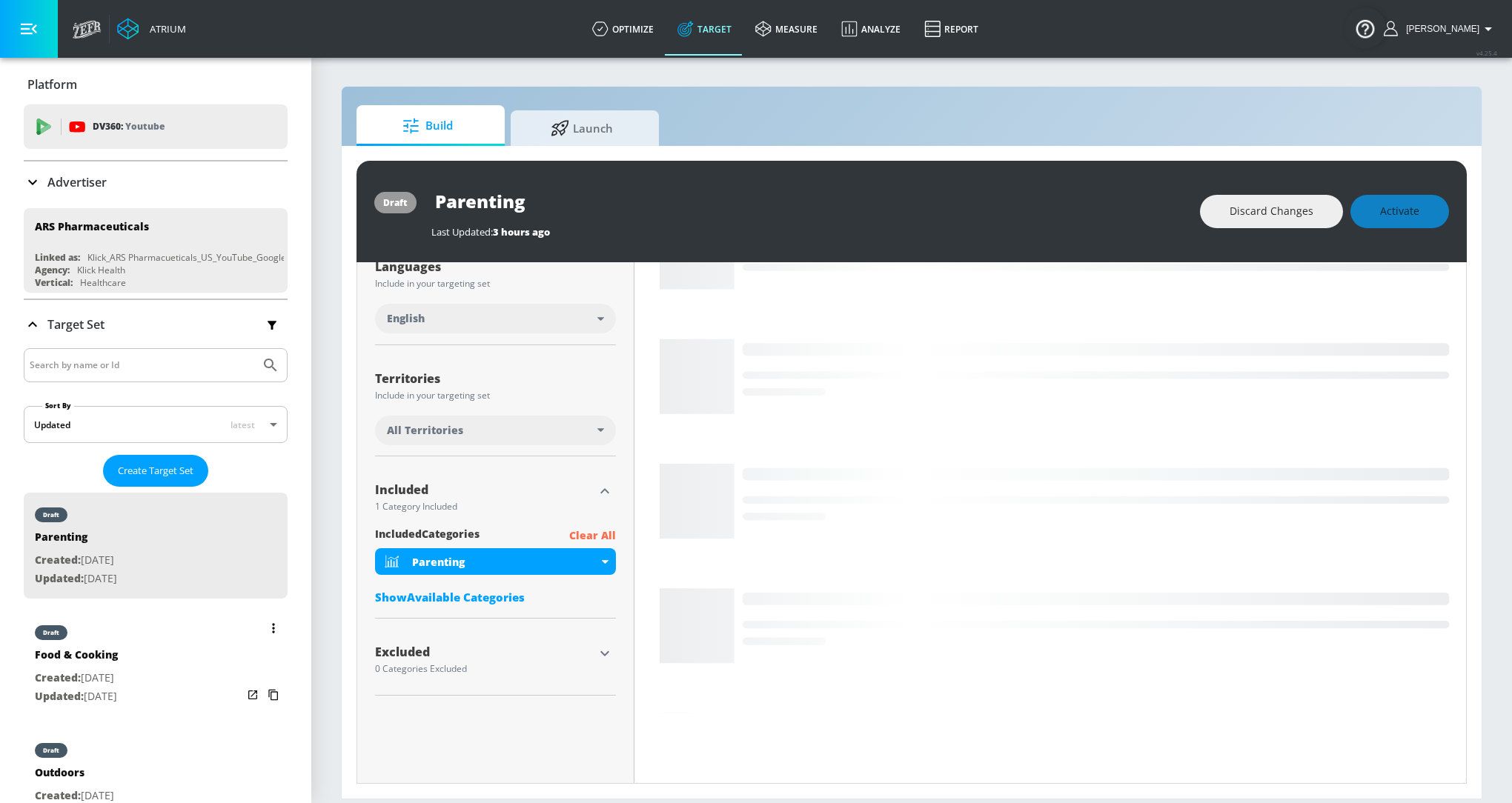
scroll to position [207, 0]
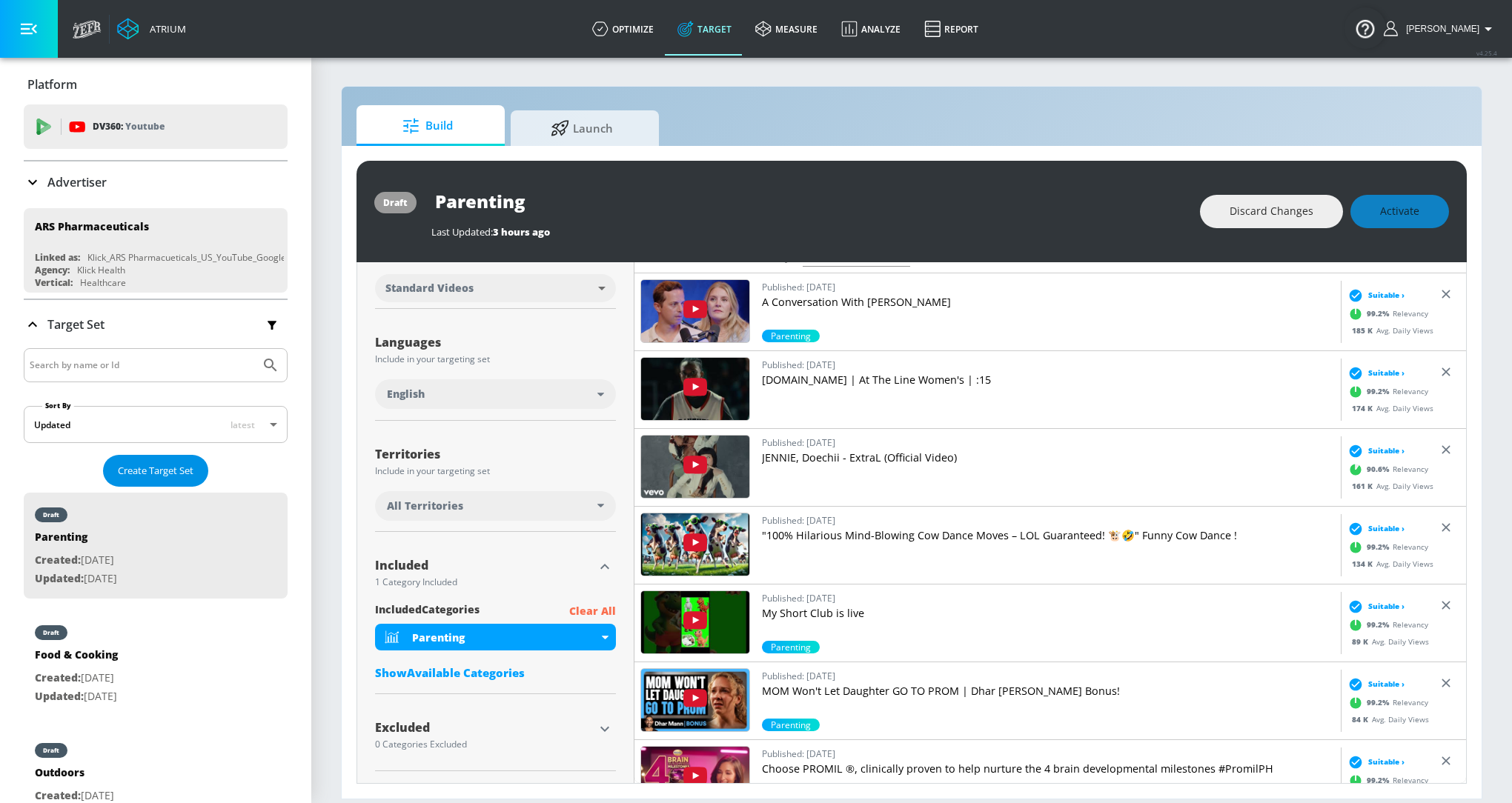
click at [159, 462] on span "Create Target Set" at bounding box center [156, 471] width 76 height 17
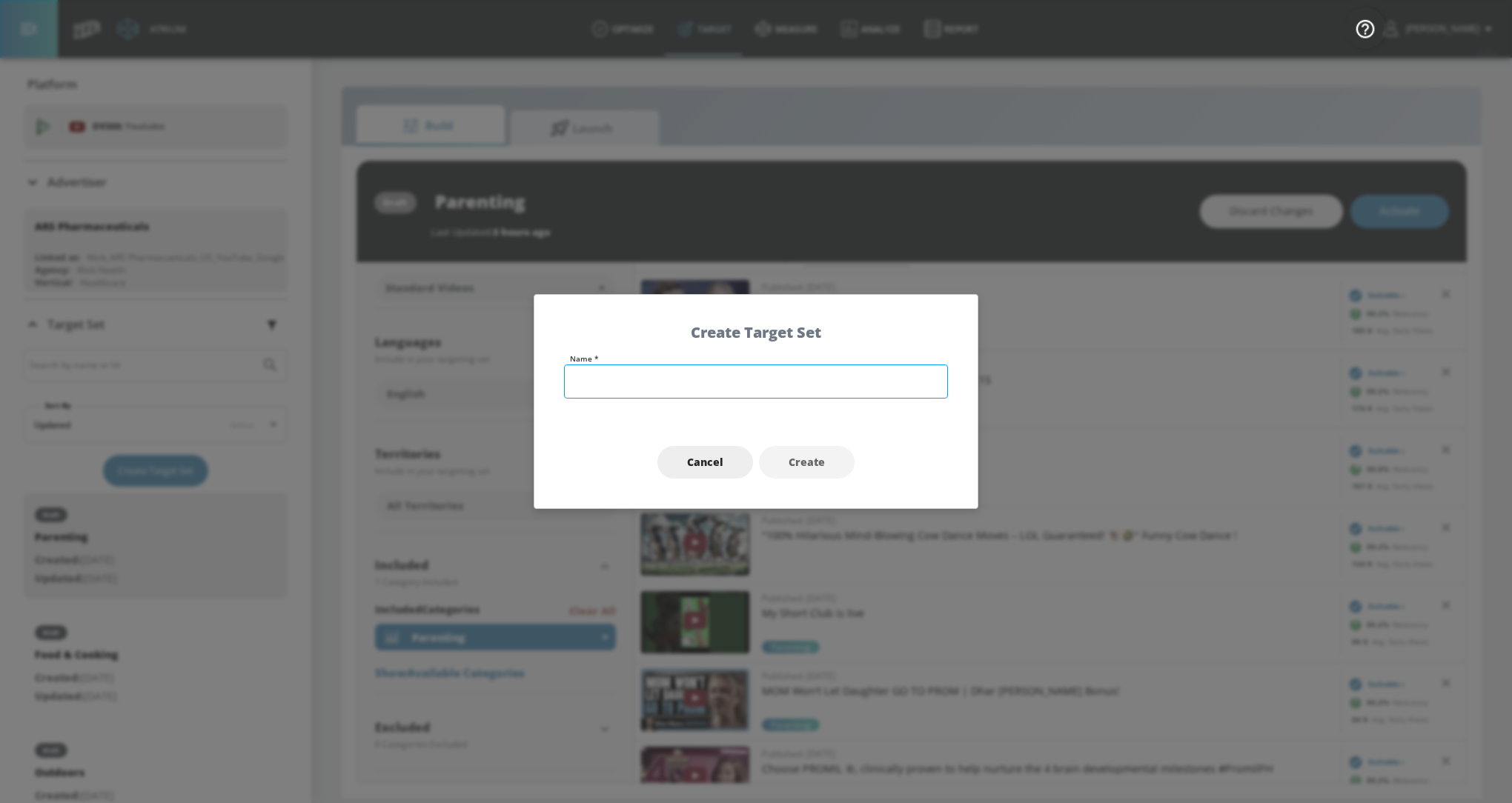
click at [691, 389] on input "text" at bounding box center [756, 381] width 384 height 34
type input "Parenting for Concept Studio"
click at [776, 461] on button "Create" at bounding box center [807, 462] width 96 height 33
type input "Parenting for Concept Studio"
type input "channels"
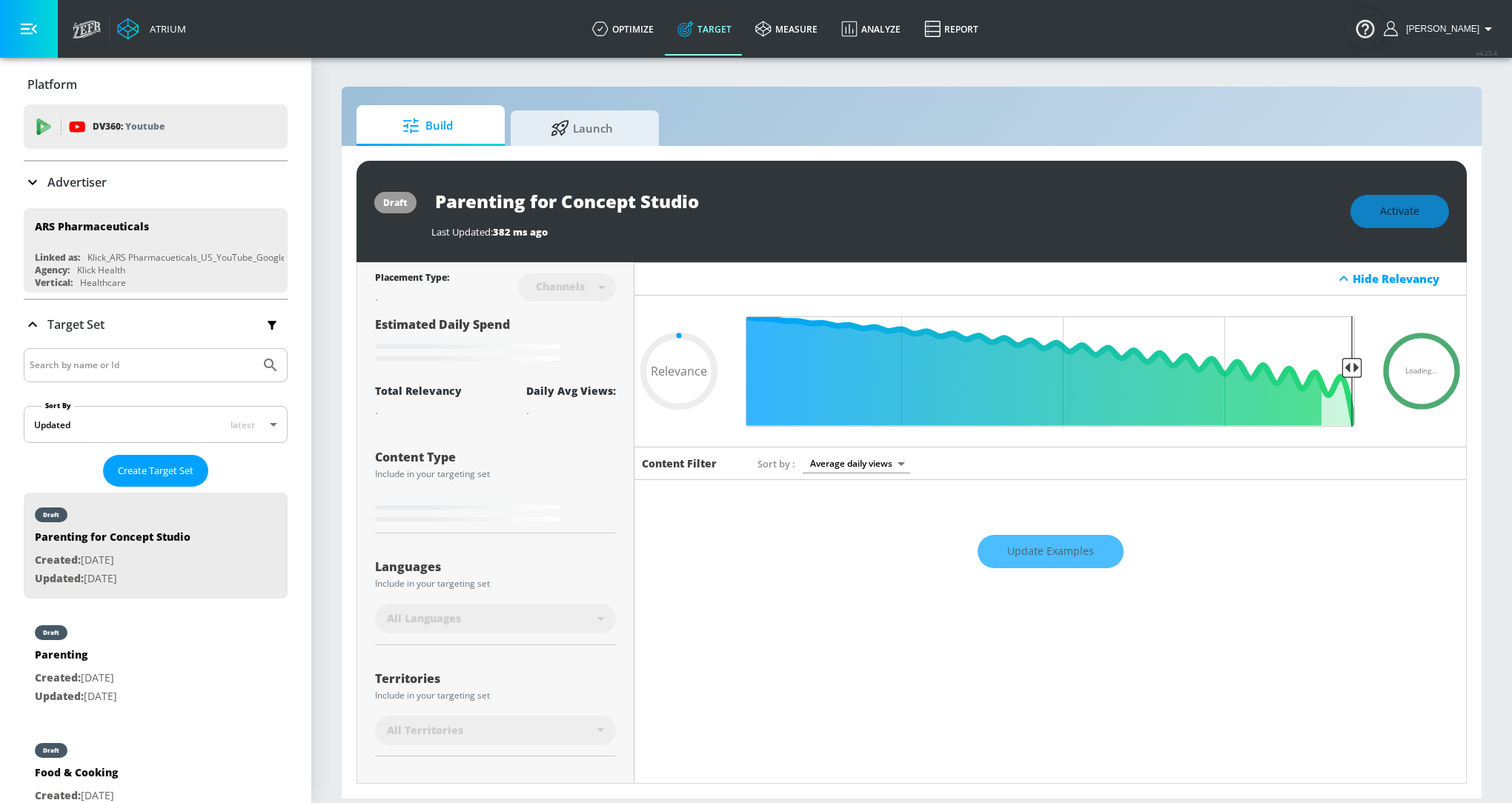
type input "0.6"
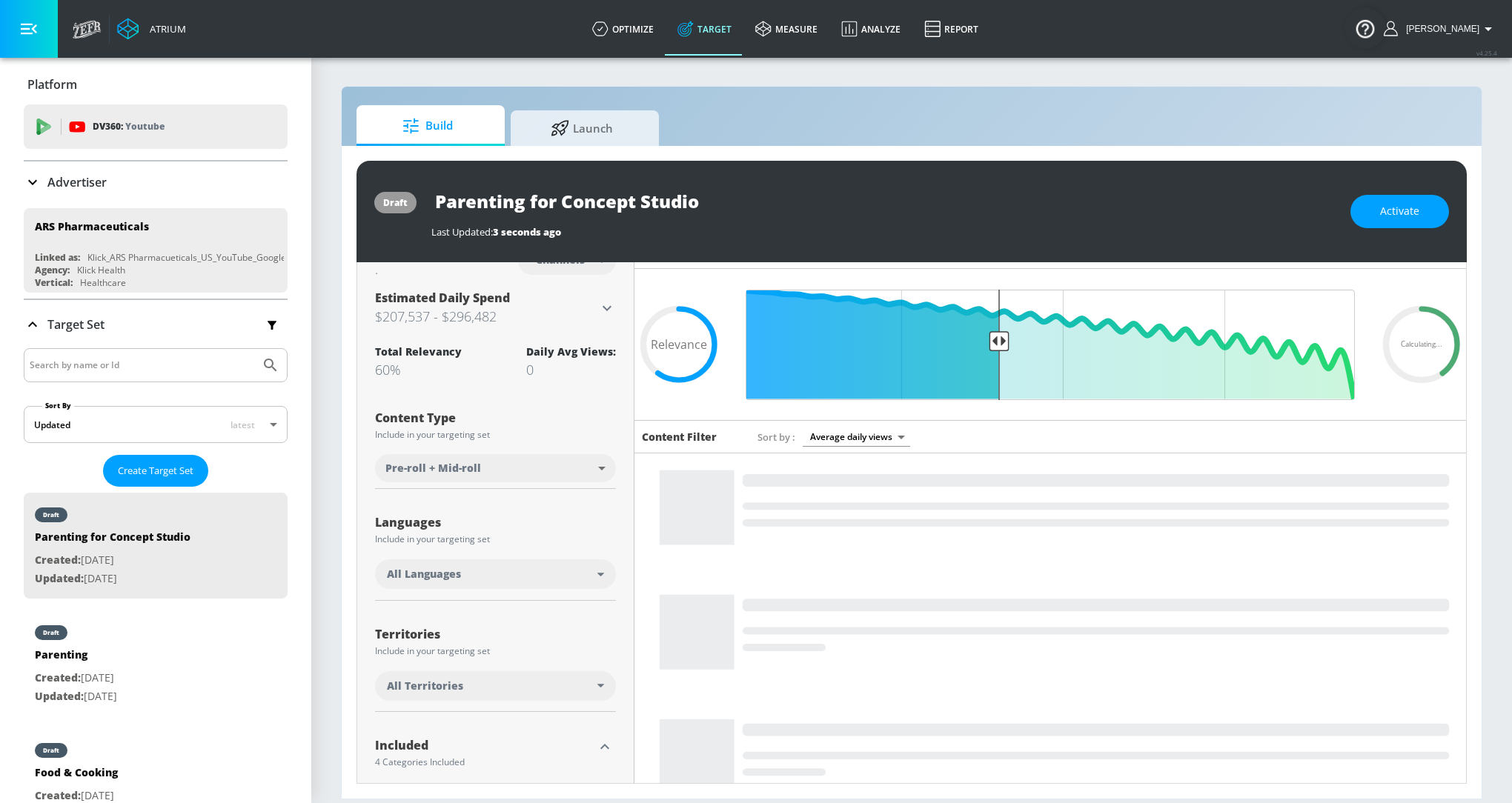
scroll to position [25, 0]
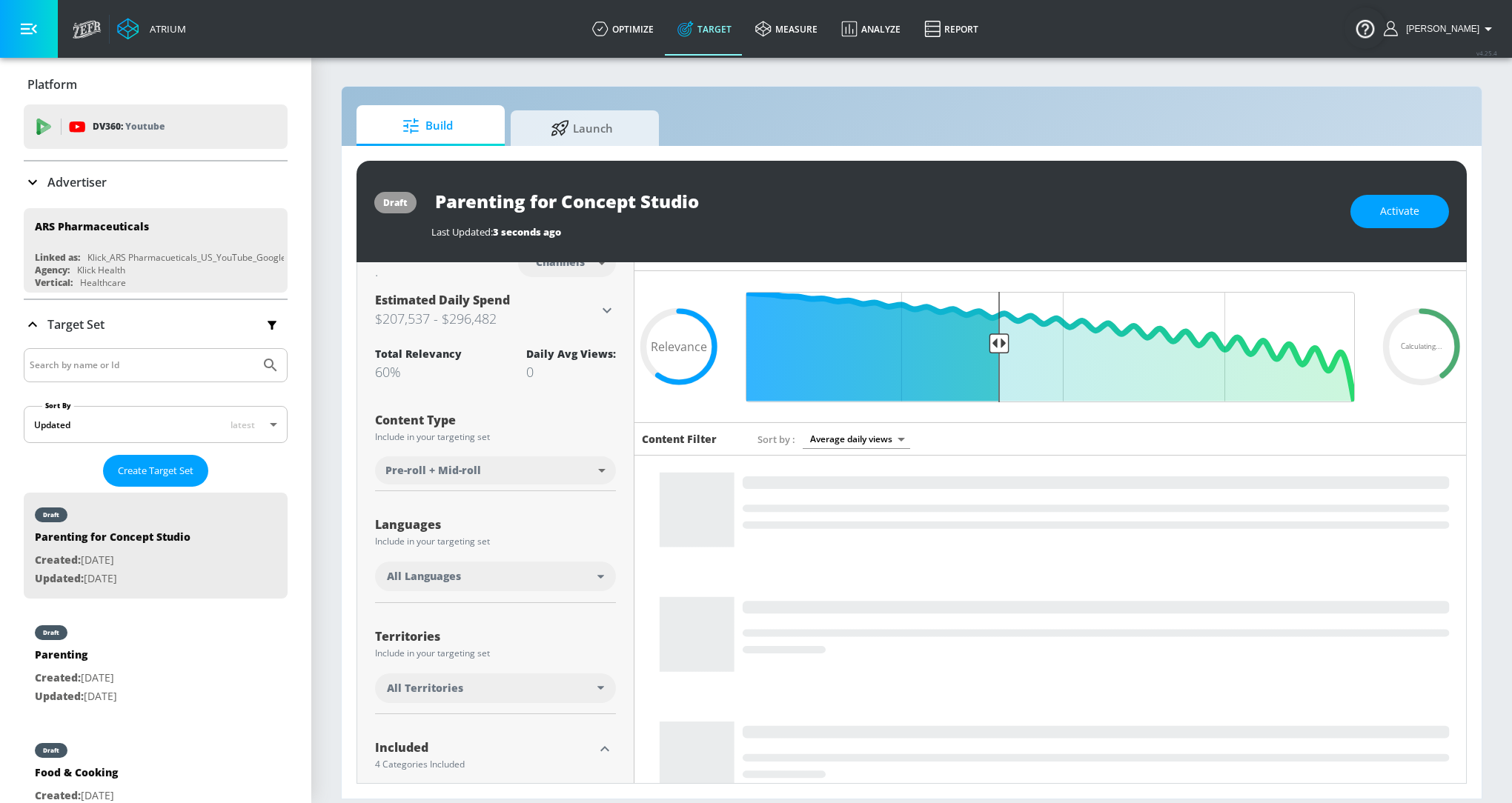
click at [466, 588] on div "All Languages" at bounding box center [496, 576] width 241 height 29
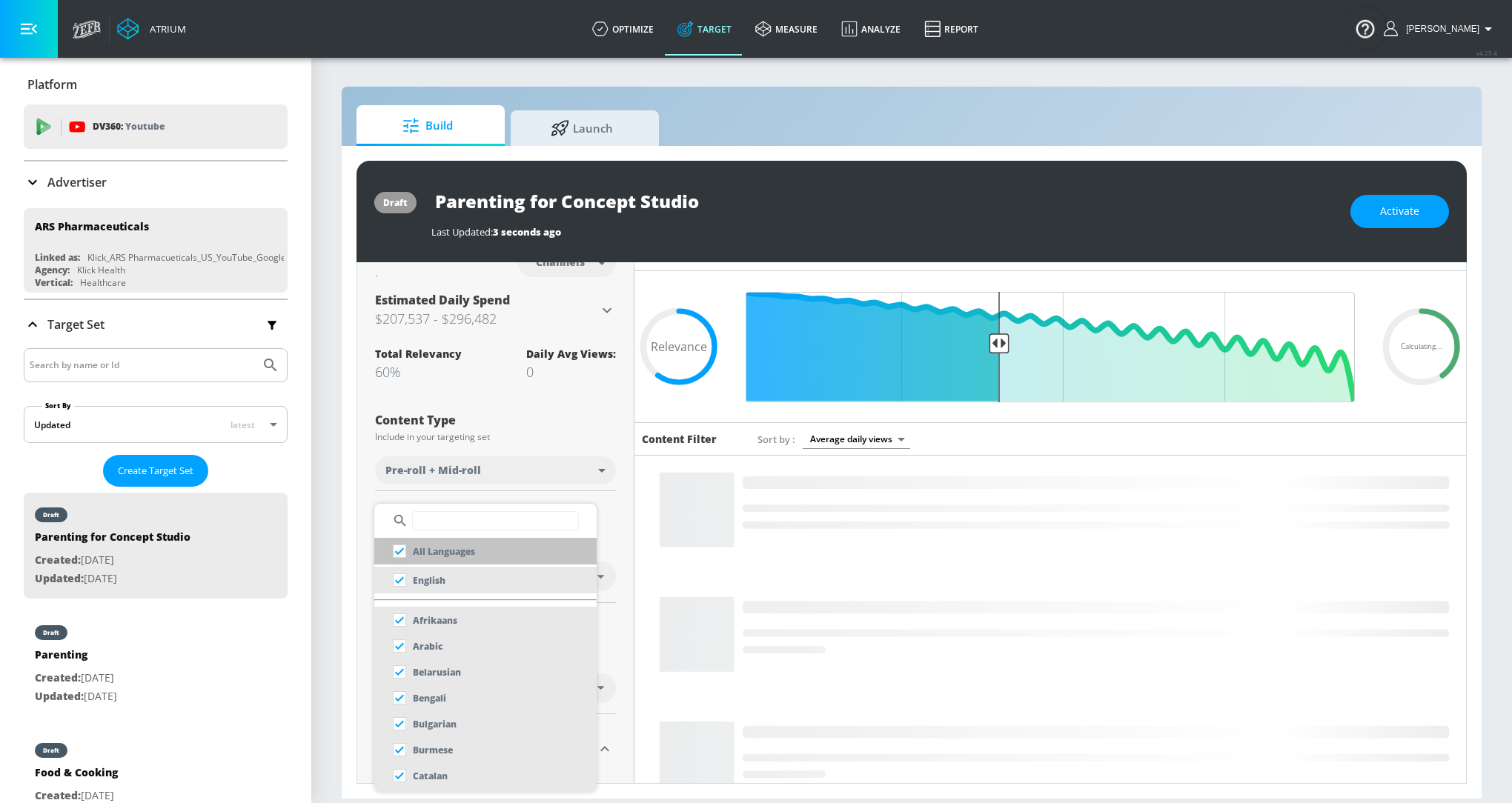
click at [397, 548] on input "checkbox" at bounding box center [399, 551] width 27 height 27
checkbox input "true"
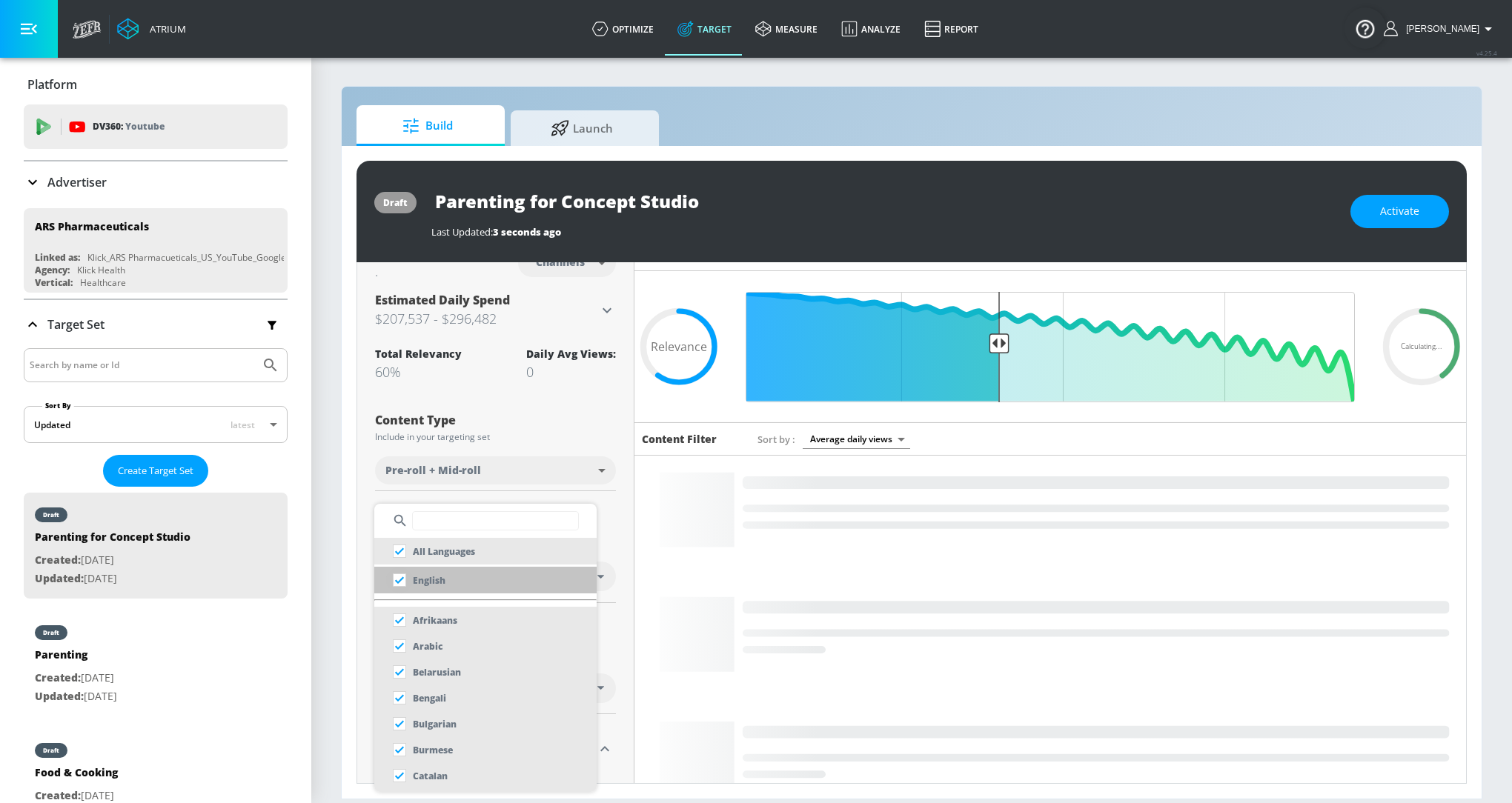
click at [404, 583] on input "checkbox" at bounding box center [399, 579] width 27 height 27
checkbox input "true"
checkbox input "false"
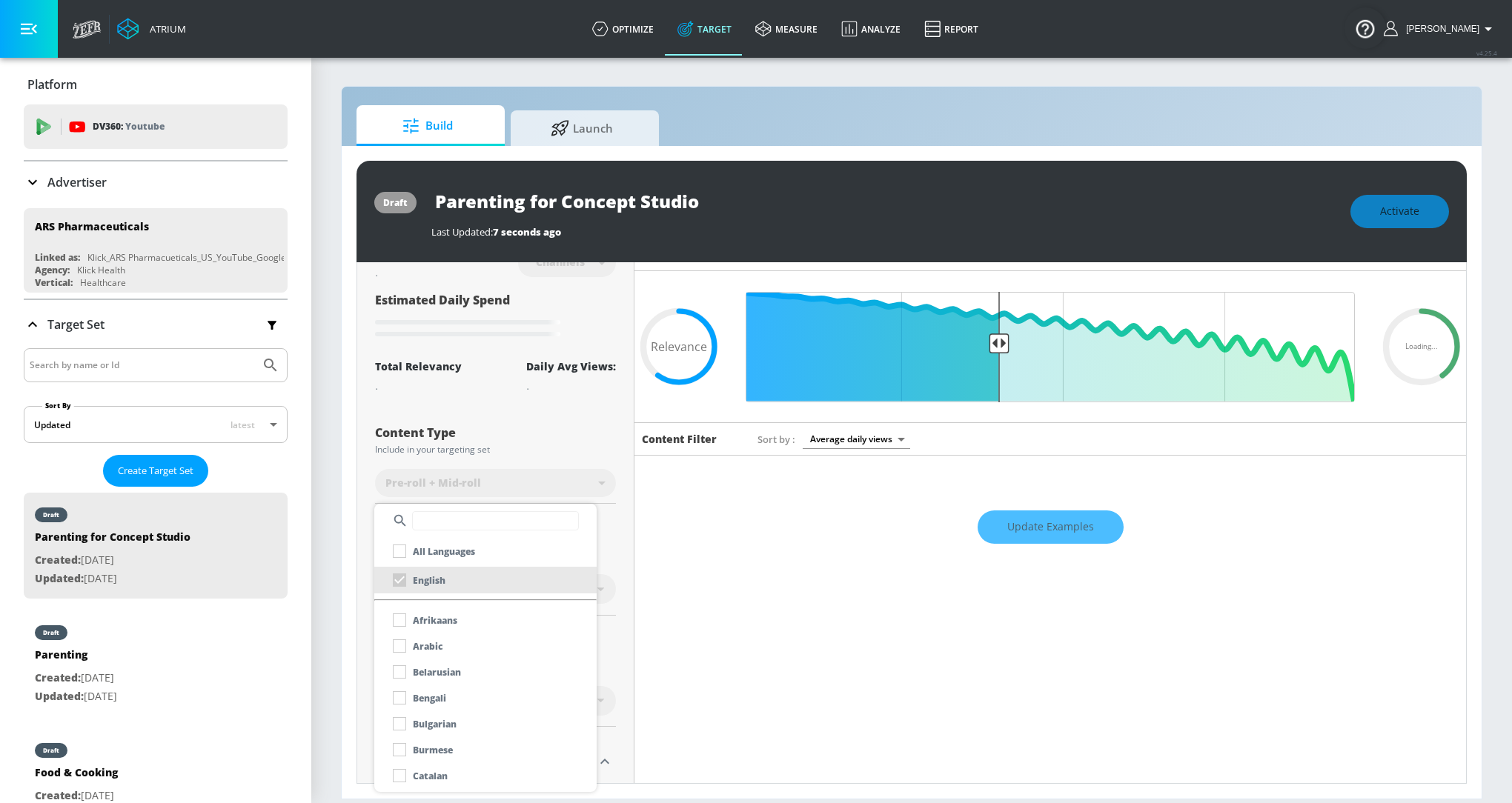
click at [621, 516] on div at bounding box center [756, 401] width 1512 height 803
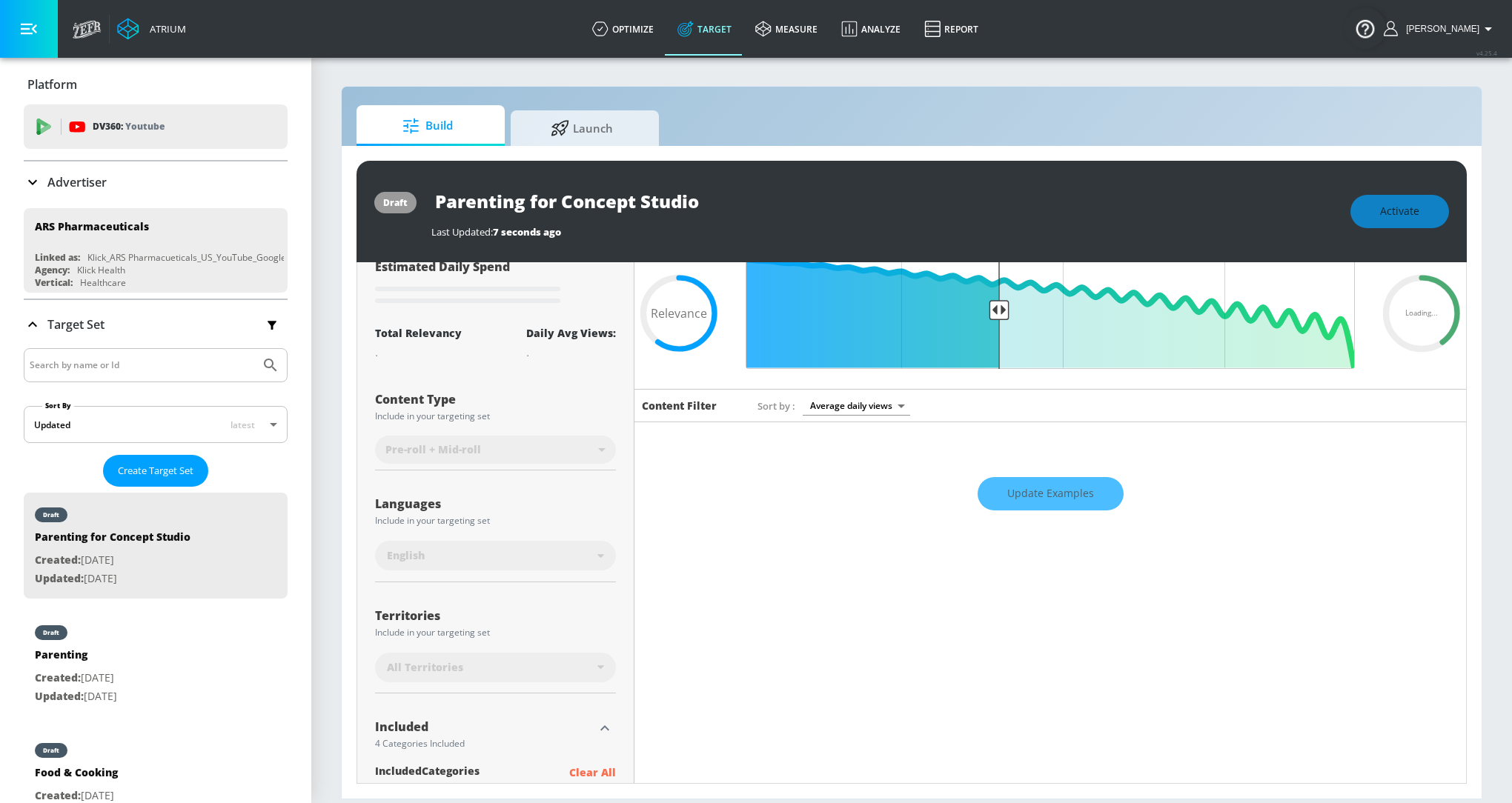
scroll to position [62, 0]
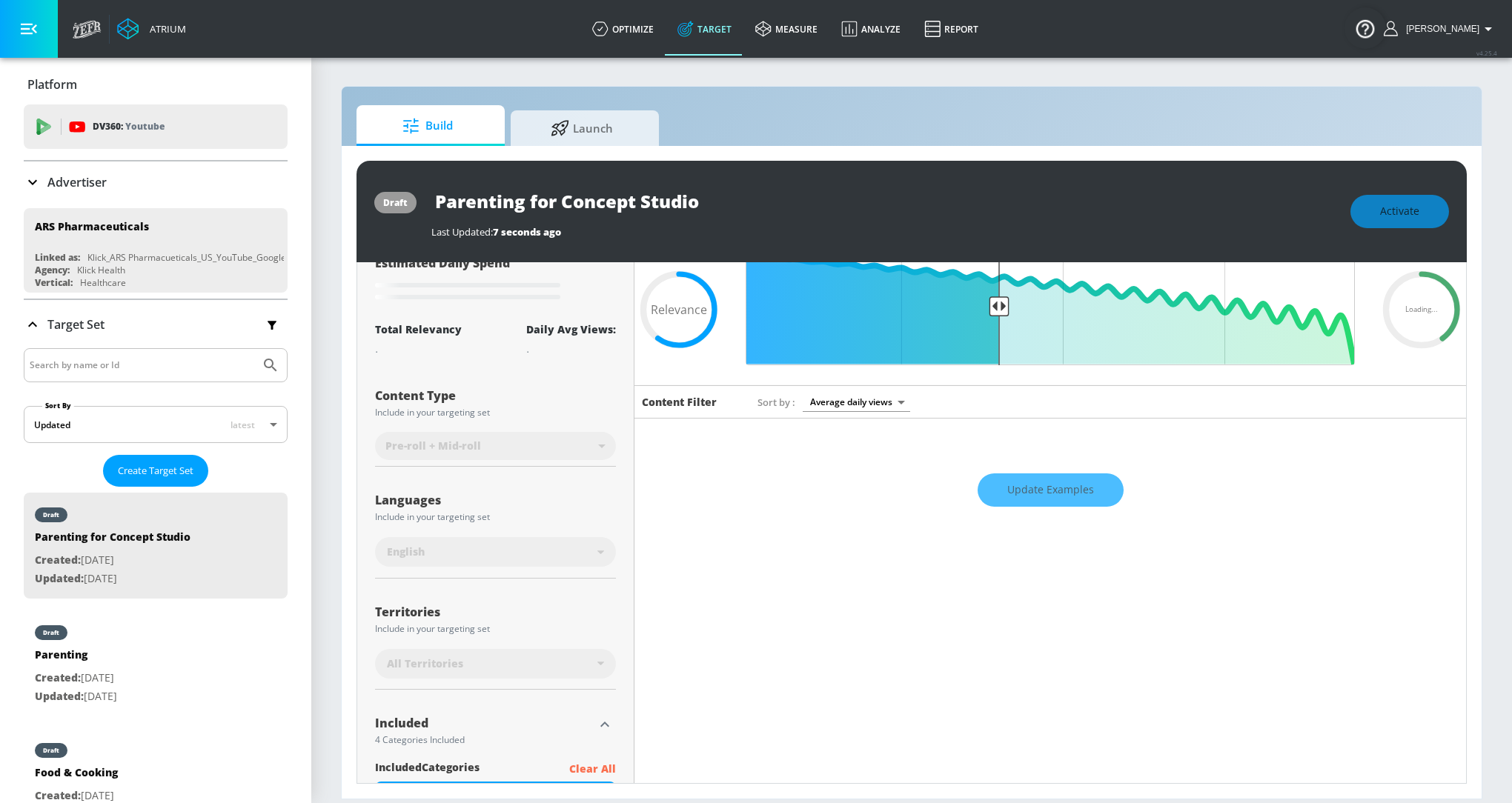
click at [575, 627] on div "Include in your targeting set" at bounding box center [496, 629] width 241 height 9
click at [580, 659] on div "All Territories" at bounding box center [492, 663] width 211 height 15
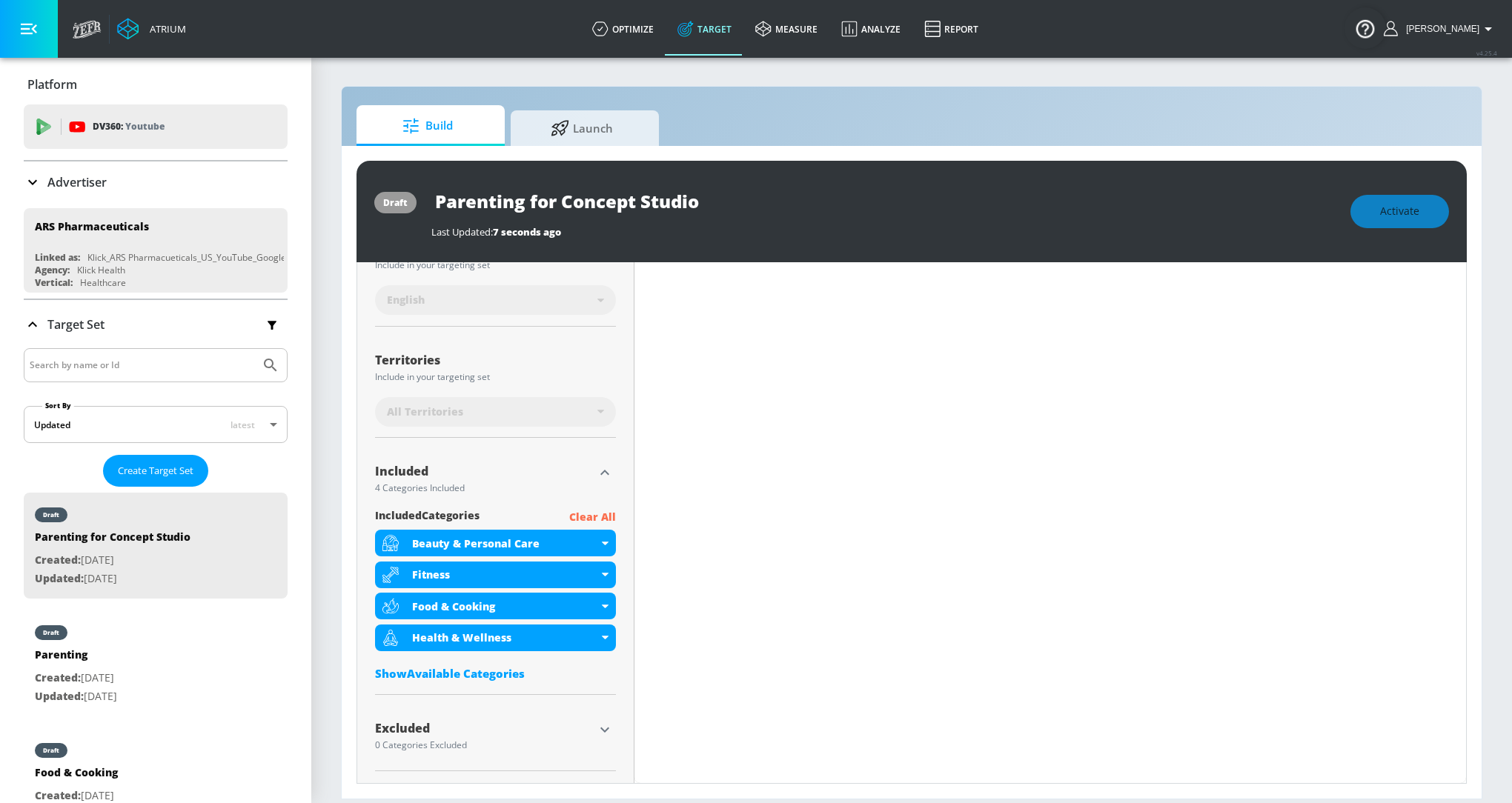
scroll to position [301, 0]
click at [482, 675] on div "Show Available Categories" at bounding box center [496, 673] width 241 height 15
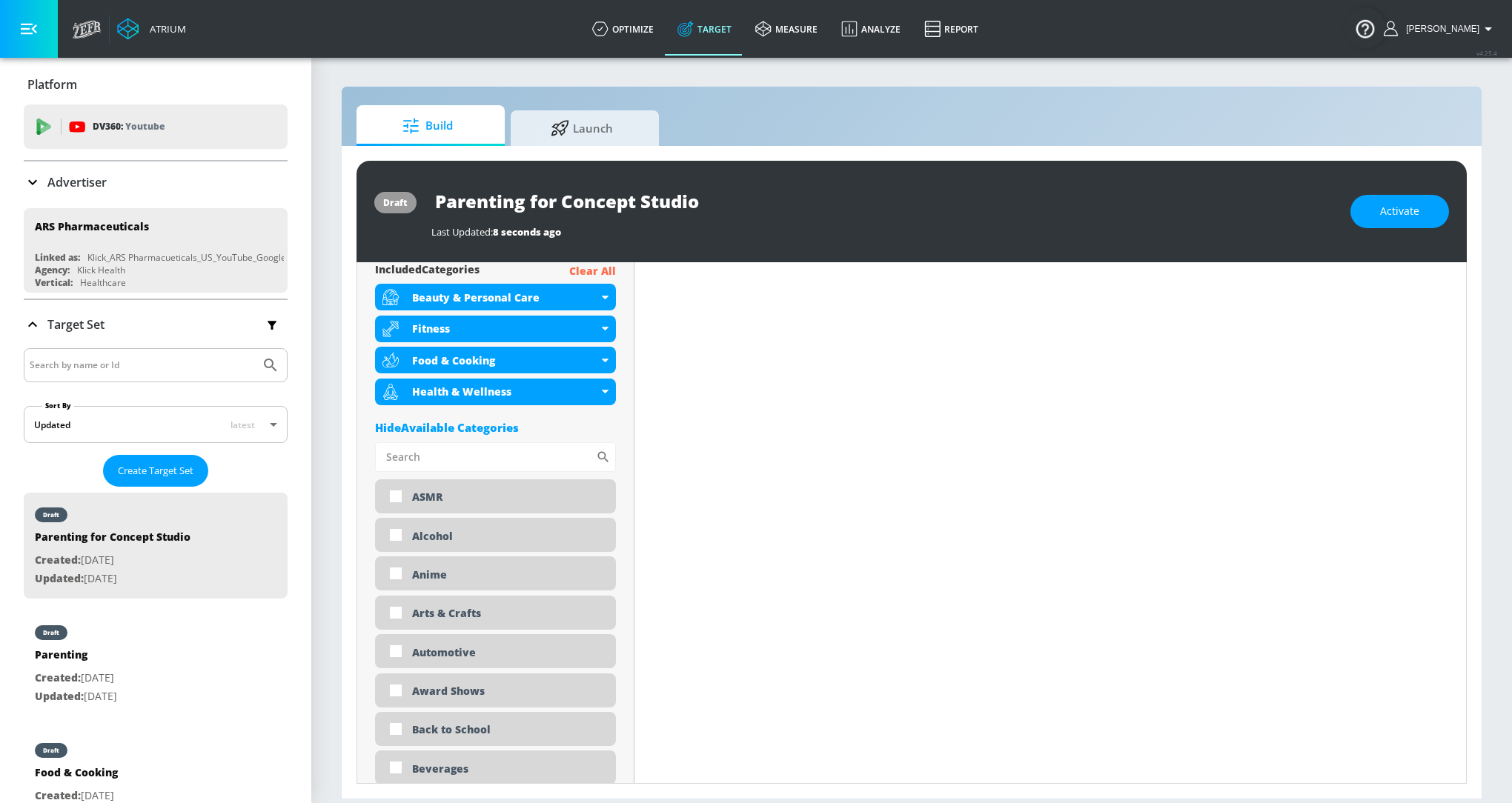
scroll to position [557, 0]
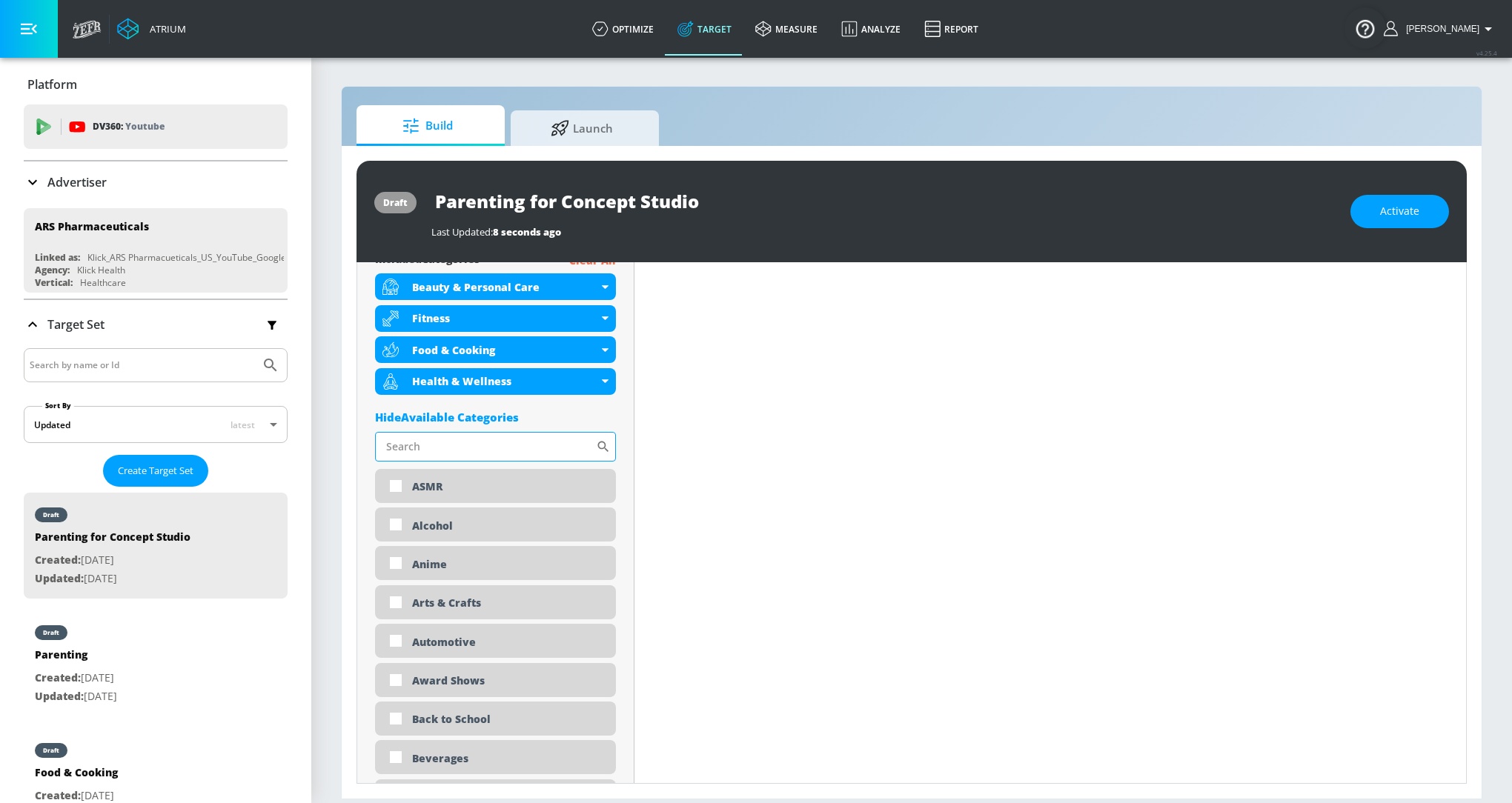
click at [439, 439] on input "Sort By" at bounding box center [485, 447] width 221 height 29
type input "paren"
click at [400, 481] on input "checkbox" at bounding box center [396, 487] width 27 height 27
checkbox input "true"
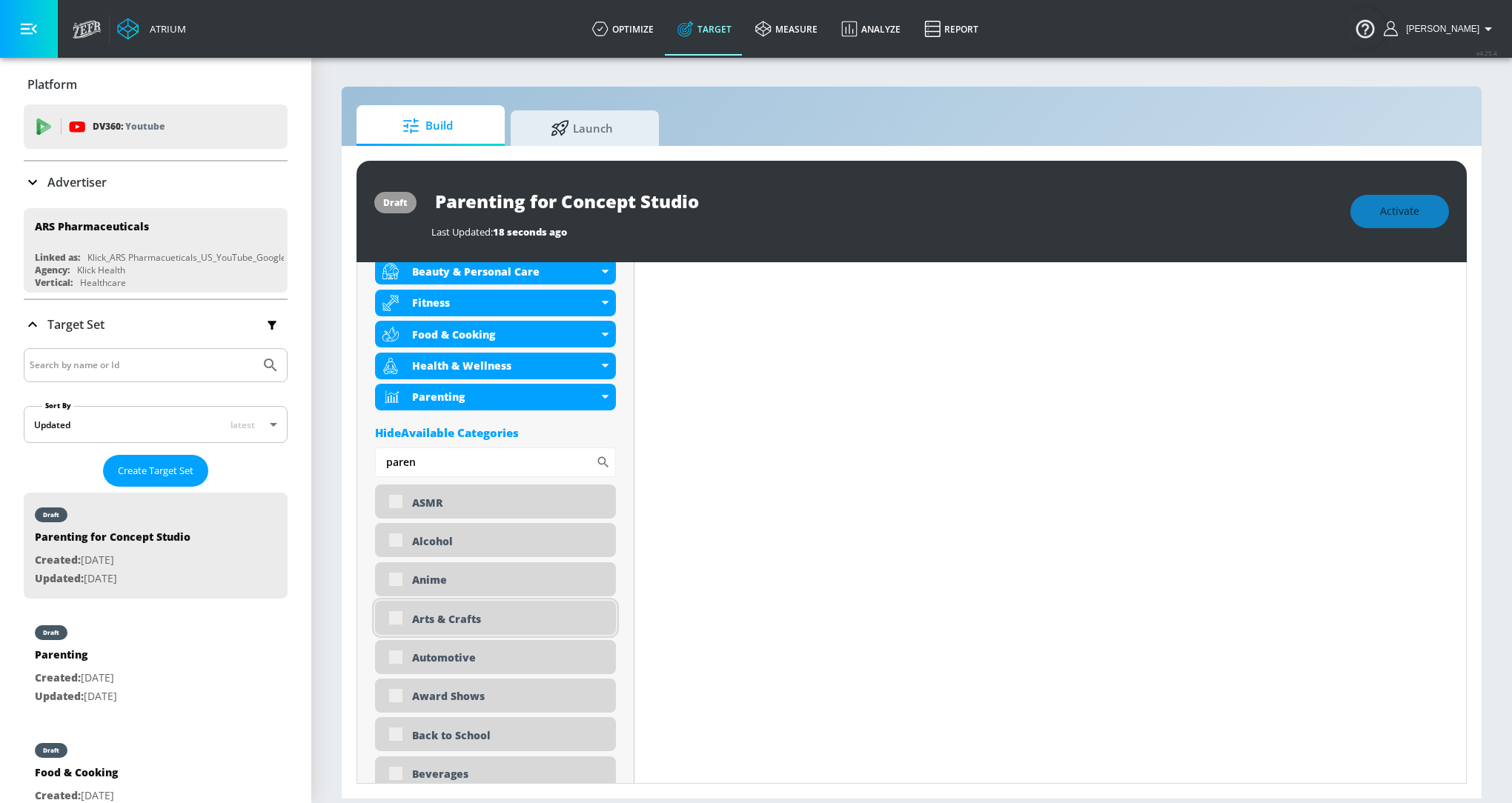
scroll to position [597, 0]
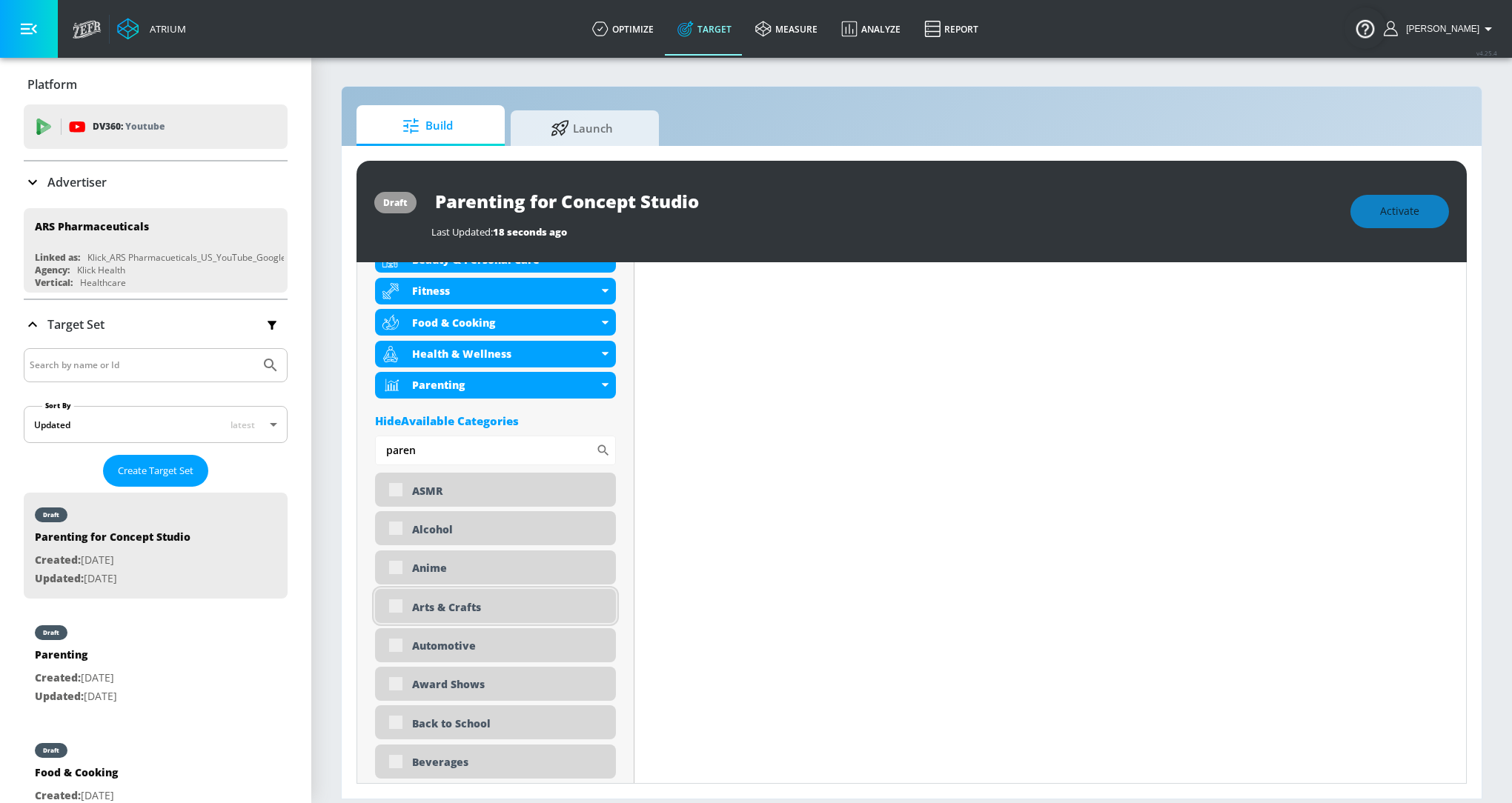
click at [400, 616] on div "Arts & Crafts" at bounding box center [496, 606] width 241 height 34
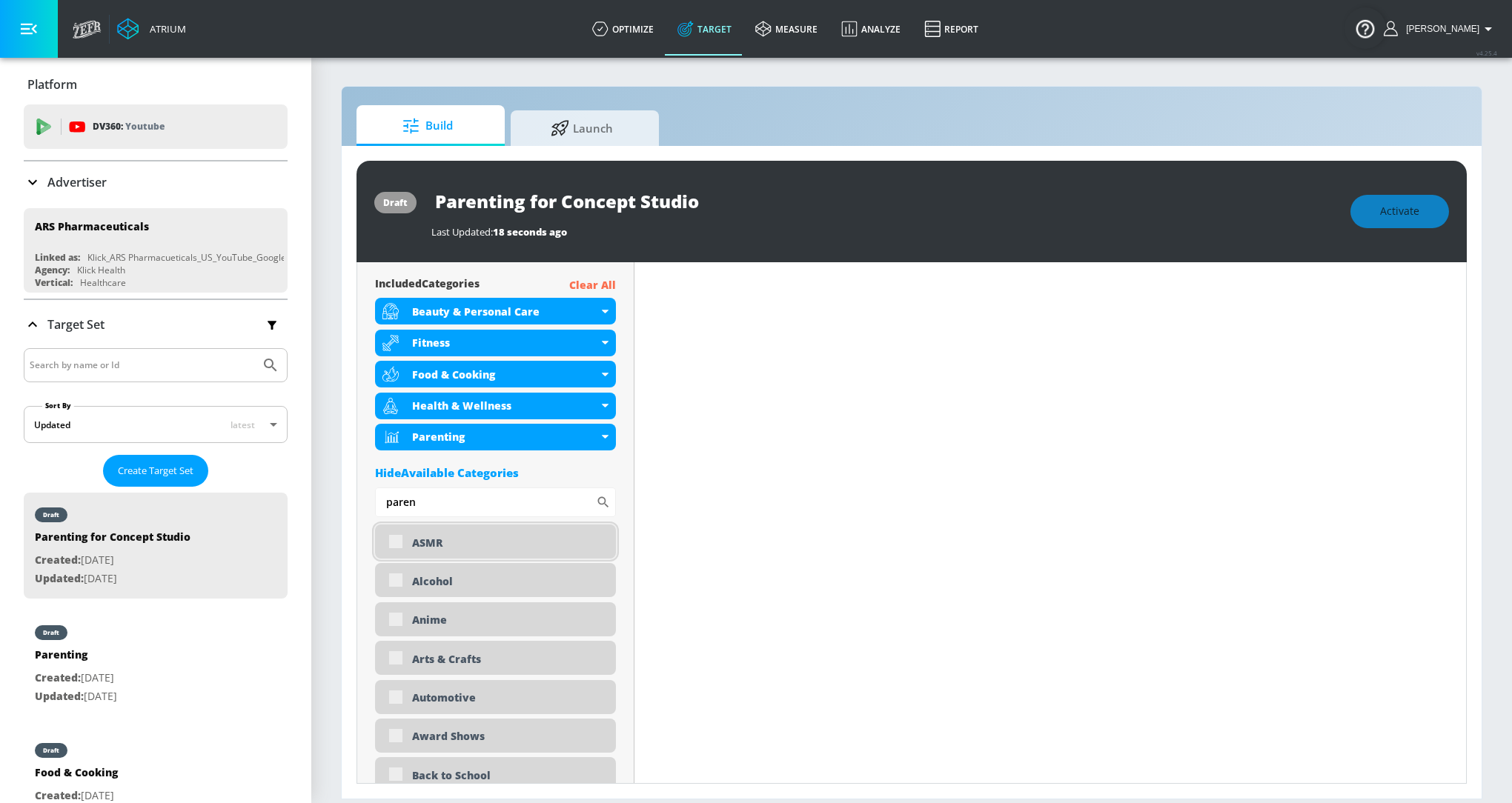
scroll to position [545, 0]
click at [611, 334] on div "Fitness" at bounding box center [496, 342] width 241 height 27
click at [607, 343] on div "Fitness" at bounding box center [496, 342] width 241 height 27
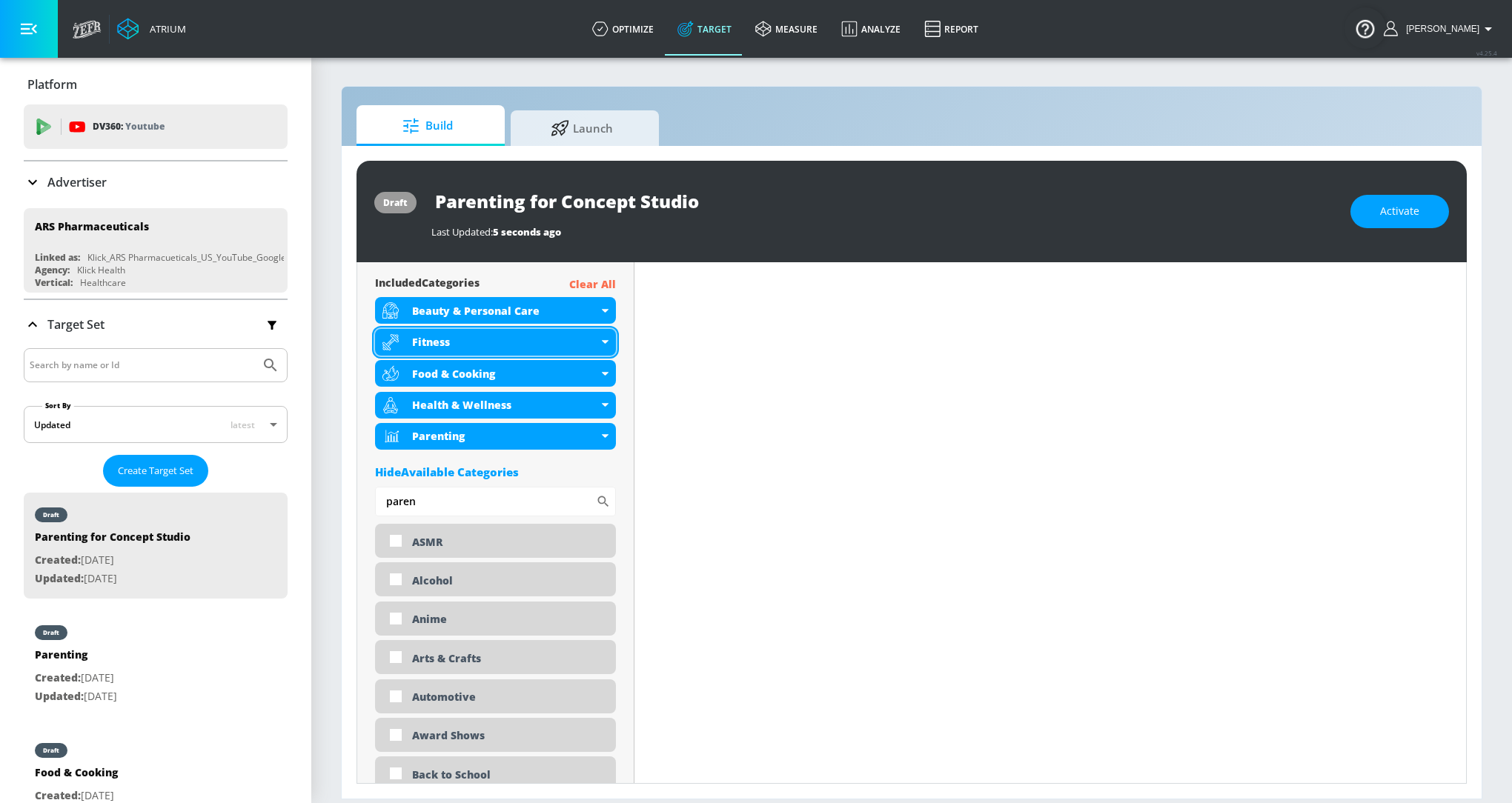
click at [607, 337] on div "Fitness" at bounding box center [496, 342] width 241 height 27
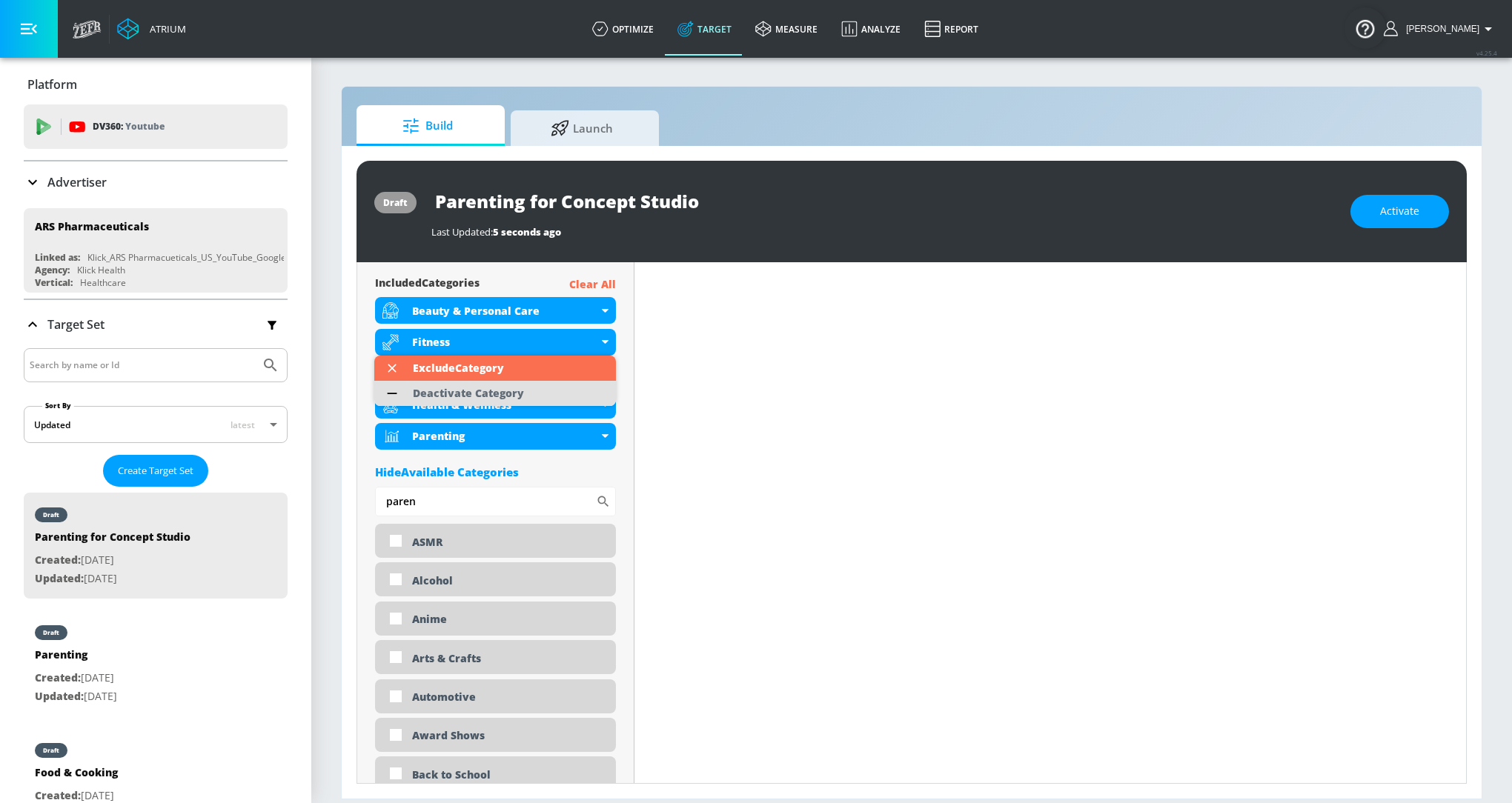
click at [504, 400] on div "Deactivate Category" at bounding box center [468, 393] width 126 height 25
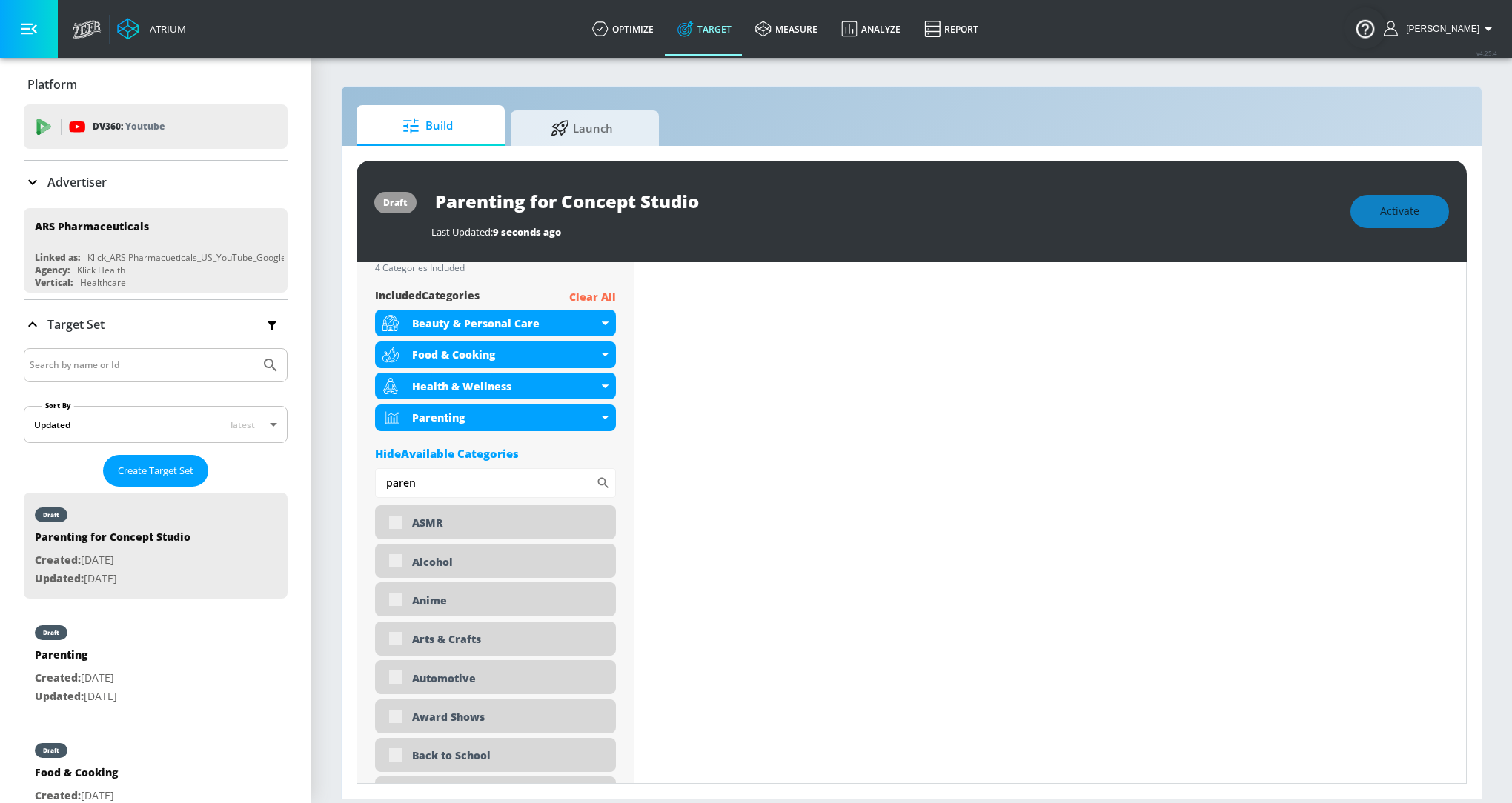
scroll to position [545, 0]
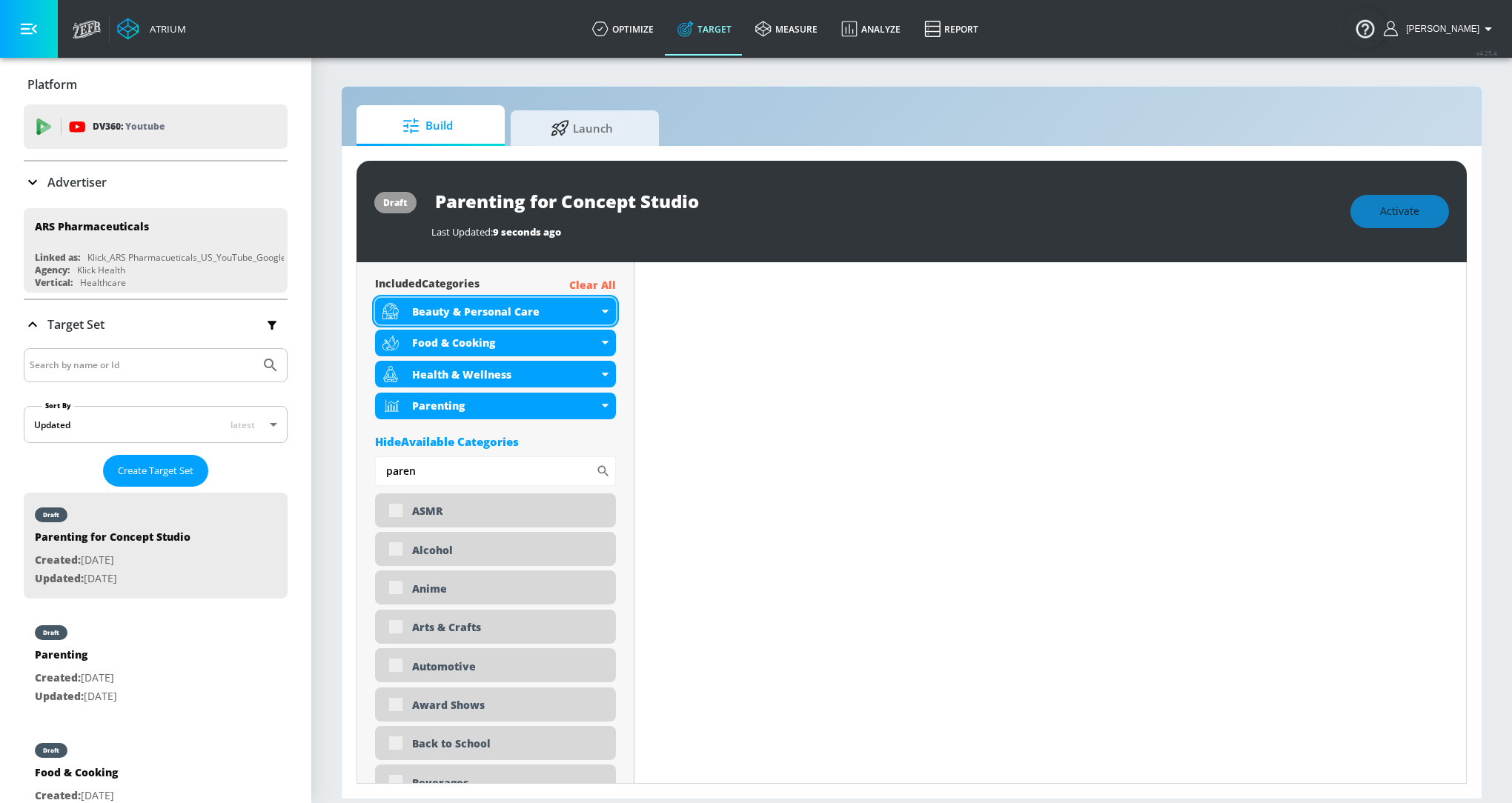
click at [609, 309] on div "Beauty & Personal Care" at bounding box center [496, 311] width 241 height 27
click at [604, 309] on icon at bounding box center [605, 311] width 7 height 4
click at [607, 309] on icon at bounding box center [605, 311] width 7 height 4
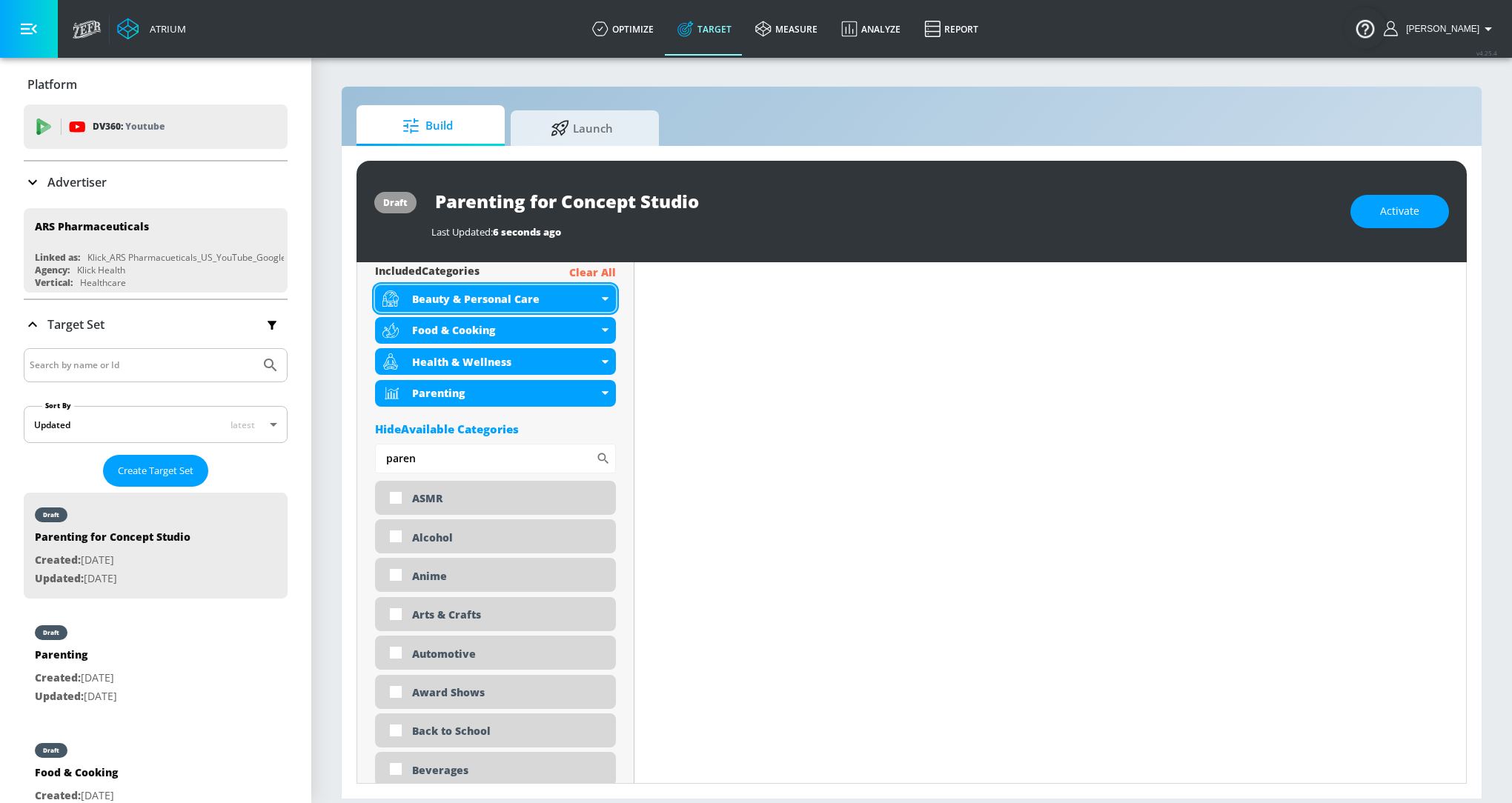
scroll to position [533, 0]
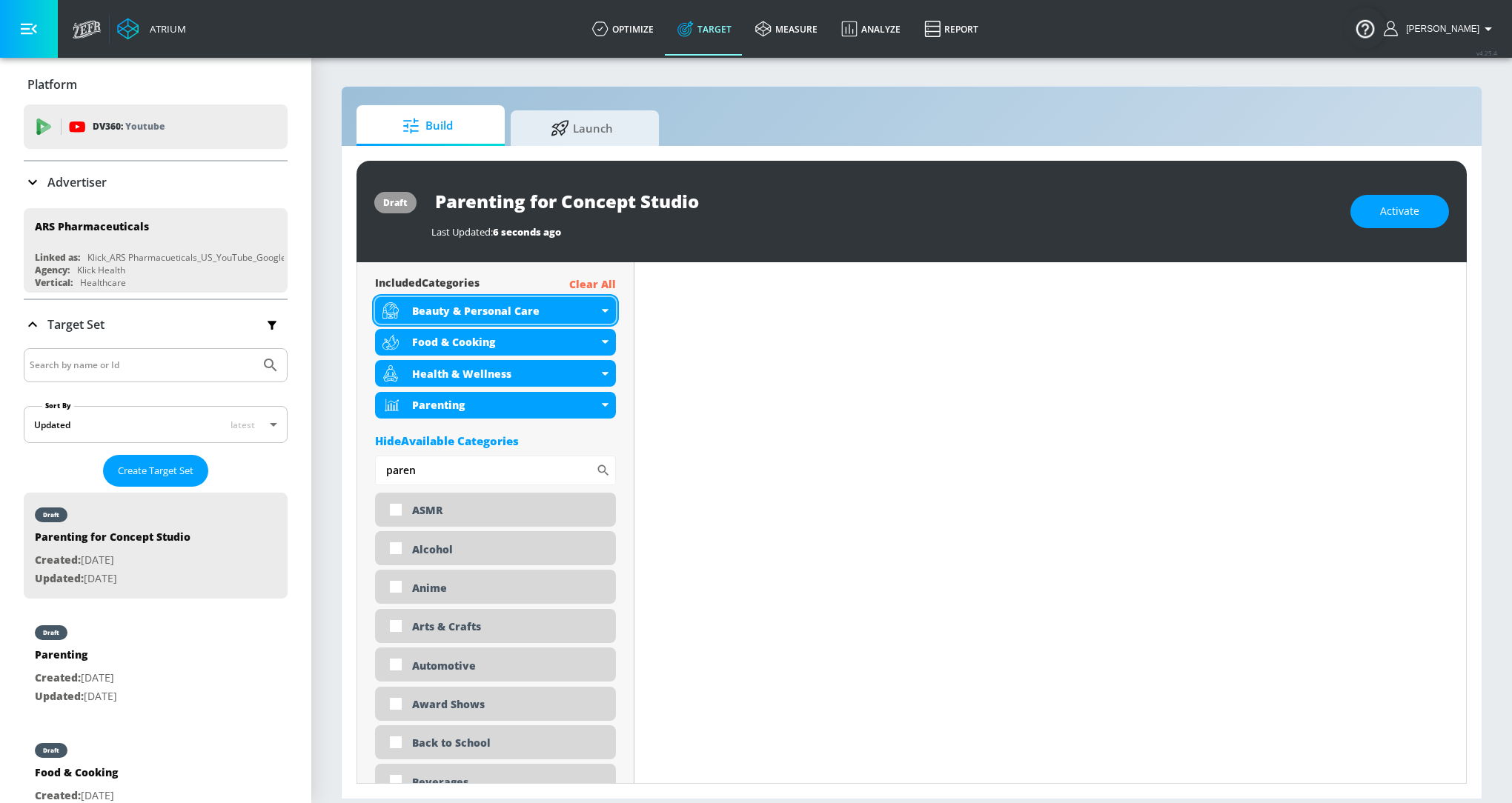
click at [604, 310] on icon at bounding box center [605, 310] width 7 height 4
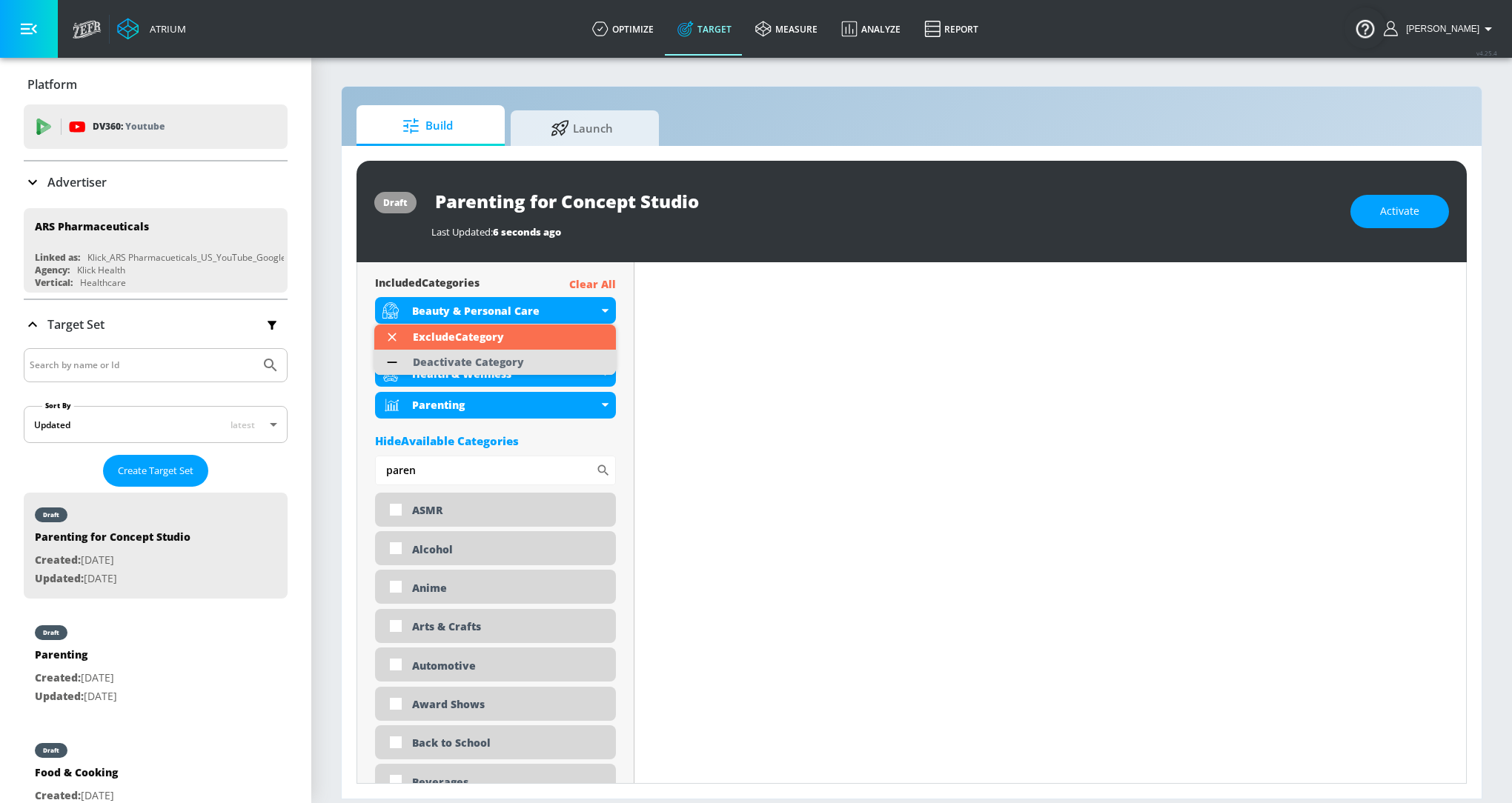
click at [550, 354] on li "Deactivate Category" at bounding box center [495, 362] width 242 height 25
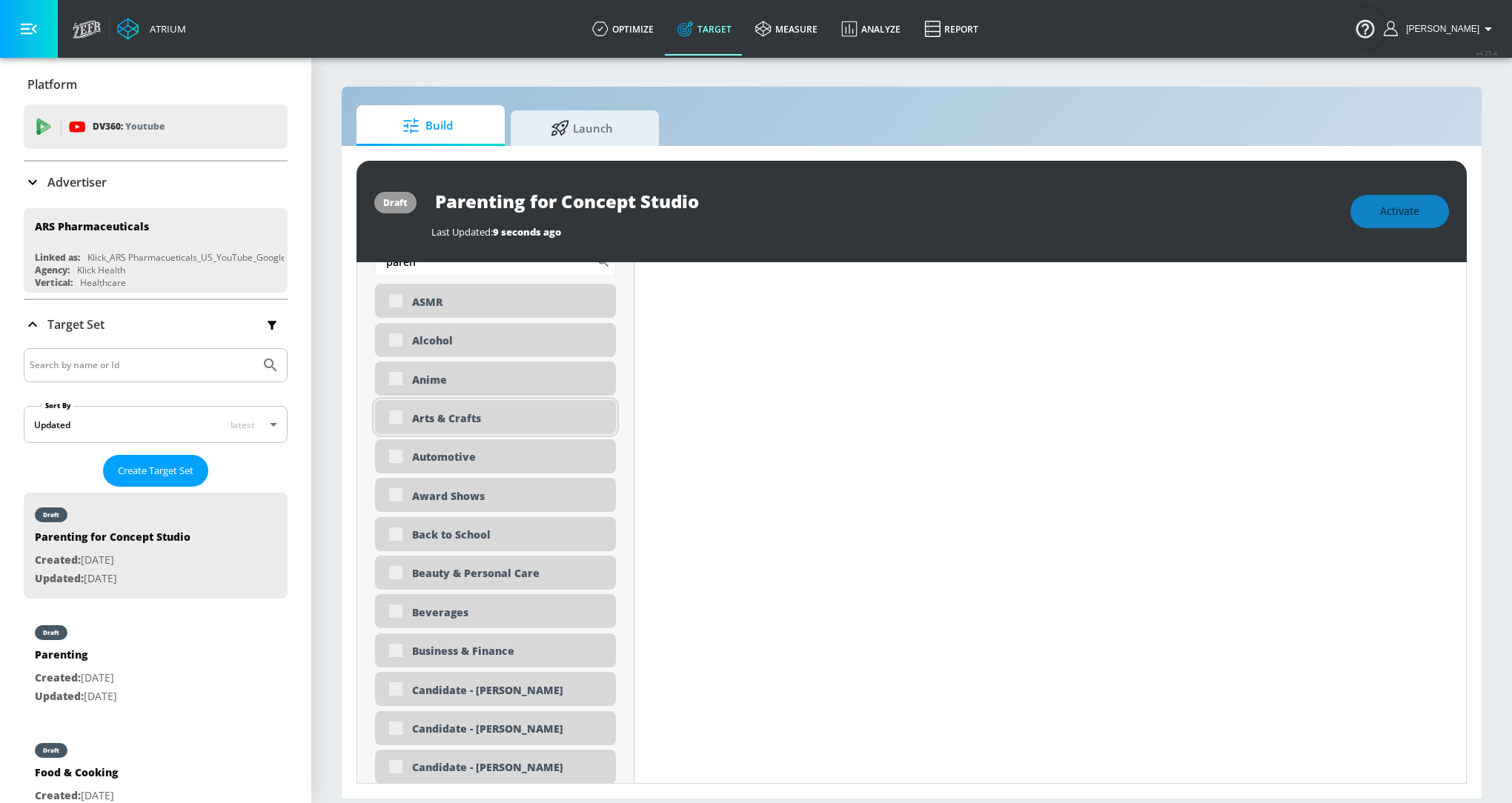
scroll to position [734, 0]
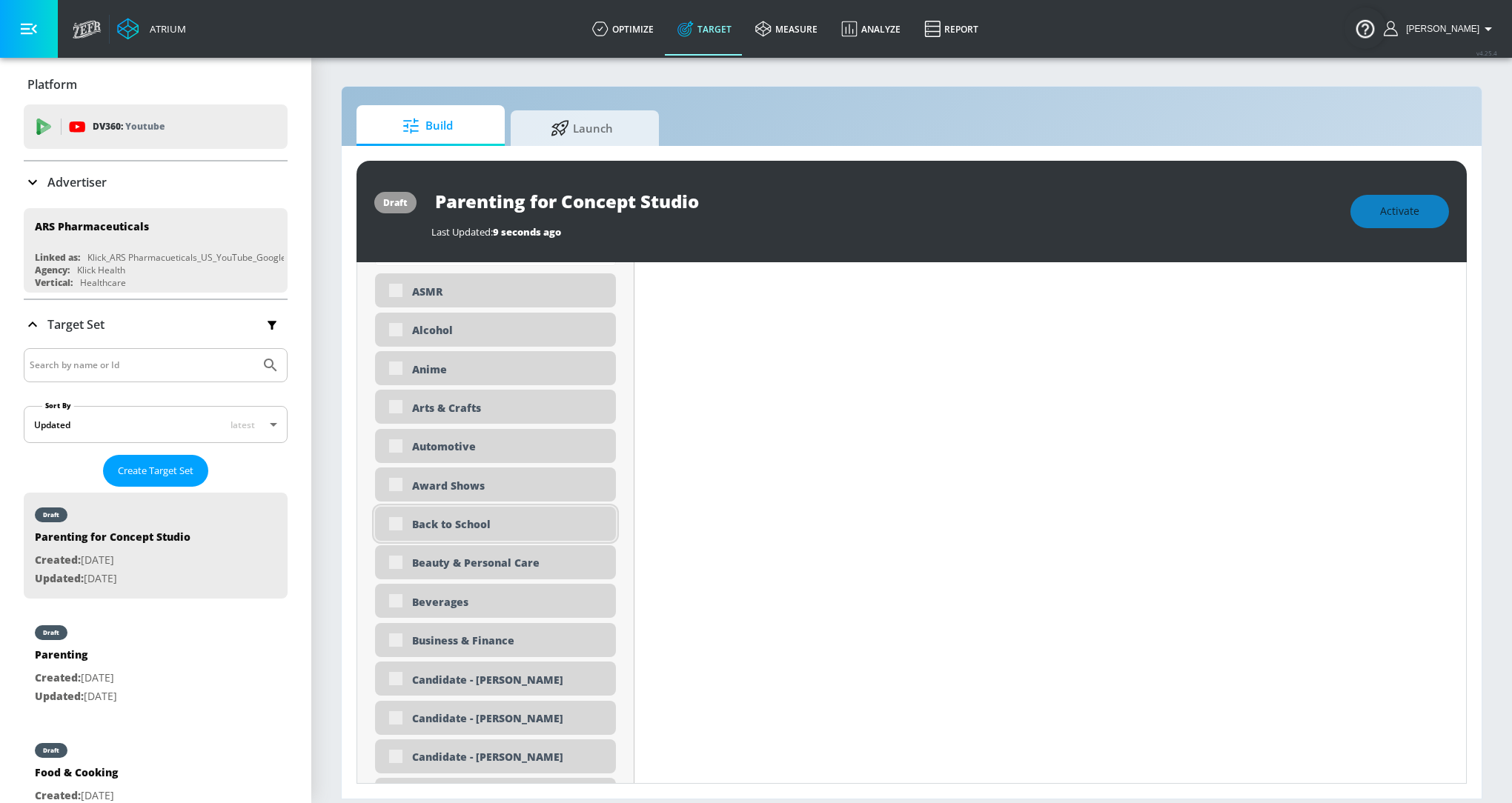
click at [395, 524] on div "Back to School" at bounding box center [496, 524] width 241 height 34
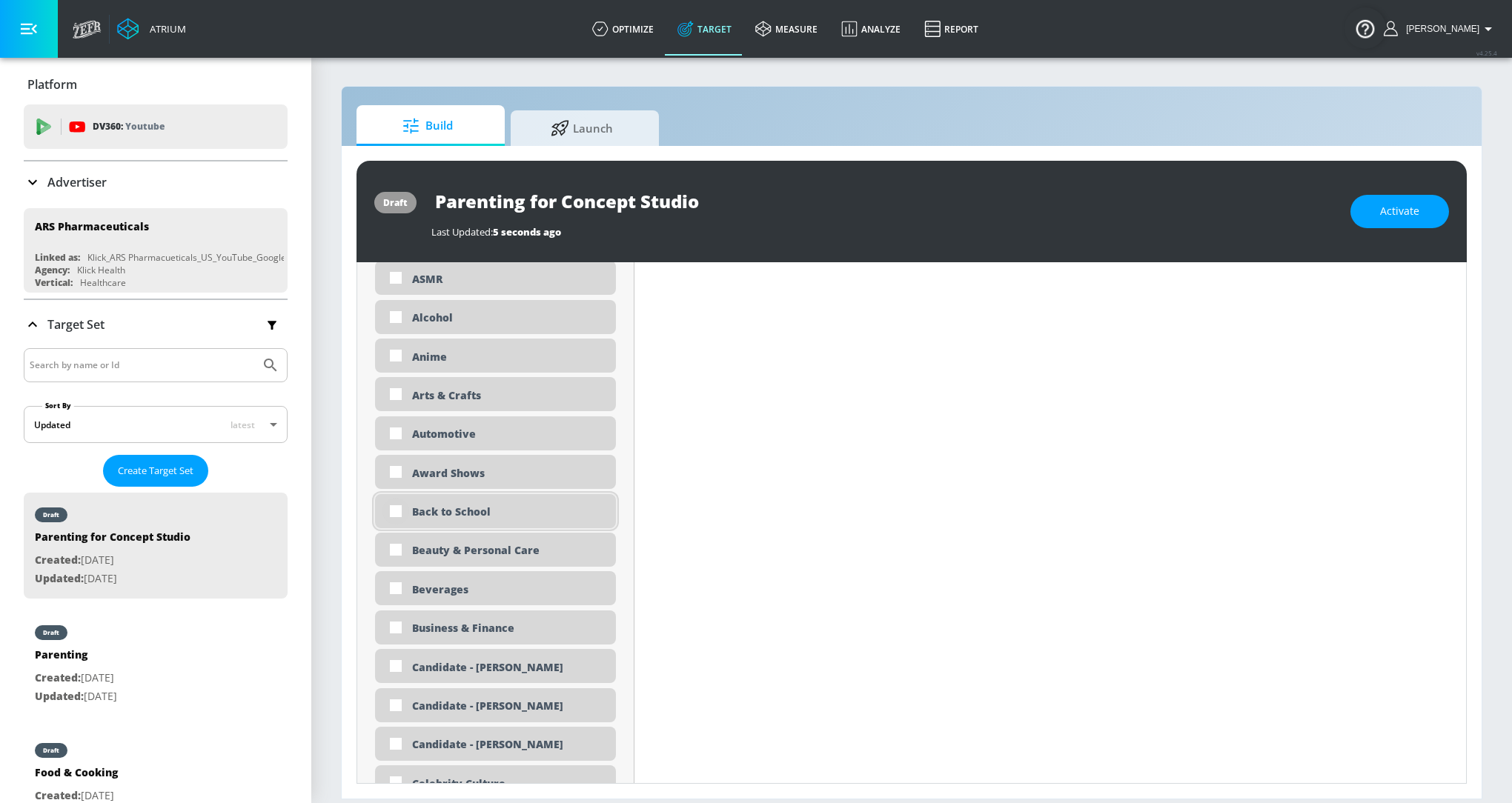
scroll to position [720, 0]
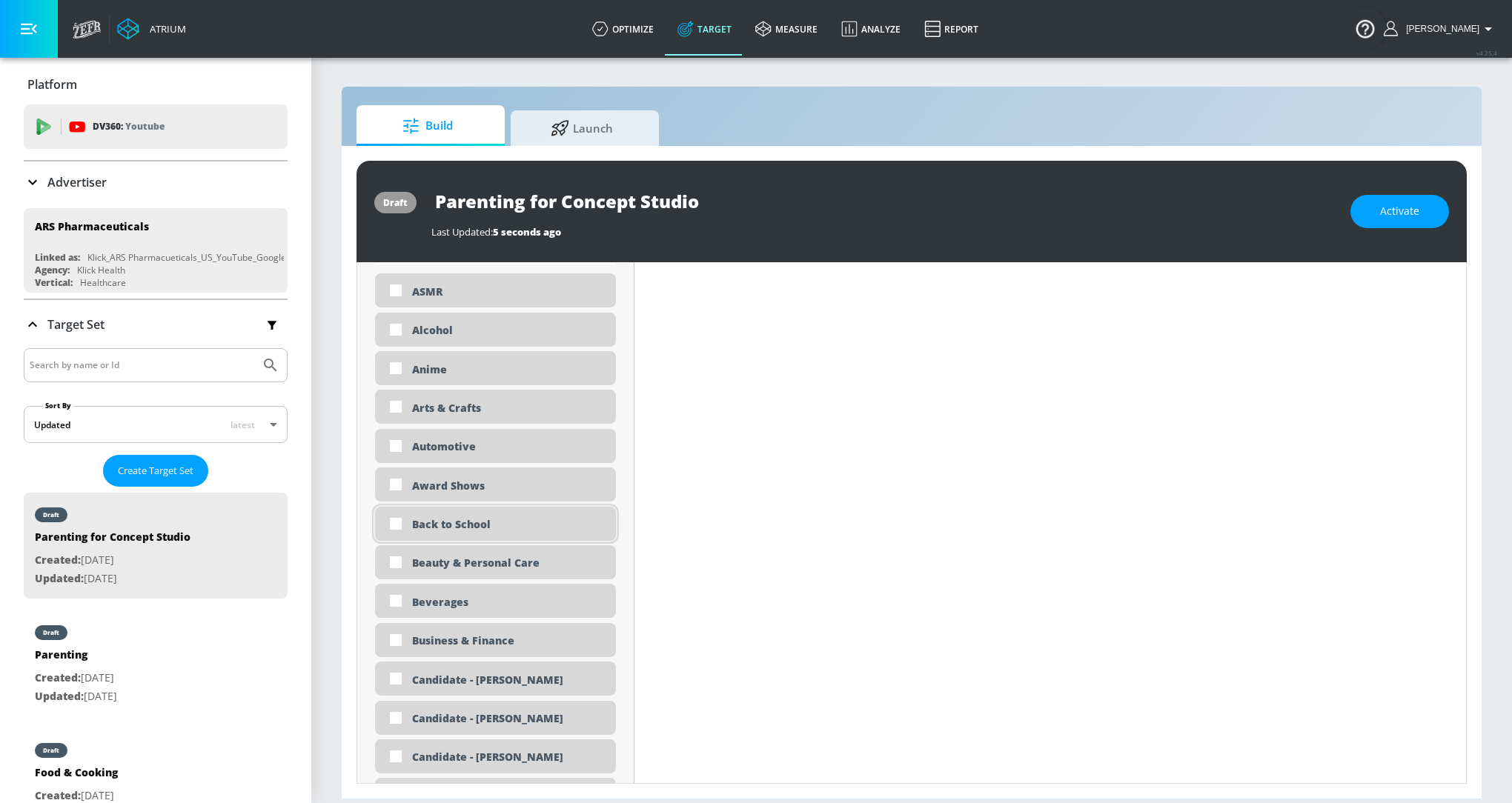
click at [398, 523] on input "checkbox" at bounding box center [395, 524] width 27 height 27
checkbox input "true"
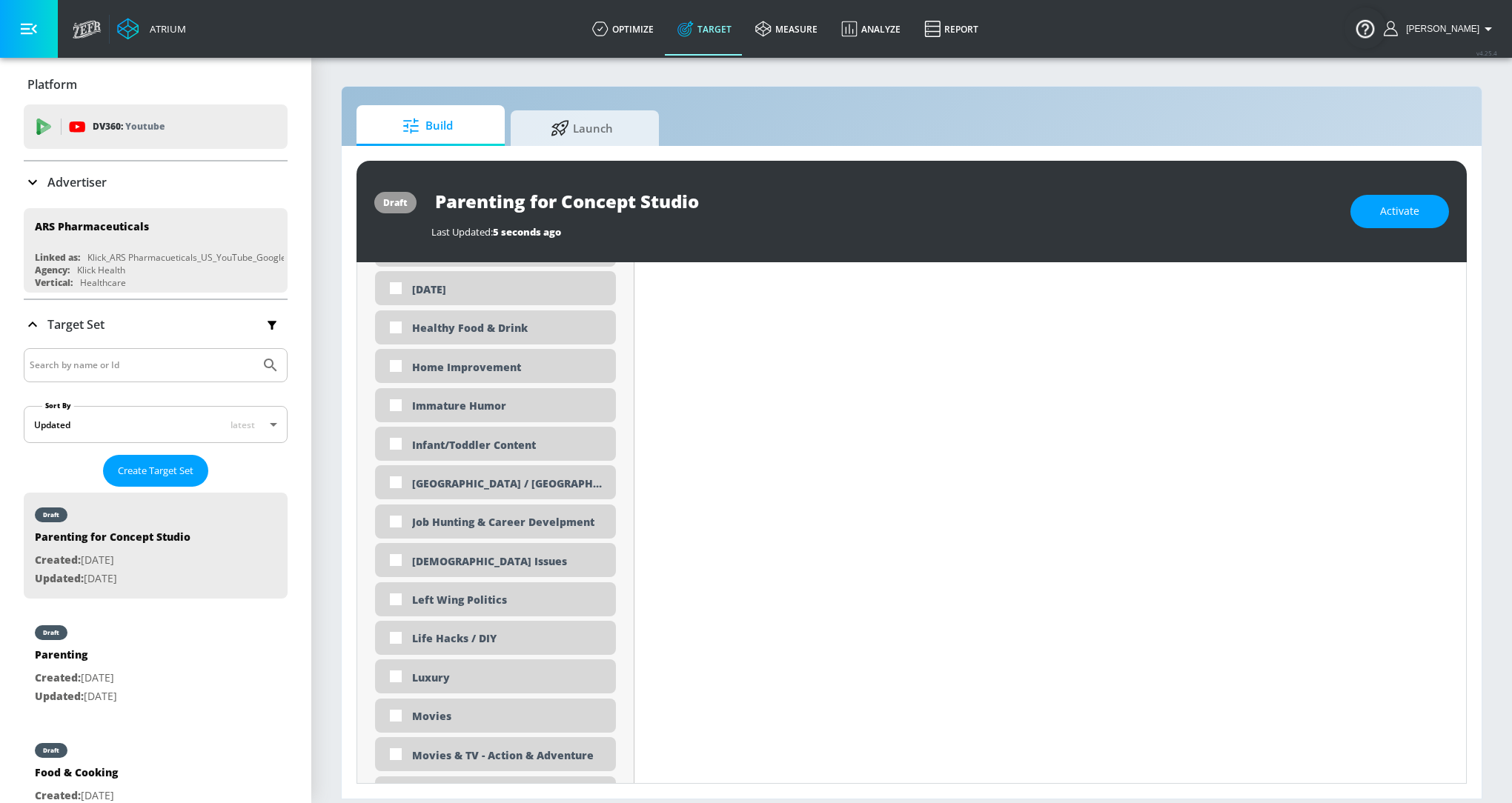
scroll to position [2471, 0]
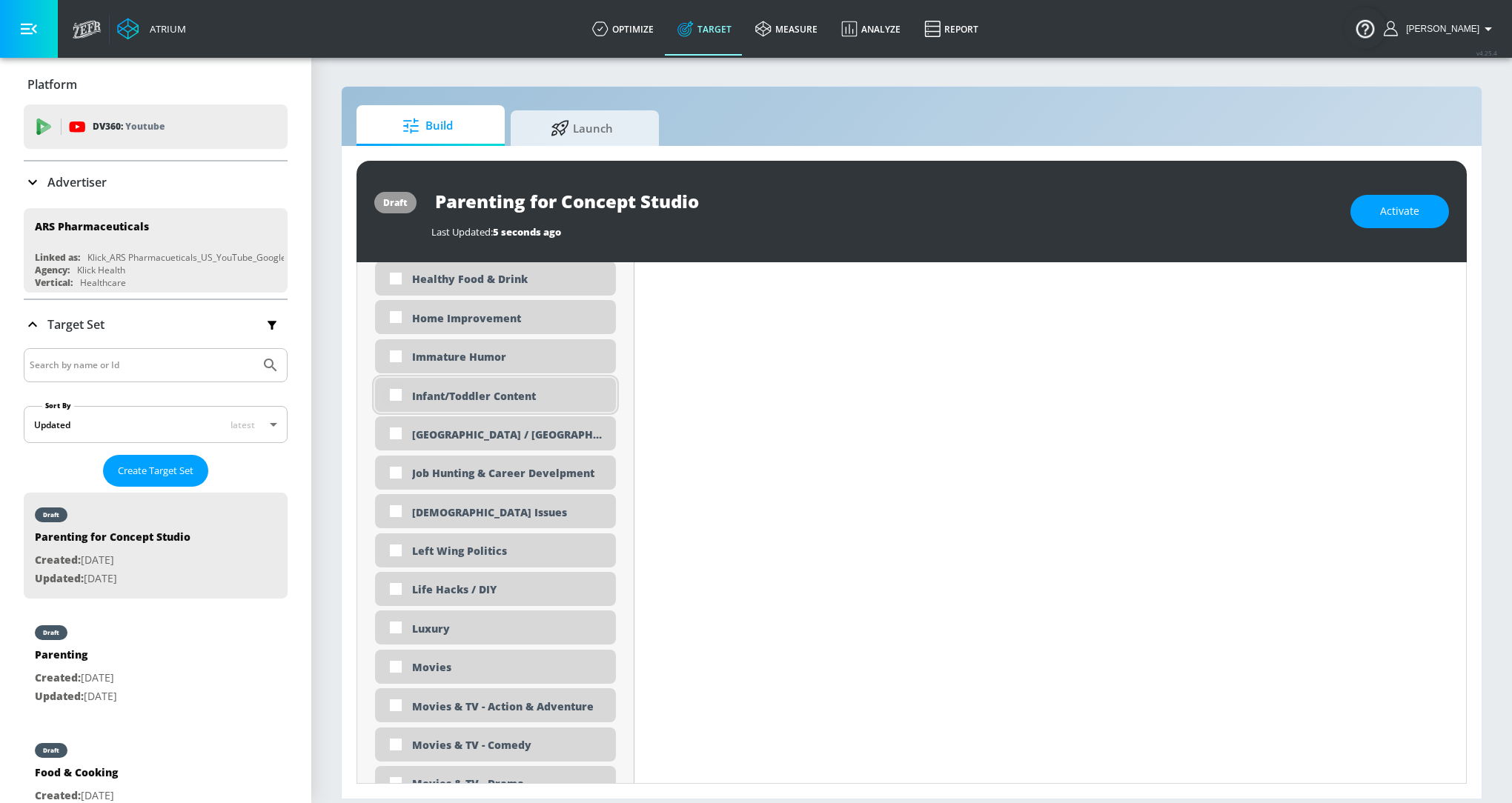
click at [395, 400] on input "checkbox" at bounding box center [395, 394] width 27 height 27
checkbox input "true"
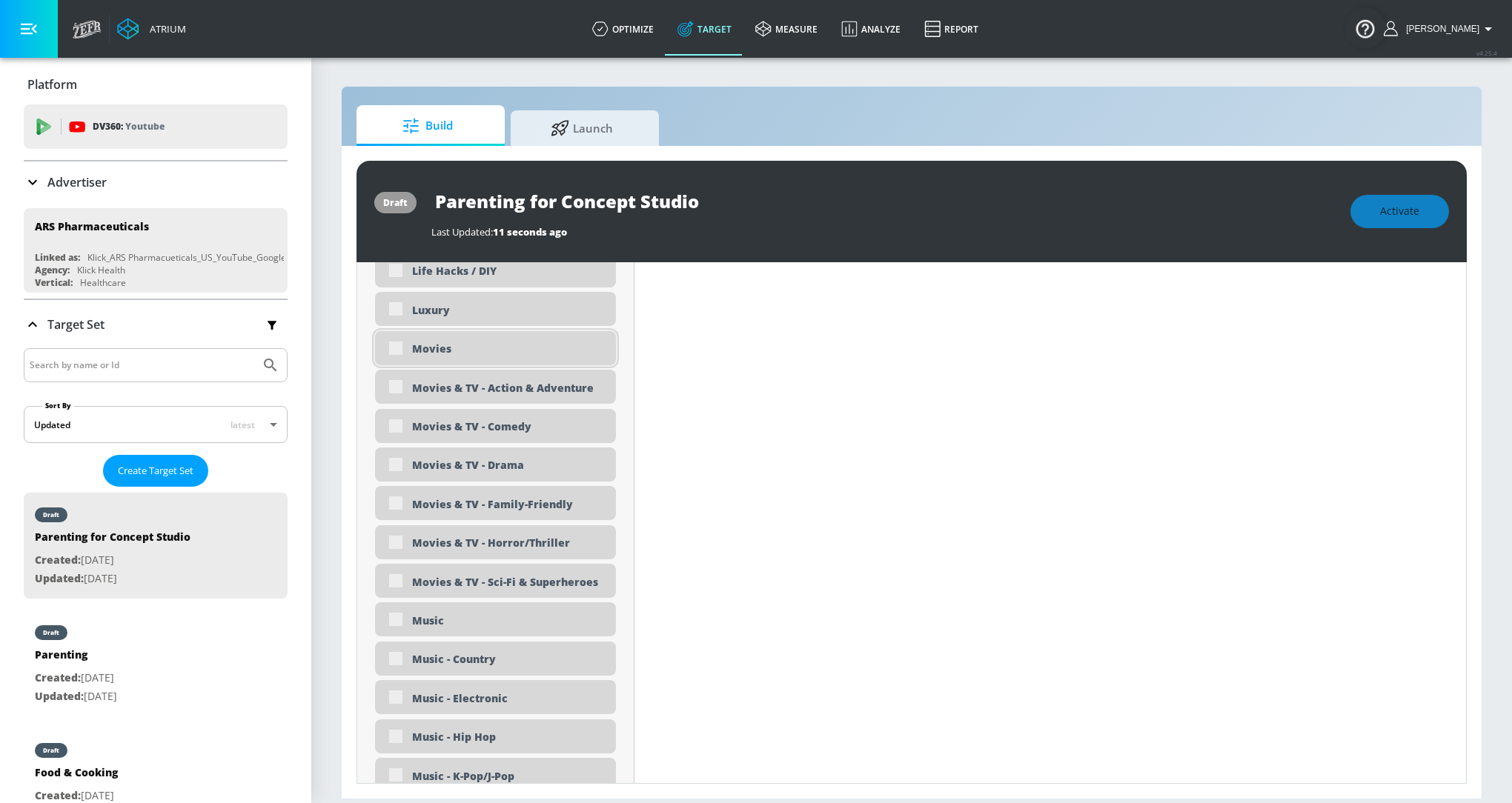
scroll to position [2798, 0]
click at [395, 500] on div "Movies & TV - Family-Friendly" at bounding box center [496, 500] width 241 height 34
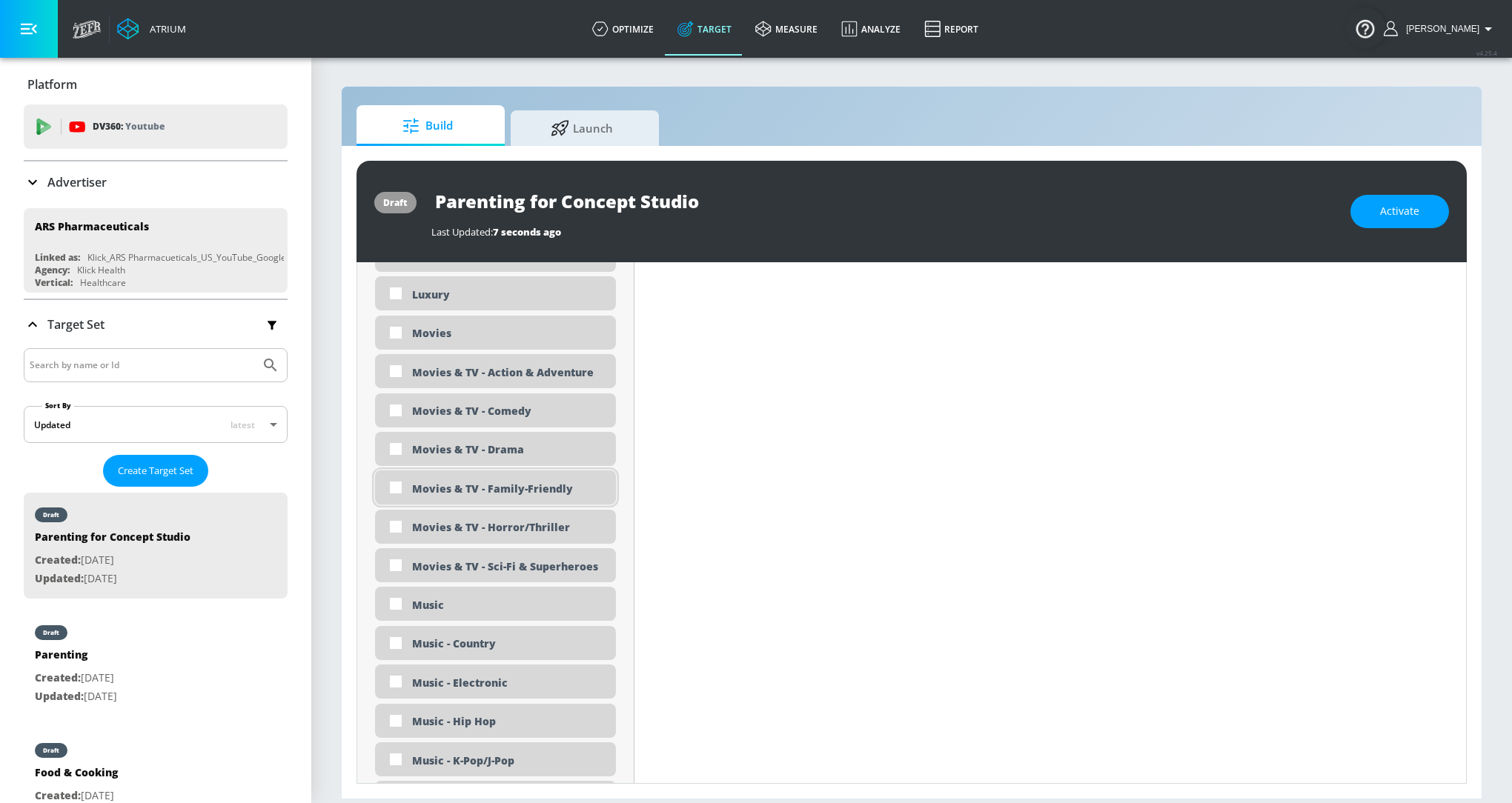
scroll to position [2785, 0]
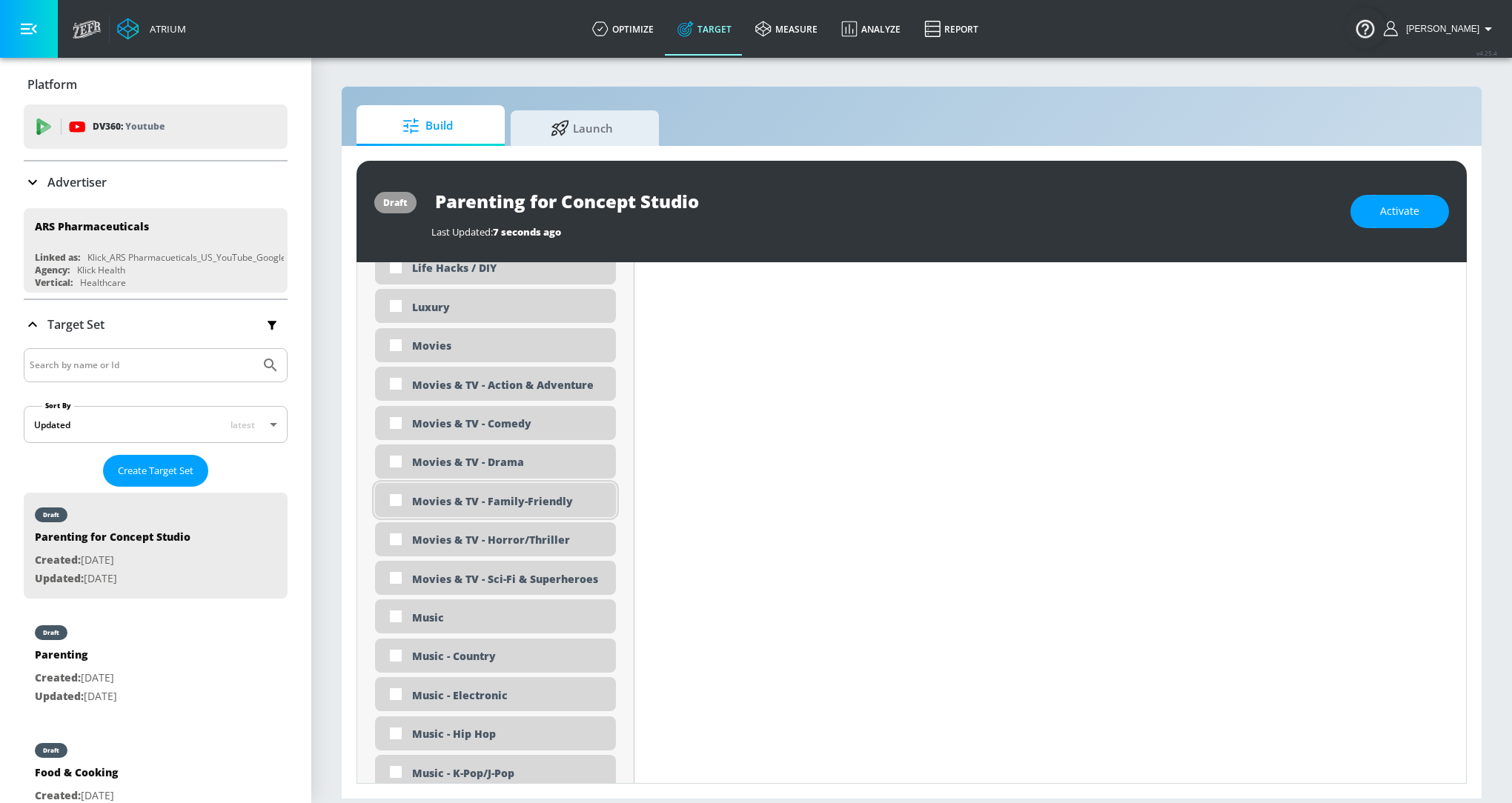
click at [396, 494] on input "checkbox" at bounding box center [395, 500] width 27 height 27
checkbox input "true"
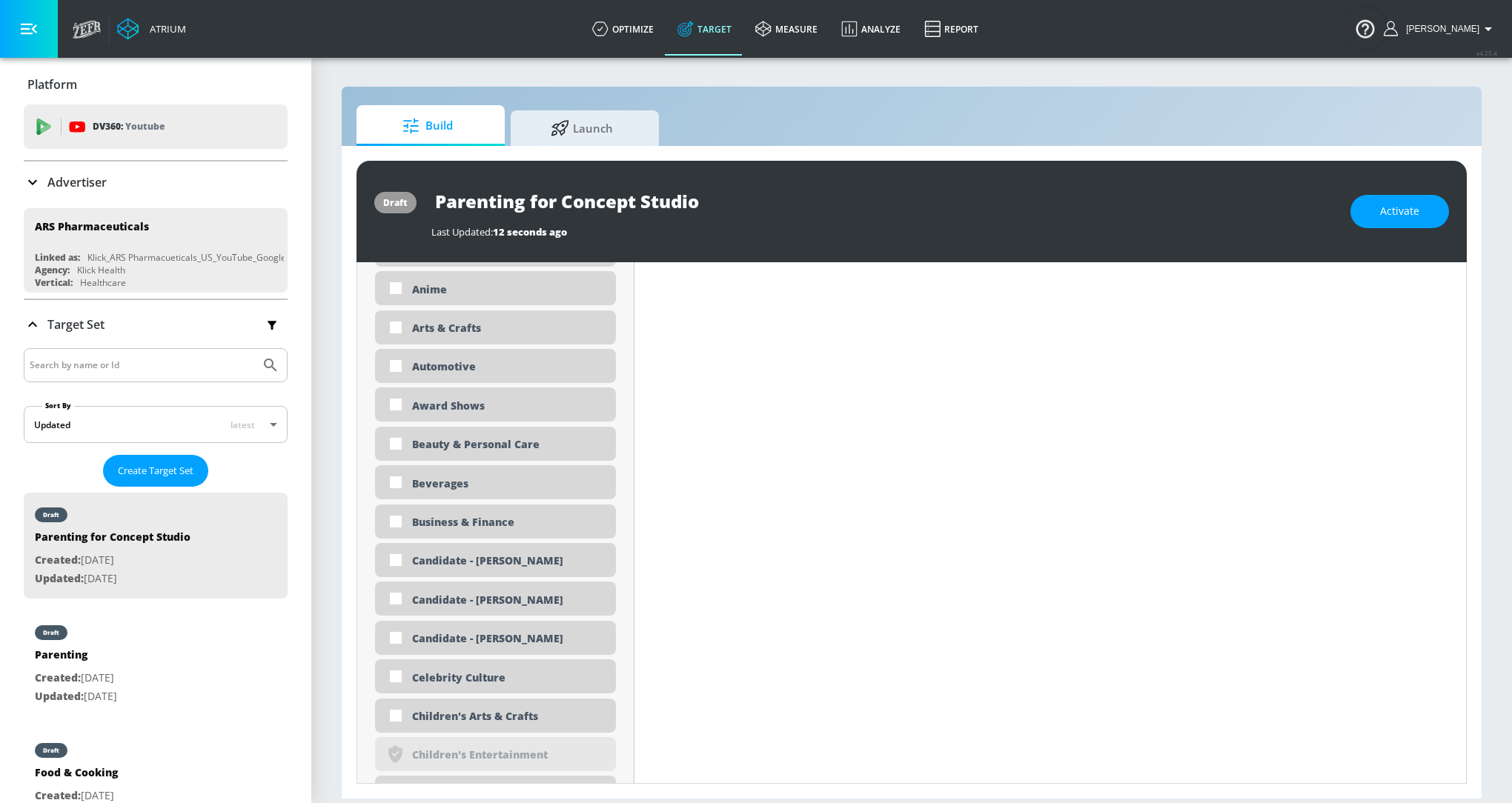
scroll to position [898, 0]
click at [398, 322] on input "checkbox" at bounding box center [395, 324] width 27 height 27
checkbox input "true"
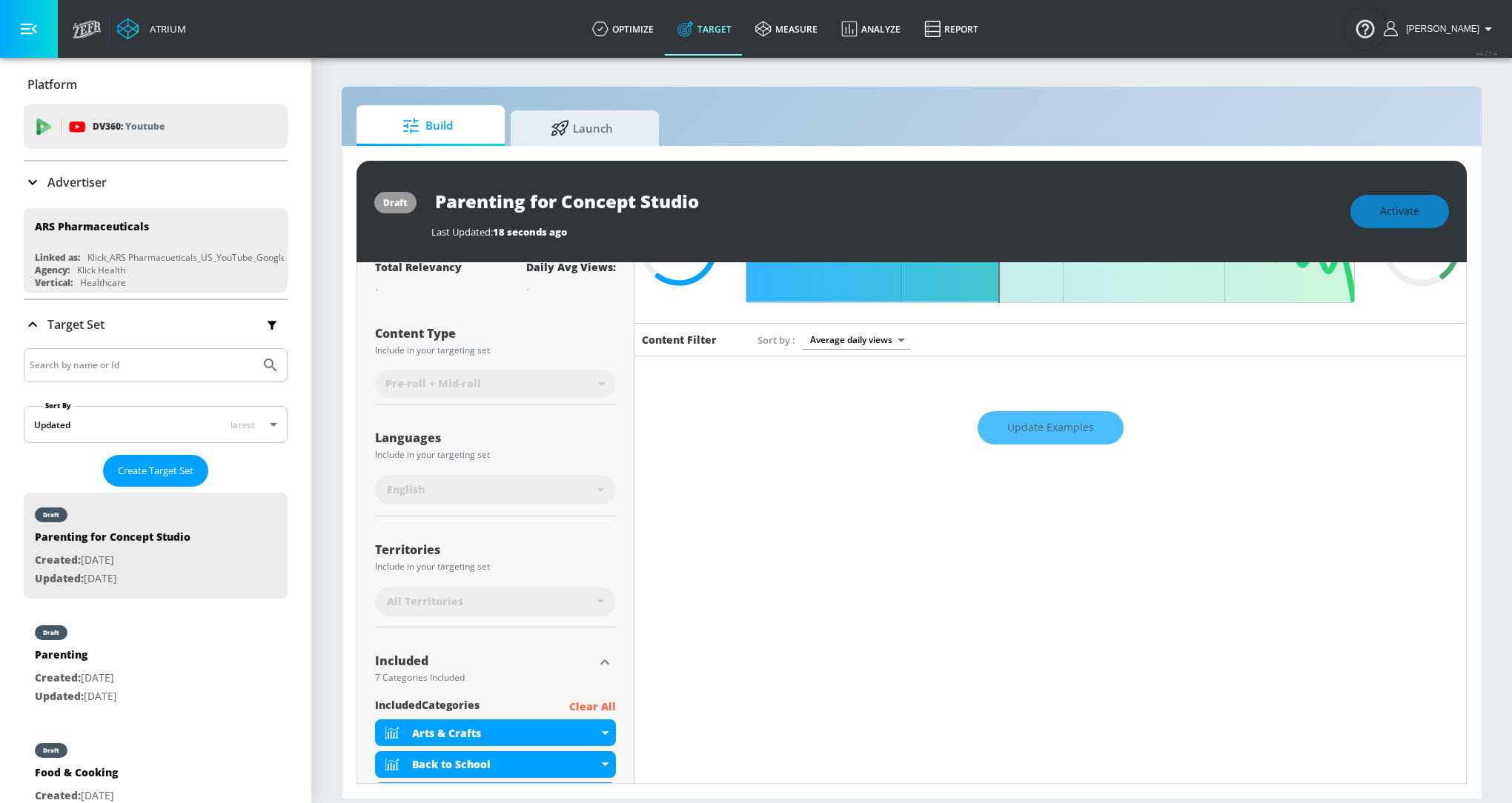
scroll to position [0, 0]
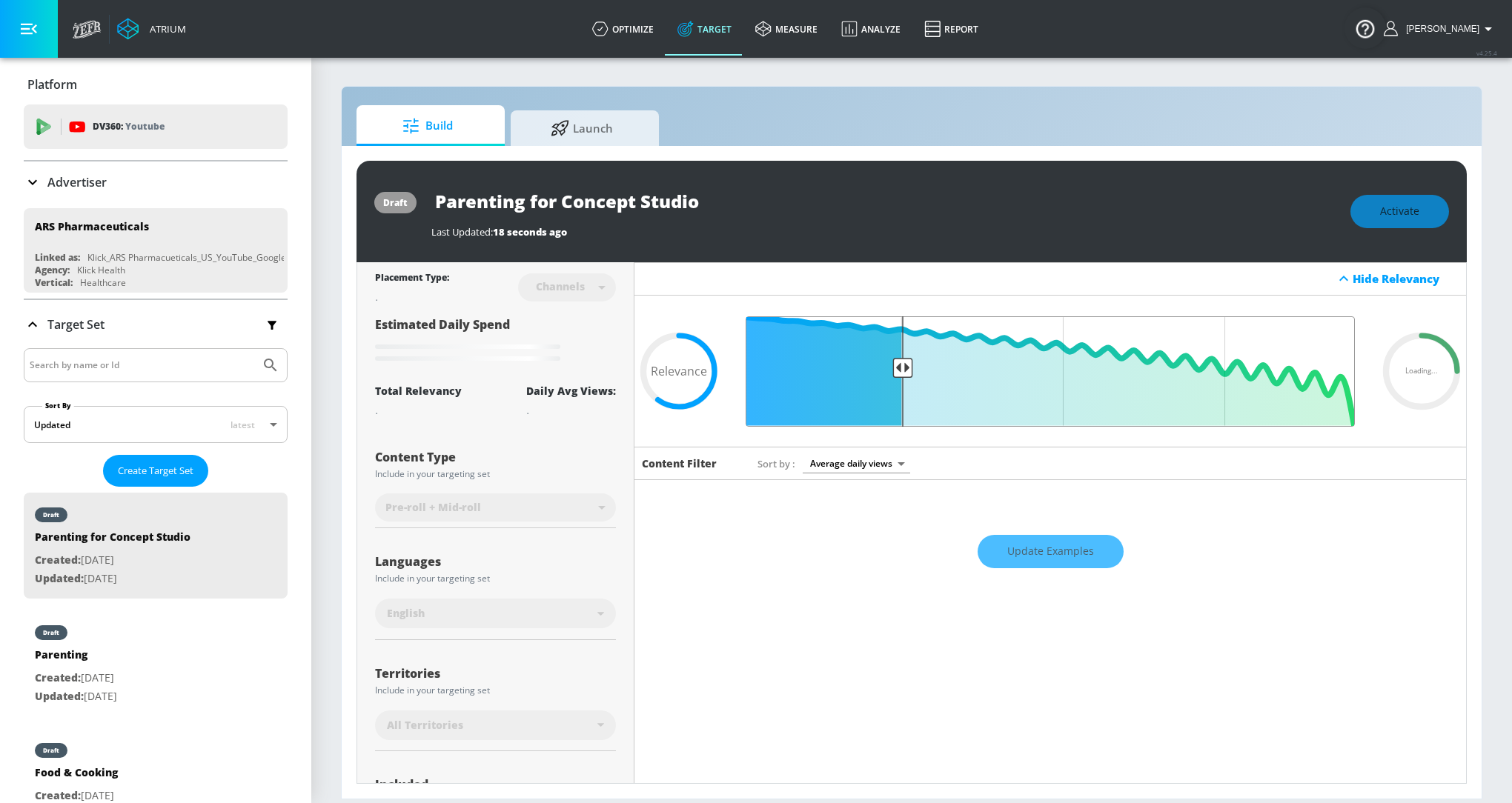
drag, startPoint x: 998, startPoint y: 368, endPoint x: 901, endPoint y: 368, distance: 97.0
click at [901, 368] on input "Final Threshold" at bounding box center [1050, 371] width 624 height 110
click at [1036, 550] on div "Update Examples" at bounding box center [1050, 551] width 831 height 52
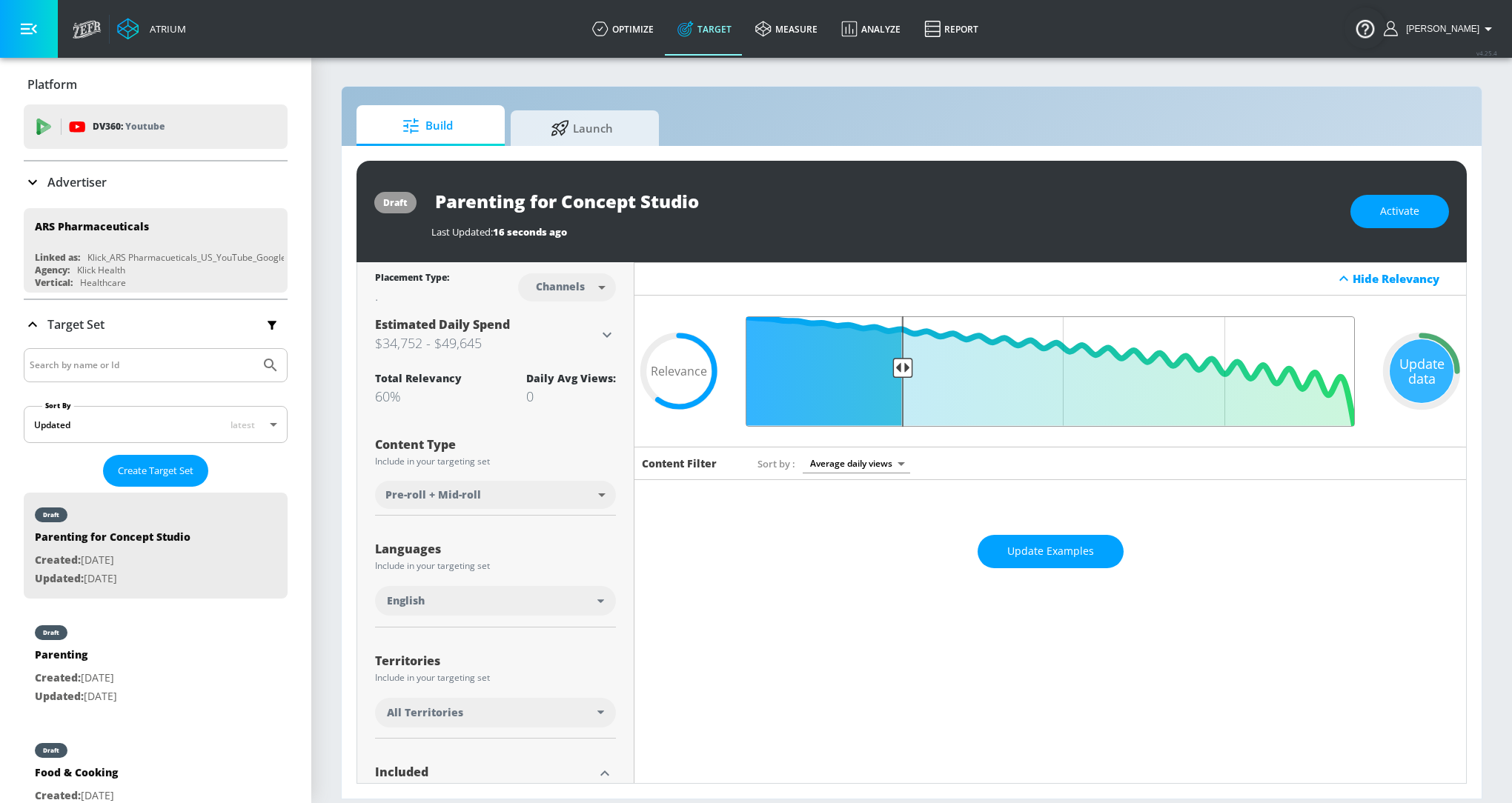
drag, startPoint x: 997, startPoint y: 368, endPoint x: 901, endPoint y: 367, distance: 96.0
type input "0.75"
click at [901, 367] on input "Final Threshold" at bounding box center [1050, 371] width 624 height 110
click at [1015, 543] on div "Update Examples" at bounding box center [1050, 551] width 831 height 52
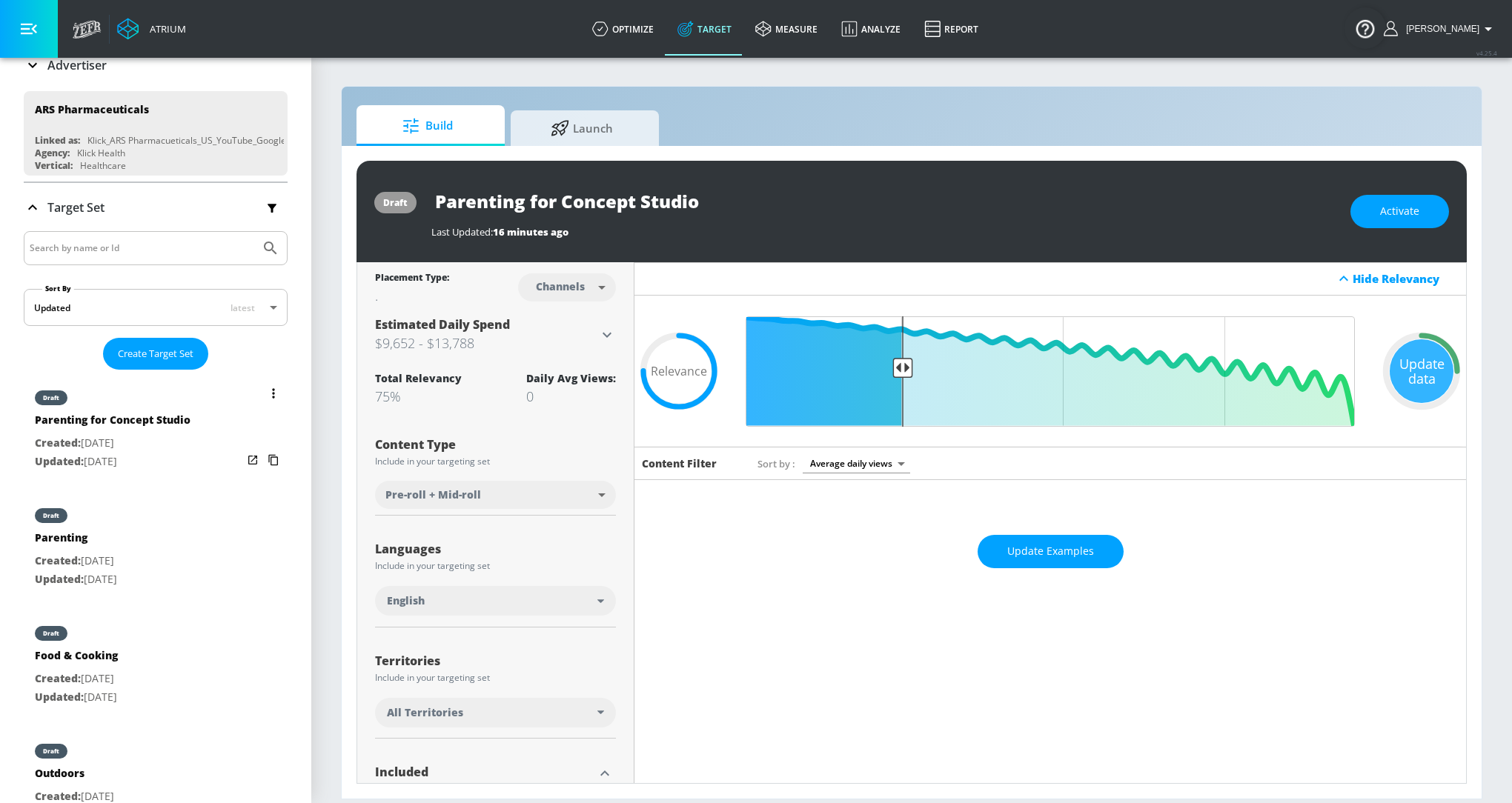
scroll to position [21, 0]
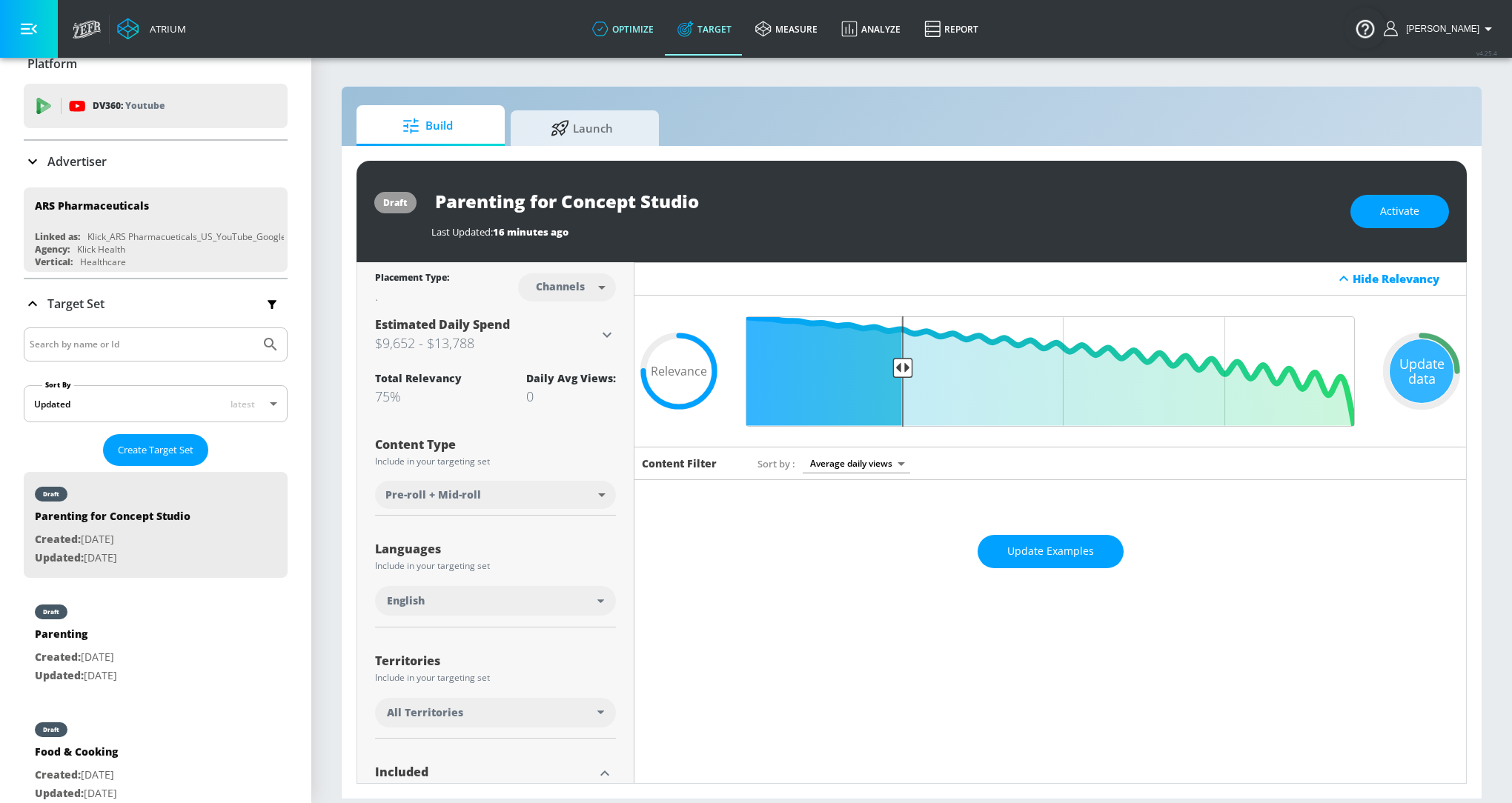
click at [655, 34] on link "optimize" at bounding box center [623, 29] width 85 height 53
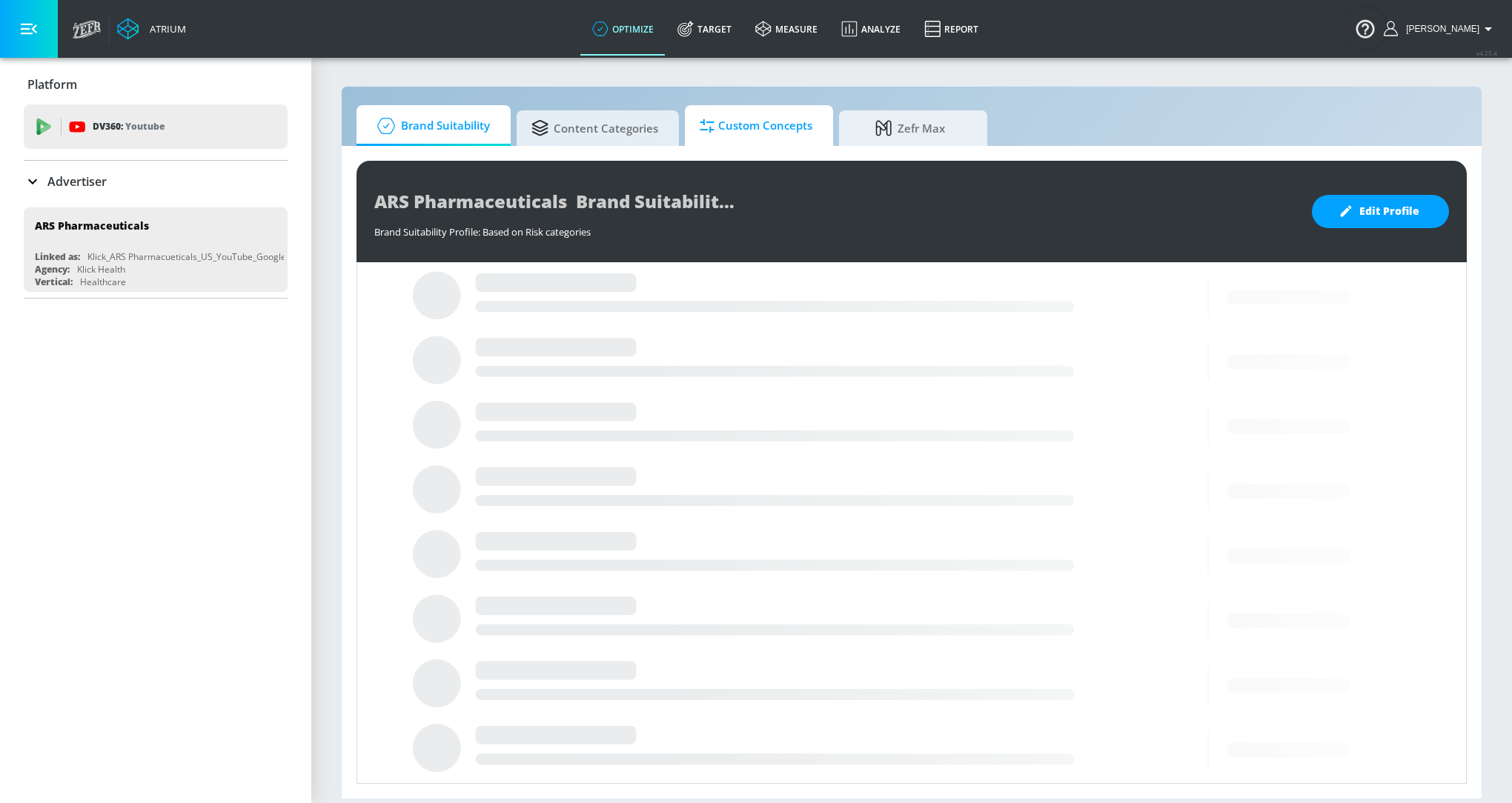
click at [746, 127] on span "Custom Concepts" at bounding box center [756, 126] width 113 height 35
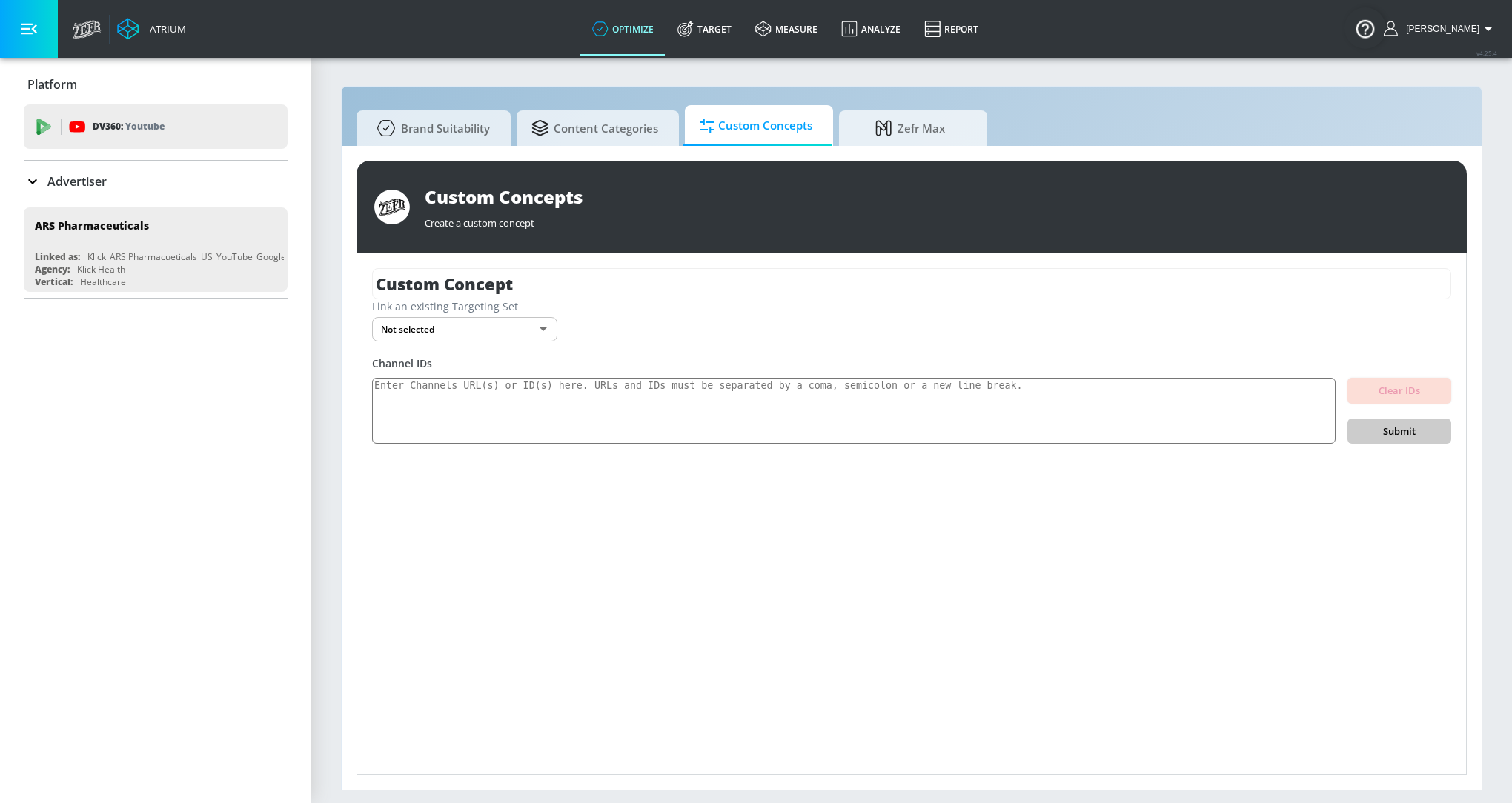
click at [511, 331] on body "Atrium optimize Target measure Analyze Report optimize Target measure Analyze R…" at bounding box center [756, 401] width 1512 height 803
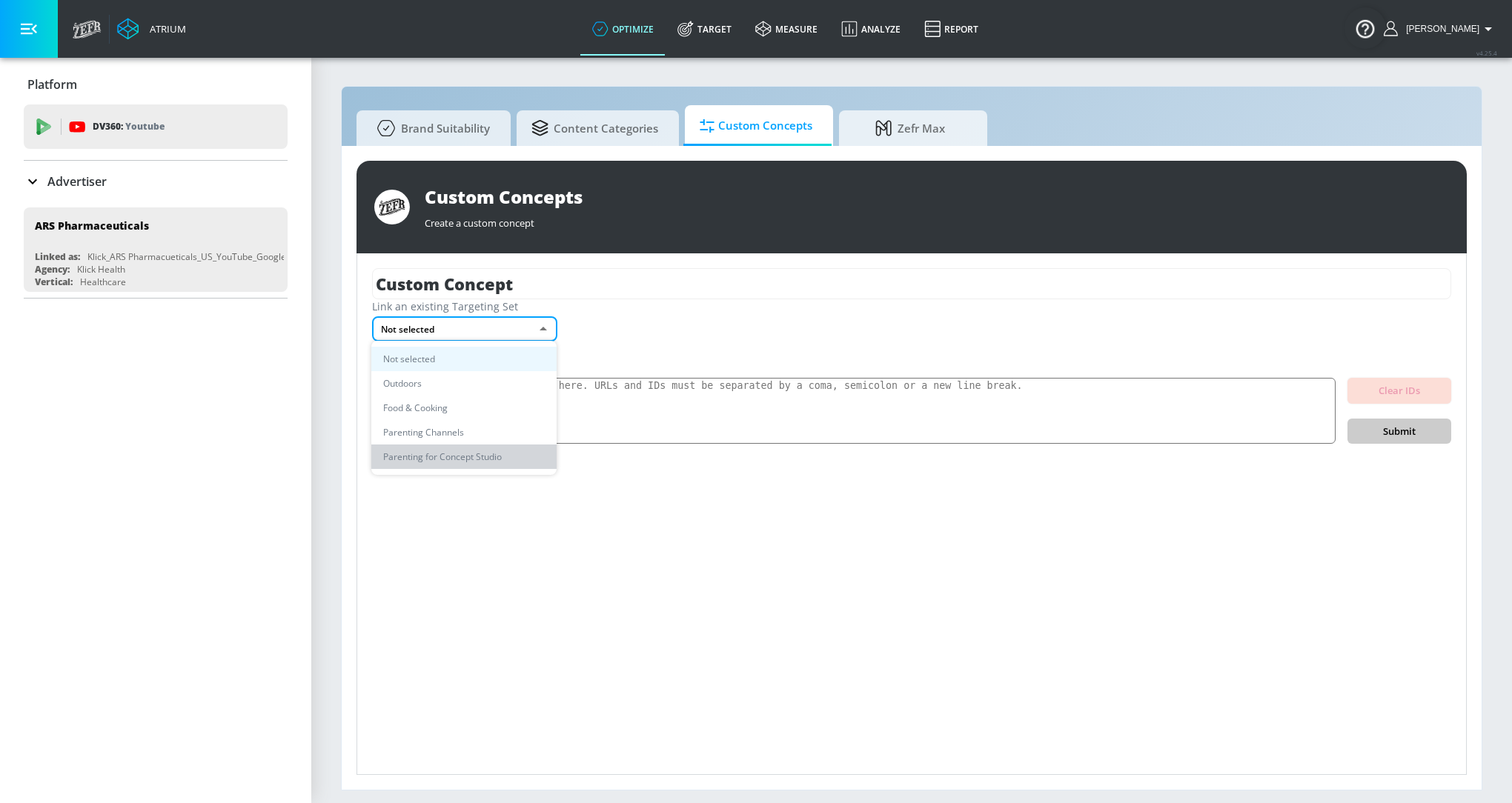
click at [490, 461] on li "Parenting for Concept Studio" at bounding box center [464, 457] width 185 height 25
click at [462, 434] on textarea at bounding box center [854, 411] width 963 height 66
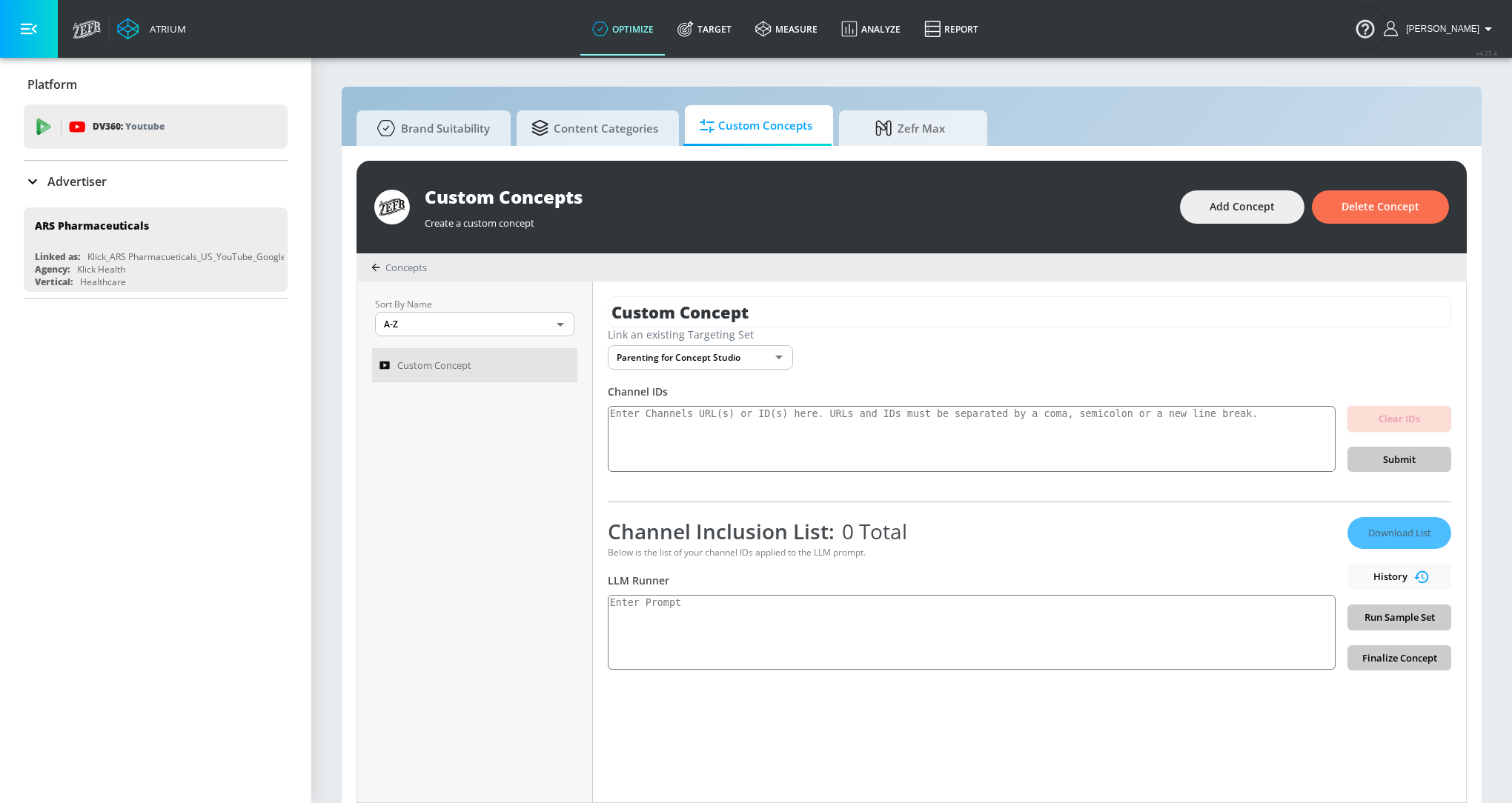
click at [760, 589] on div "Channel Inclusion List: 0 Total Below is the list of your channel IDs applied t…" at bounding box center [971, 593] width 728 height 154
click at [772, 626] on textarea at bounding box center [971, 632] width 728 height 75
paste textarea "Identify content providing advice, guidance, or insights for parents or expecta…"
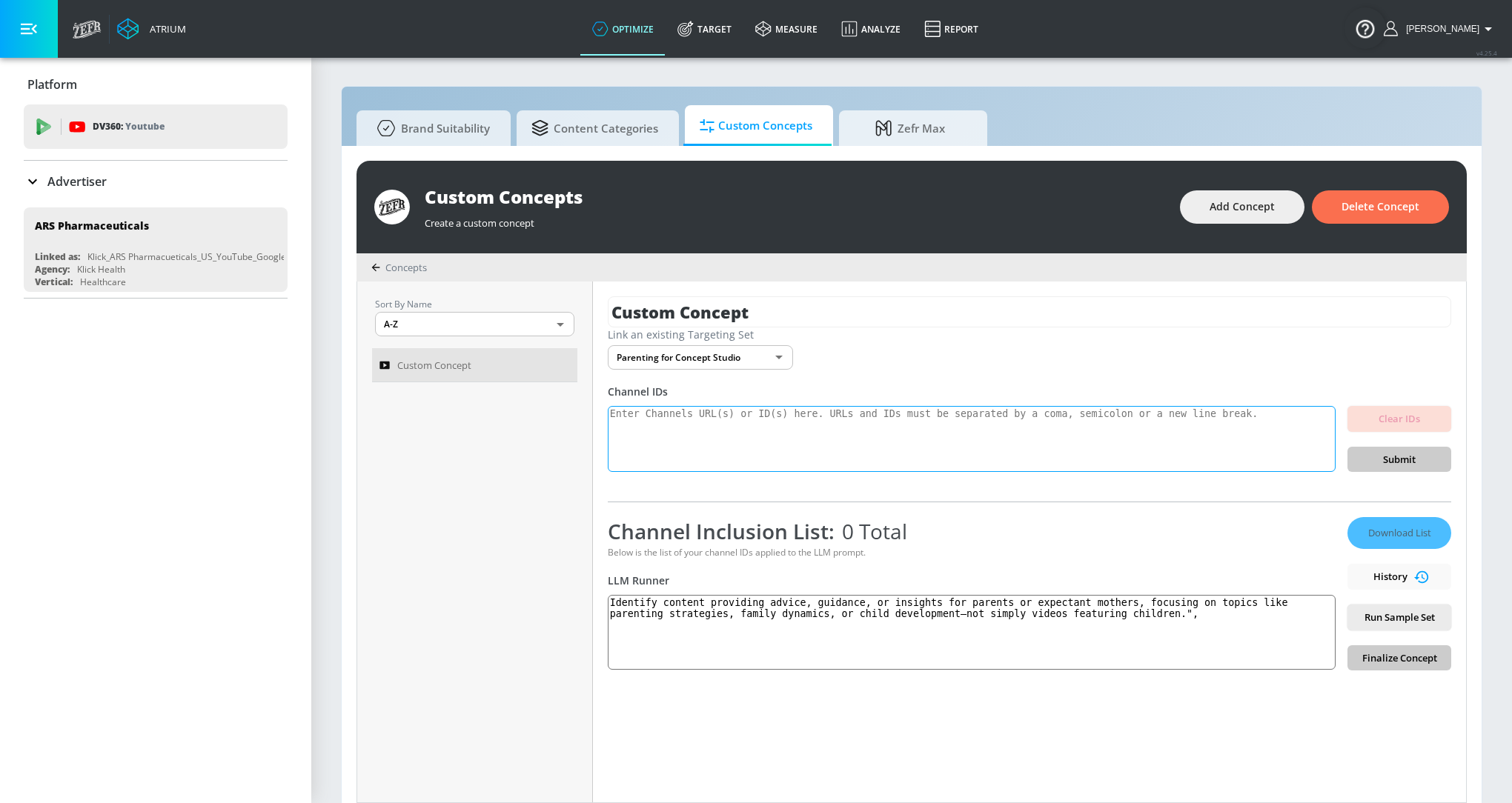
click at [732, 423] on textarea at bounding box center [971, 439] width 728 height 66
click at [1221, 613] on textarea "Identify content providing advice, guidance, or insights for parents or expecta…" at bounding box center [971, 632] width 728 height 75
type textarea "Identify content providing advice, guidance, or insights for parents or expecta…"
click at [956, 457] on textarea at bounding box center [971, 439] width 728 height 66
paste textarea "UCam4pU1NFraGs5Ng_SS9h9Q"
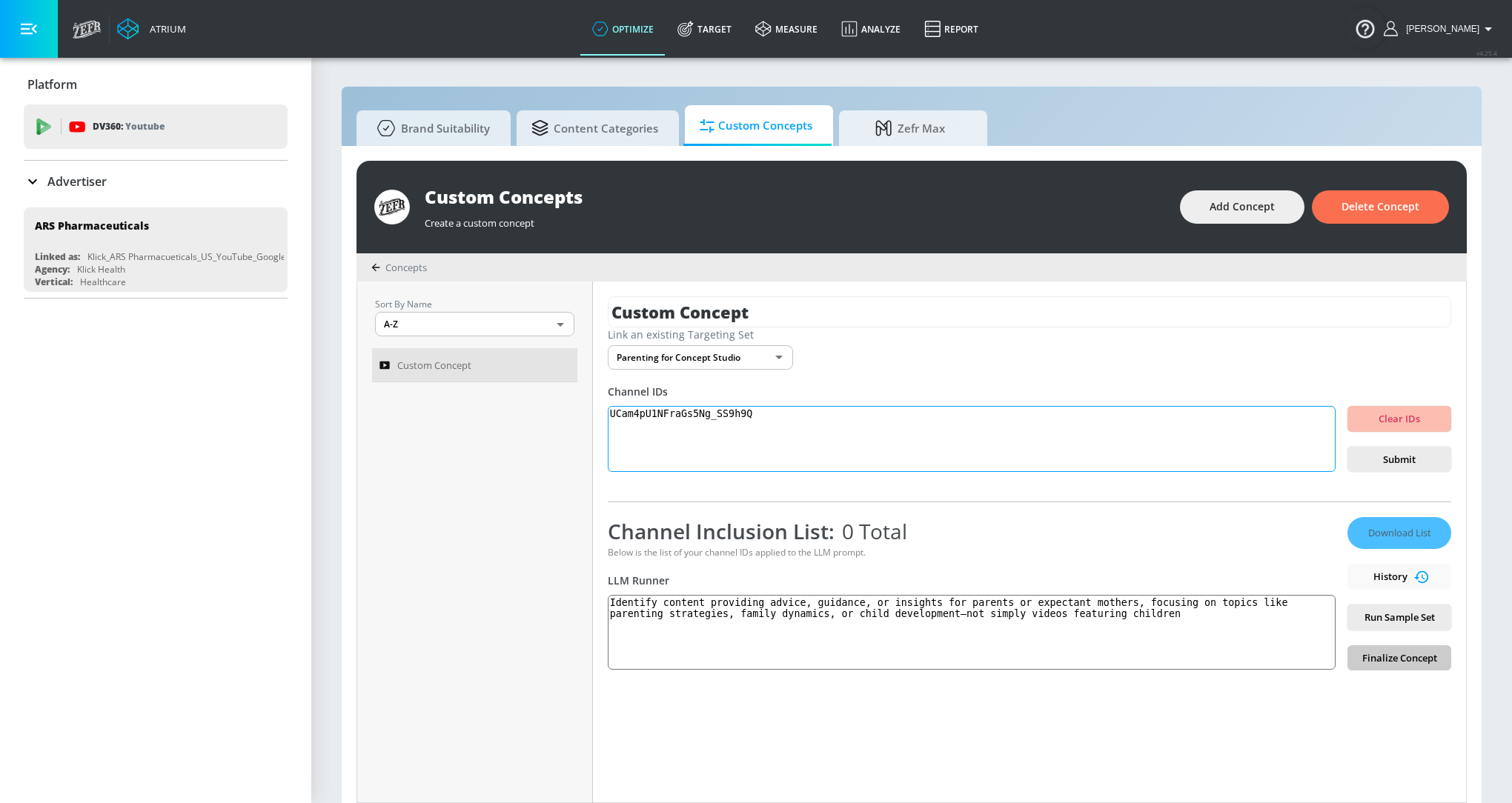
paste textarea "UC0rQDkXDNeidKnUafldmpdA"
paste textarea "UCSrVu4egvMdSX3jZ4_tP-6g"
type textarea "UCam4pU1NFraGs5Ng_SS9h9Q UC0rQDkXDNeidKnUafldmpdA UCSrVu4egvMdSX3jZ4_tP-6g"
click at [1372, 368] on div "Link an existing Targeting Set Parenting for Concept Studio 424b6802-a90e-4333-…" at bounding box center [1029, 348] width 844 height 42
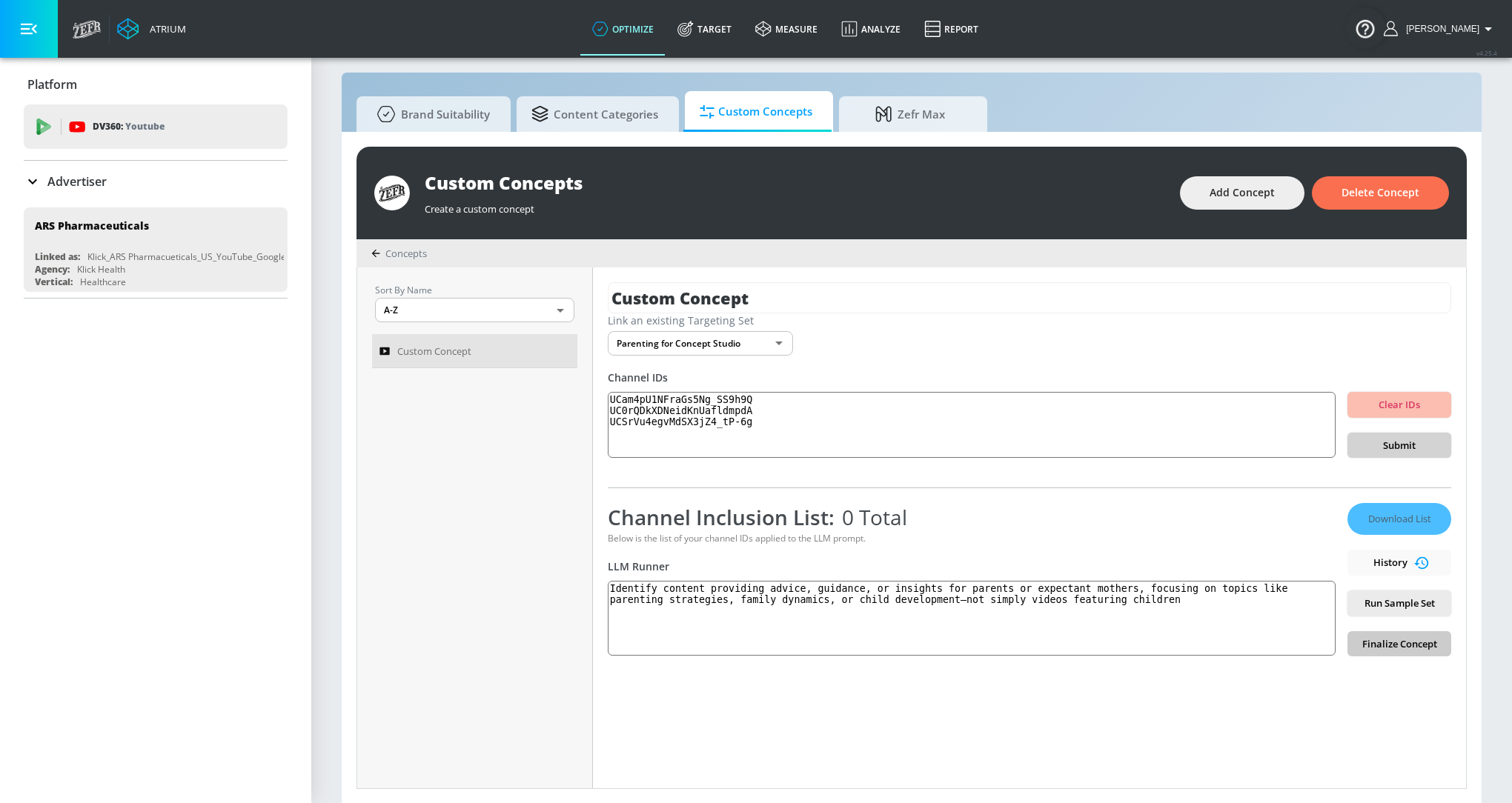
click at [1389, 437] on span "Submit" at bounding box center [1399, 445] width 80 height 17
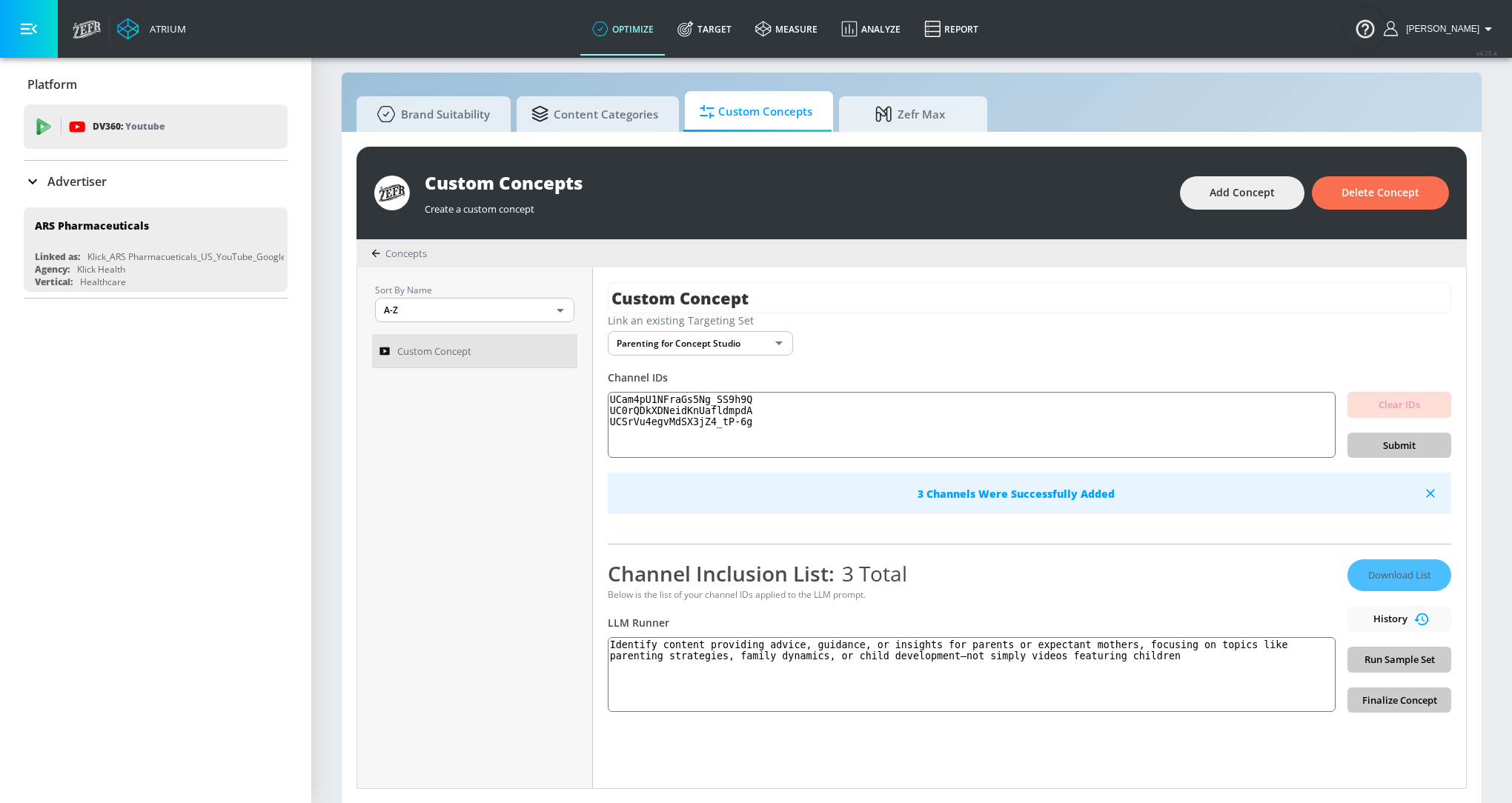
click at [1395, 651] on div "Download List History Run Sample Set Finalize Concept" at bounding box center [1399, 636] width 103 height 154
click at [1402, 665] on div "Download List History Run Sample Set Finalize Concept" at bounding box center [1399, 636] width 103 height 154
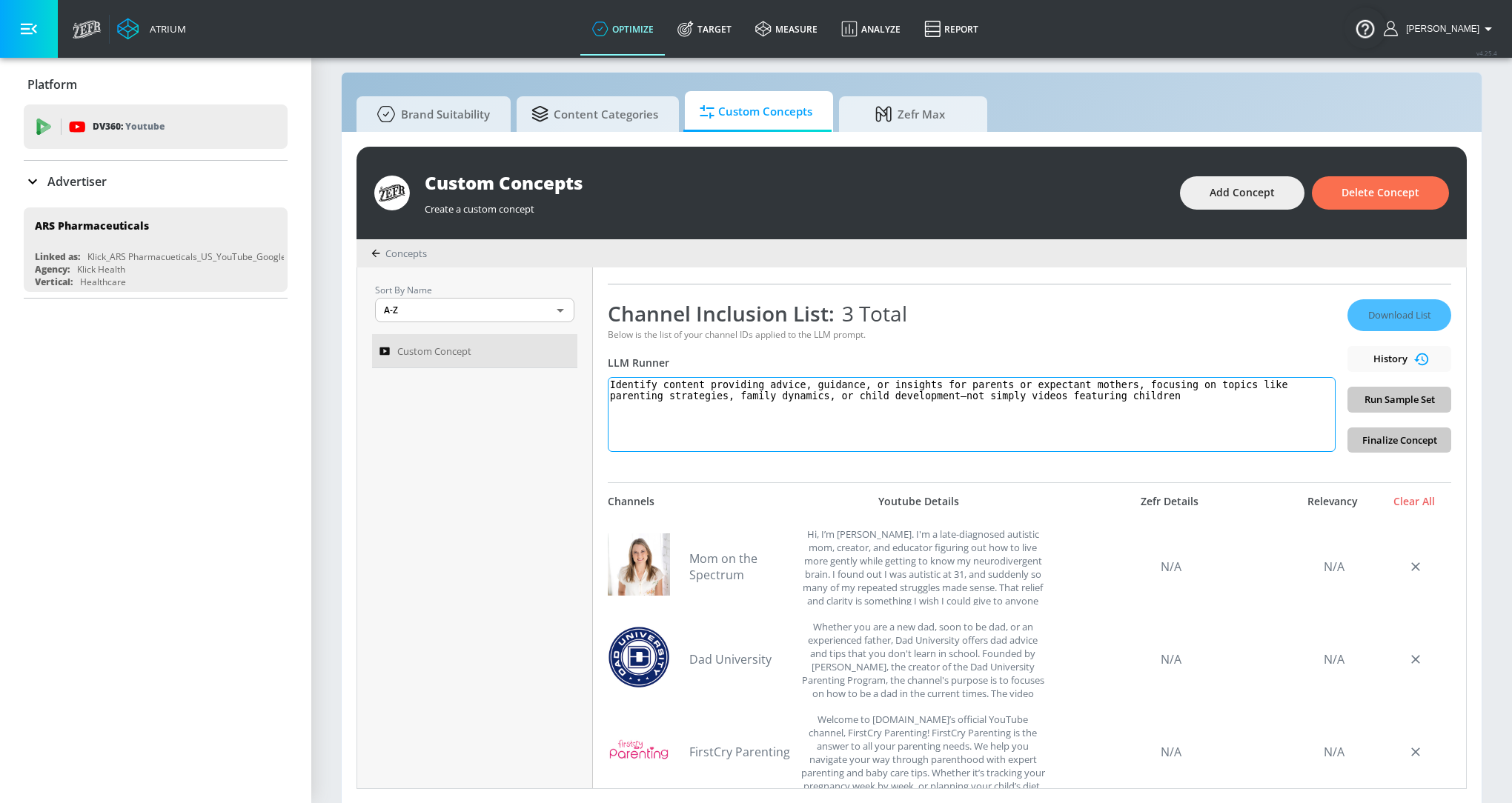
scroll to position [0, 0]
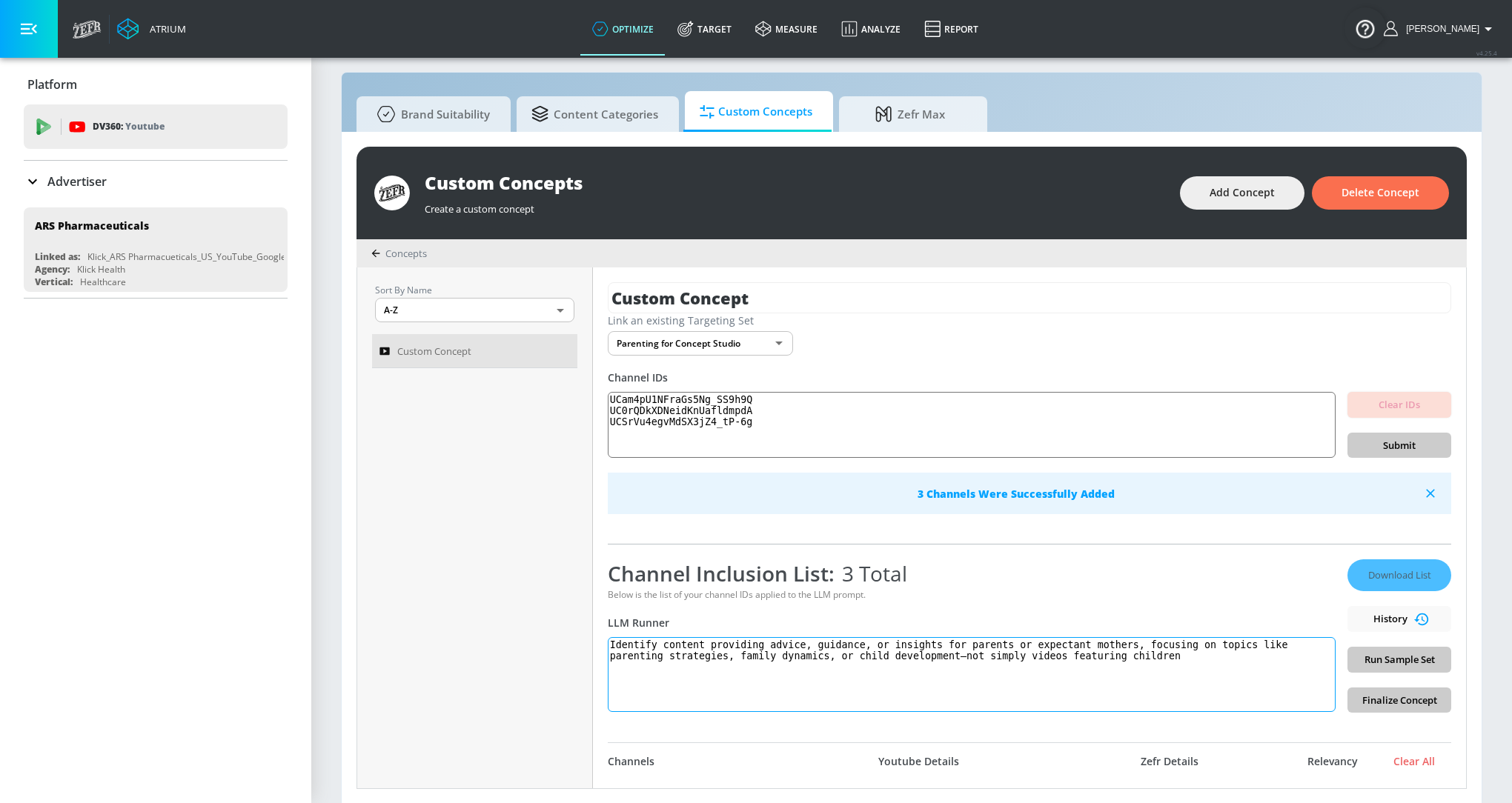
click at [957, 645] on textarea "Identify content providing advice, guidance, or insights for parents or expecta…" at bounding box center [971, 674] width 728 height 75
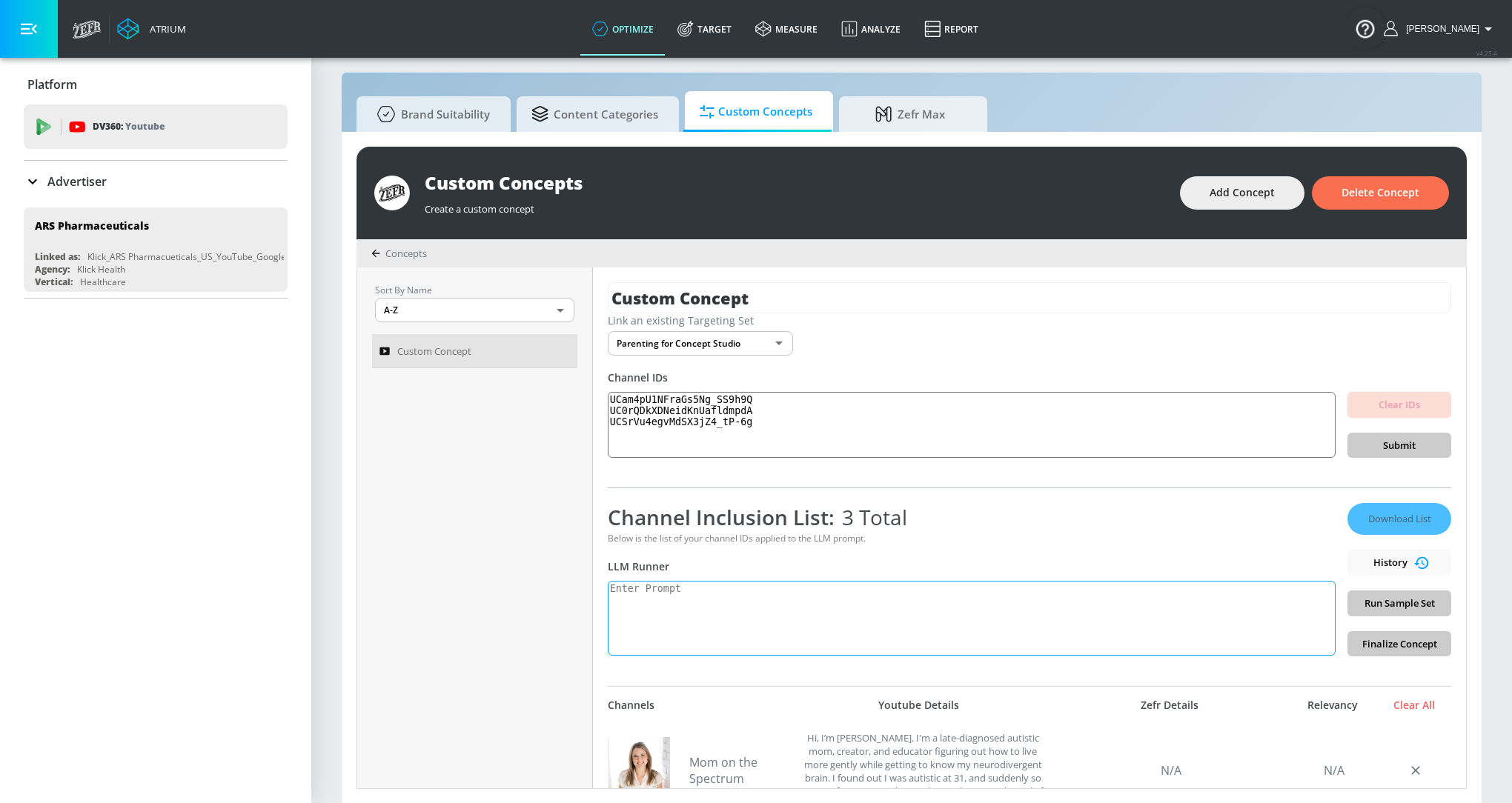
click at [803, 599] on textarea at bounding box center [971, 618] width 728 height 75
paste textarea "Content providing advice for parents, focusing on parenting strategies"
type textarea "Content providing advice for parents, focusing on parenting strategies"
click at [1432, 603] on span "Run Sample Set" at bounding box center [1399, 603] width 80 height 17
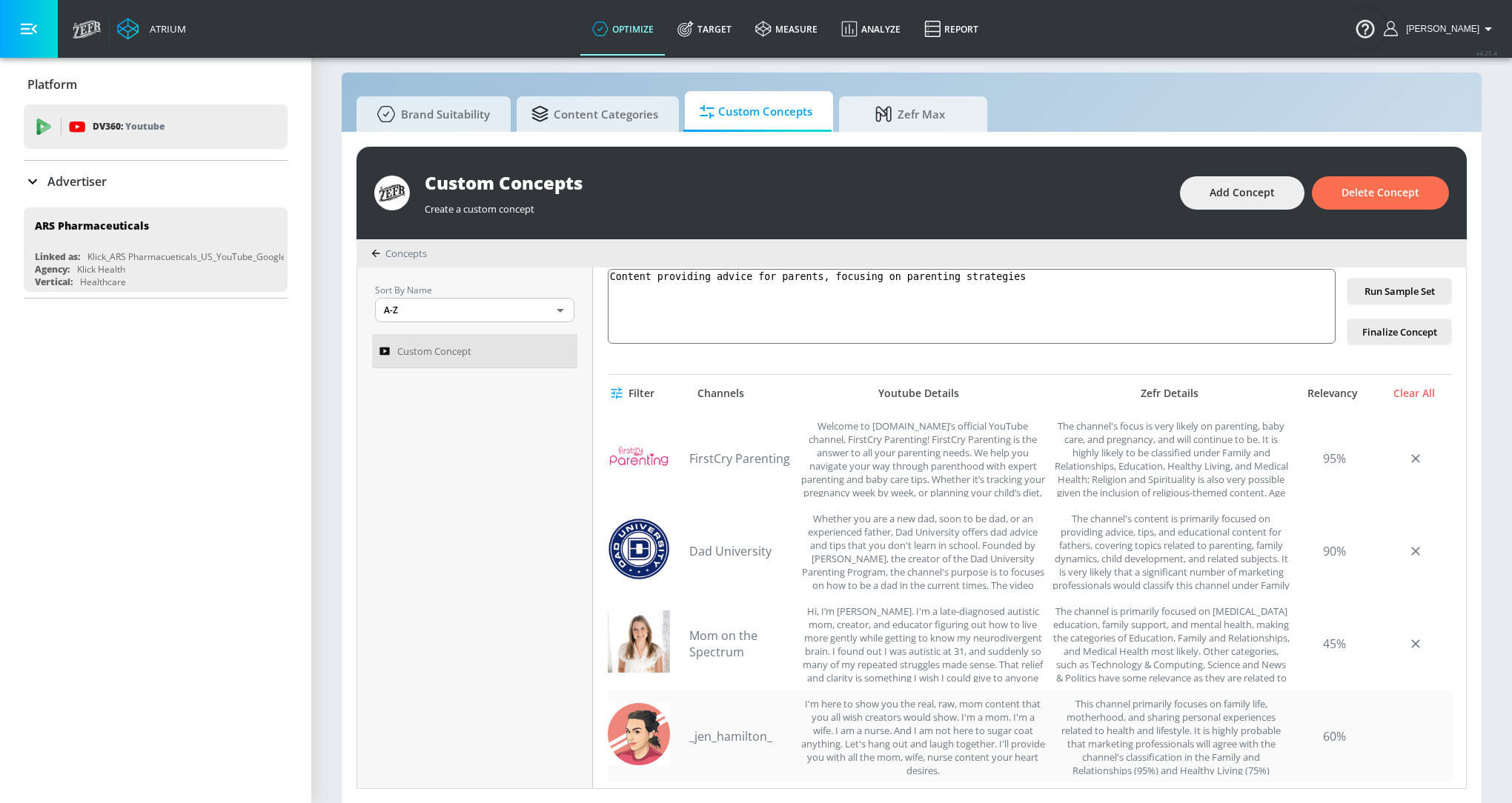
scroll to position [313, 0]
click at [632, 637] on img at bounding box center [638, 639] width 63 height 62
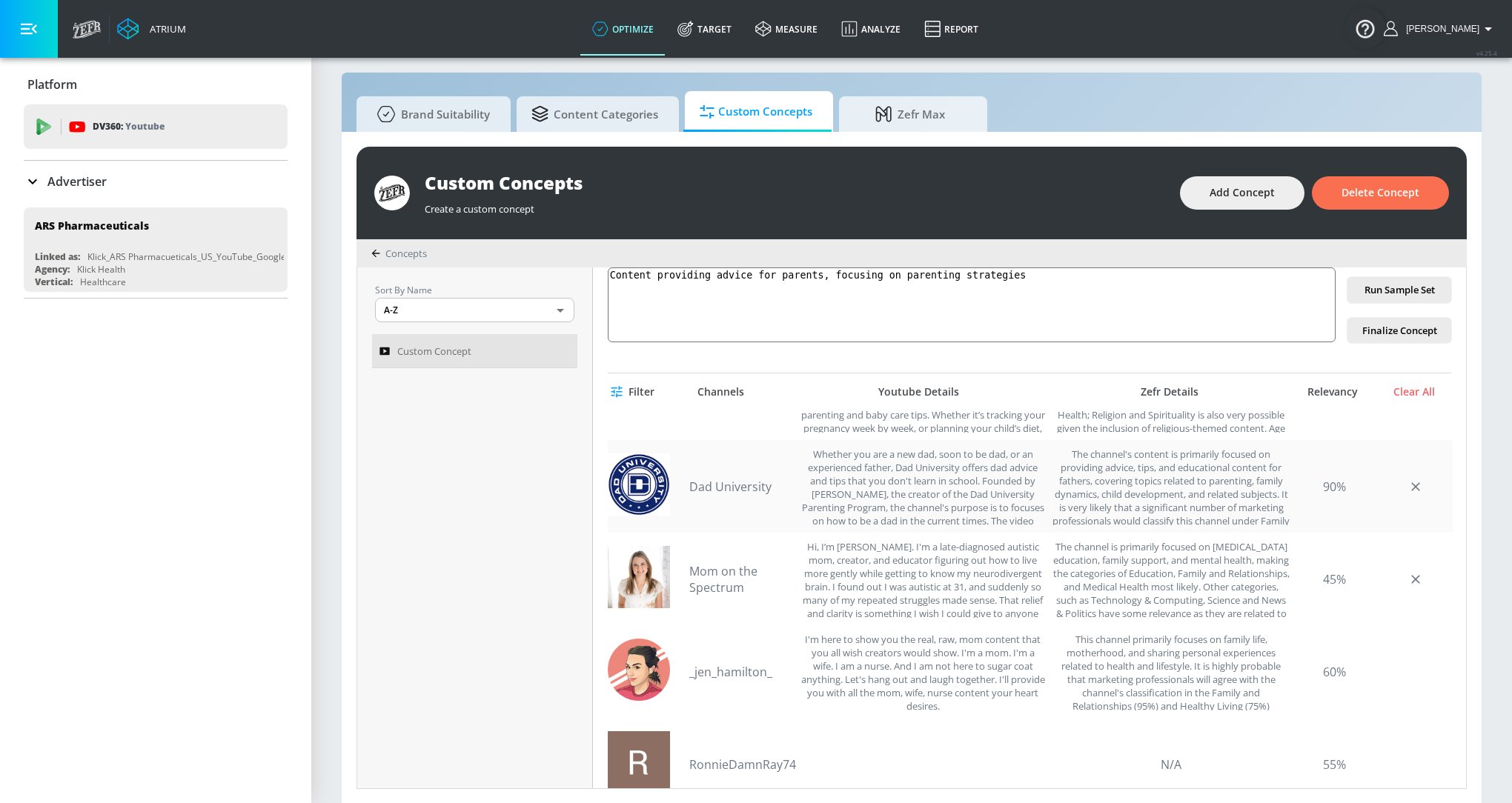
scroll to position [65, 0]
click at [630, 650] on img at bounding box center [638, 668] width 63 height 62
click at [687, 671] on div "_jen_hamilton_ I'm here to show you the real, raw, mom content that you all wis…" at bounding box center [1030, 670] width 845 height 93
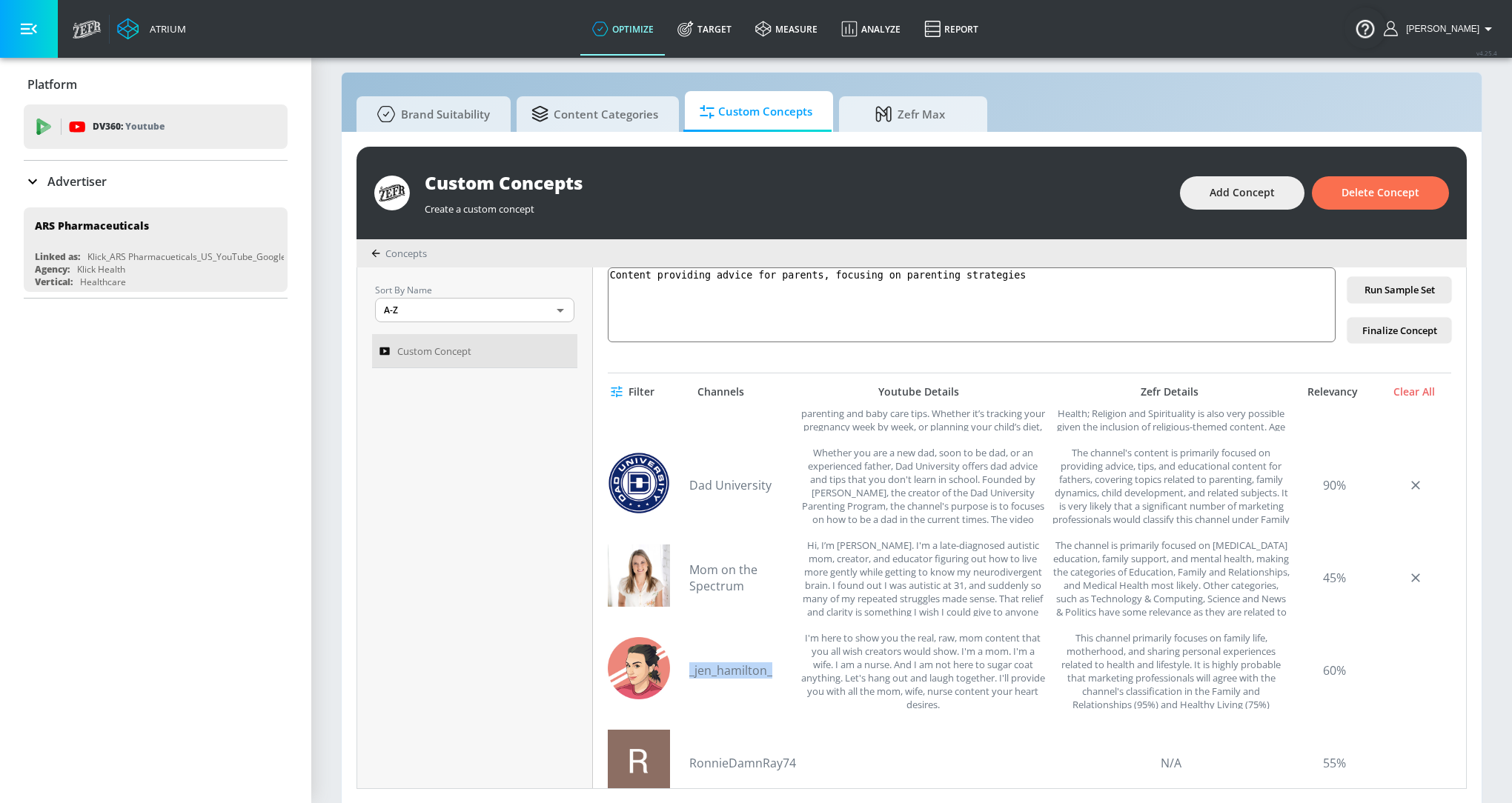
copy link "_jen_hamilton_"
